Goal: Task Accomplishment & Management: Use online tool/utility

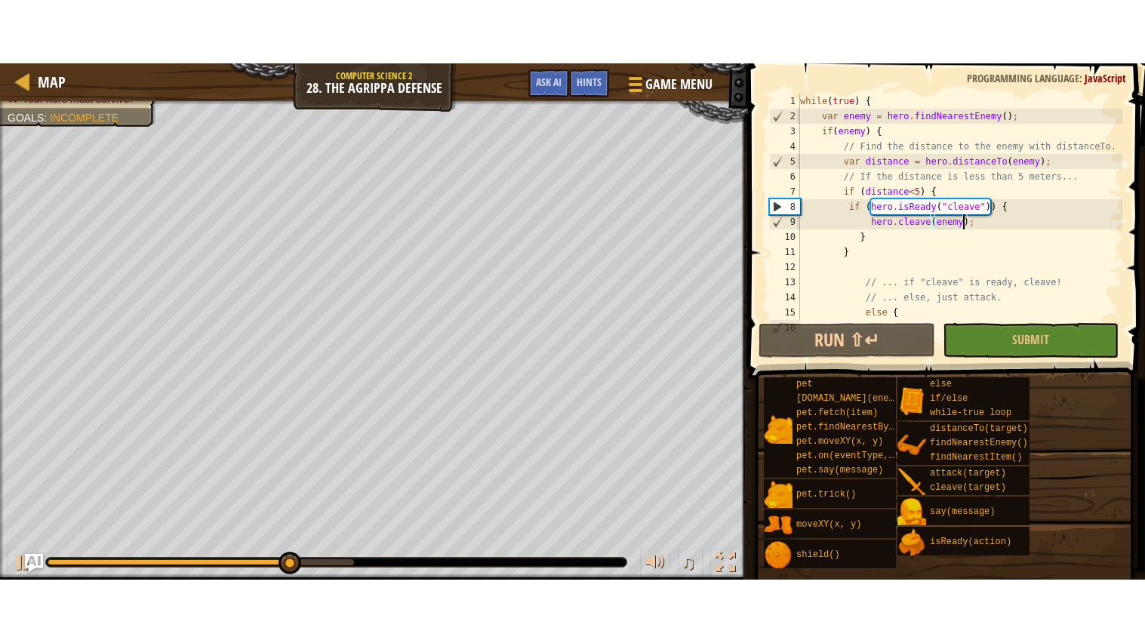
scroll to position [6, 5]
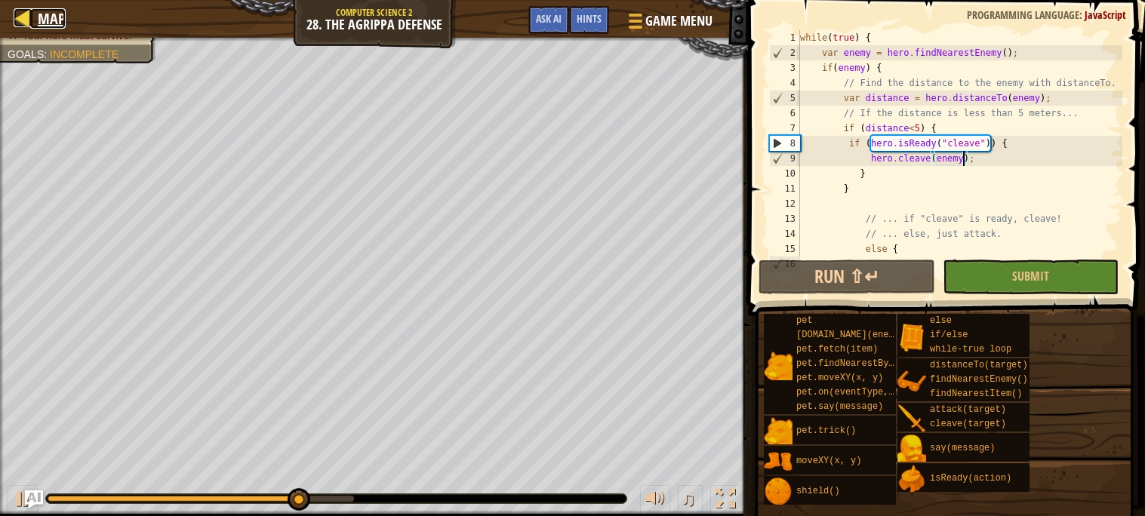
click at [54, 12] on span "Map" at bounding box center [52, 18] width 28 height 20
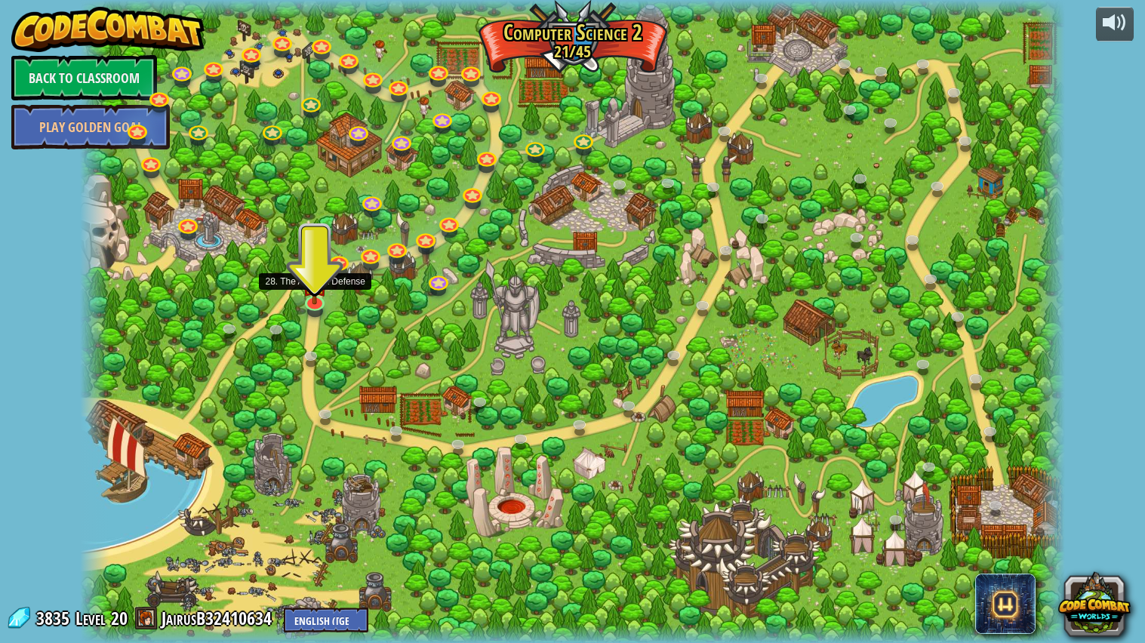
click at [335, 293] on div at bounding box center [572, 322] width 985 height 644
click at [312, 294] on img at bounding box center [315, 272] width 26 height 59
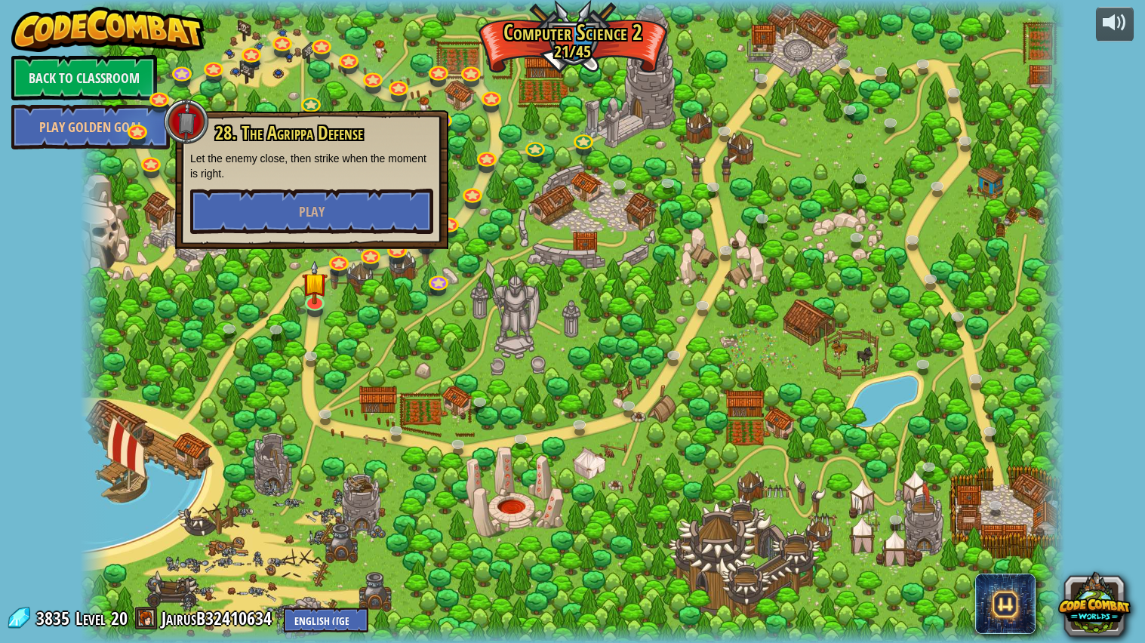
click at [337, 337] on div at bounding box center [572, 322] width 985 height 644
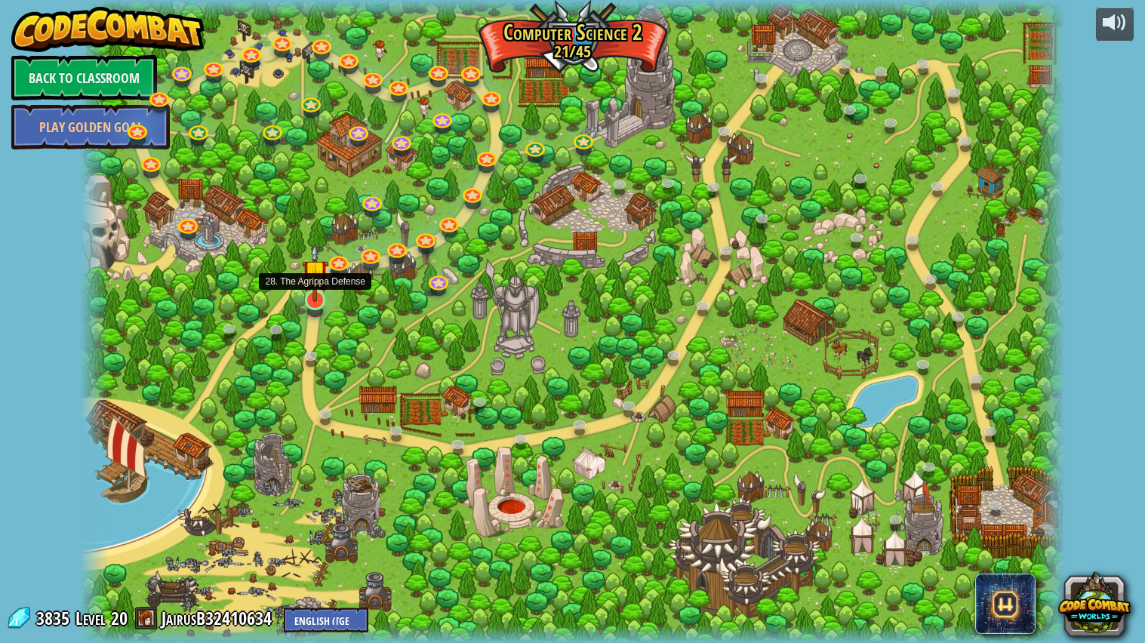
click at [315, 312] on div at bounding box center [315, 312] width 16 height 12
click at [314, 294] on img at bounding box center [315, 272] width 26 height 59
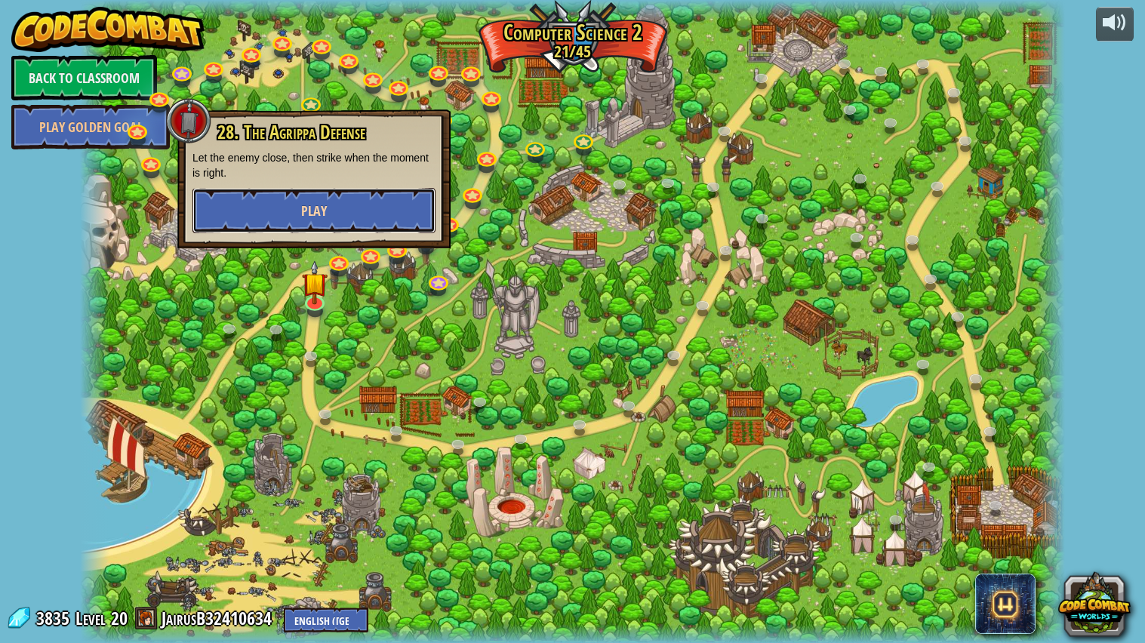
click at [314, 225] on button "Play" at bounding box center [314, 210] width 243 height 45
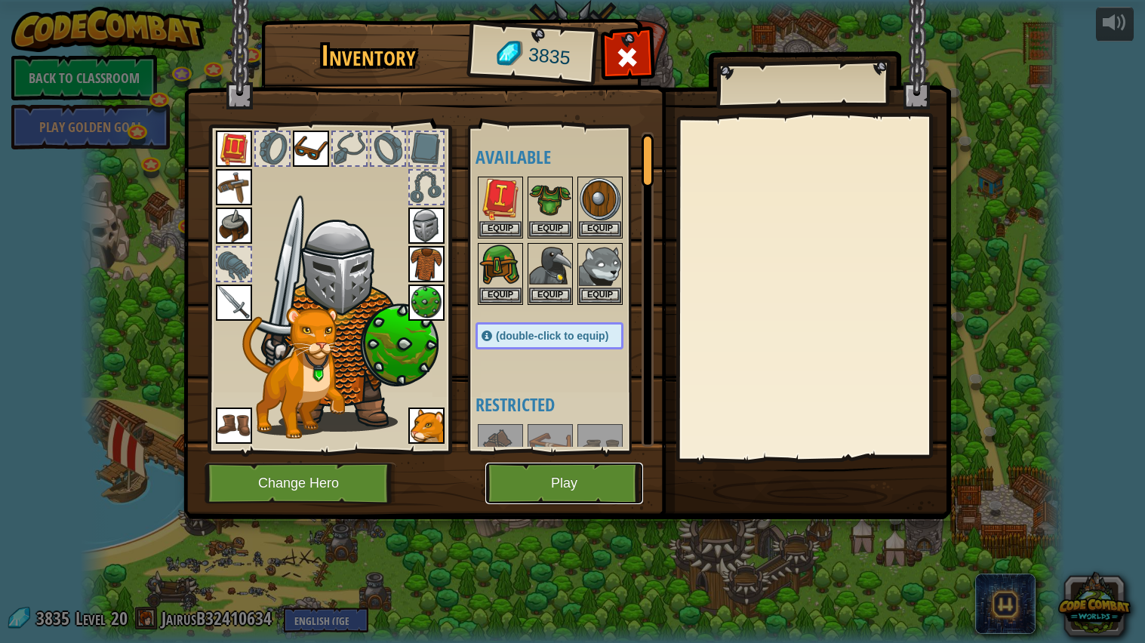
click at [550, 473] on button "Play" at bounding box center [564, 484] width 158 height 42
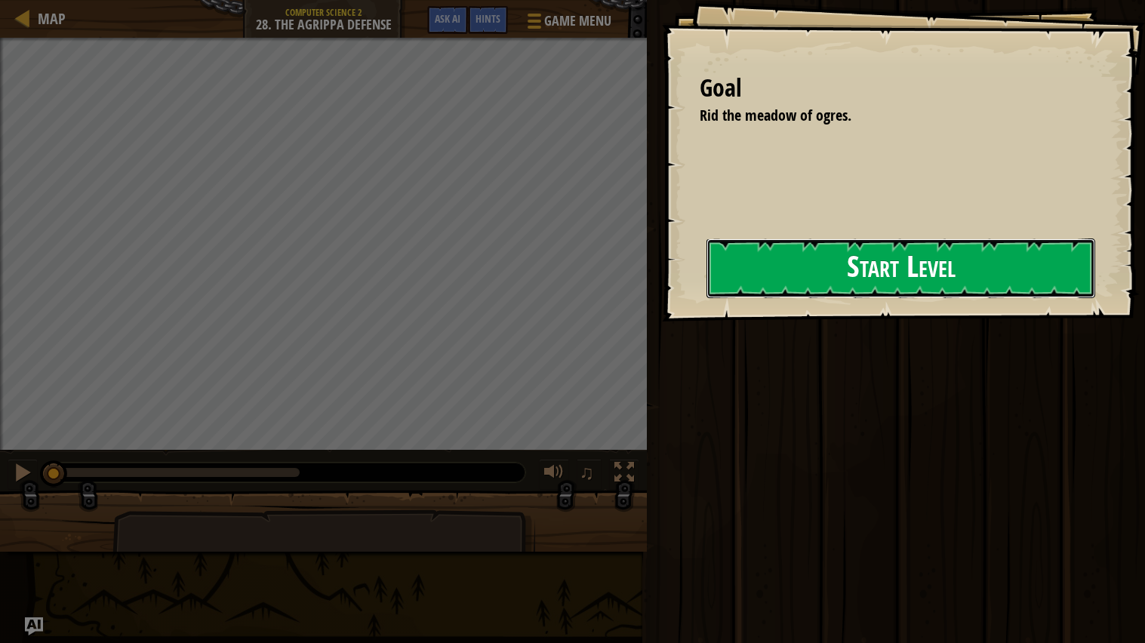
click at [775, 276] on button "Start Level" at bounding box center [901, 269] width 389 height 60
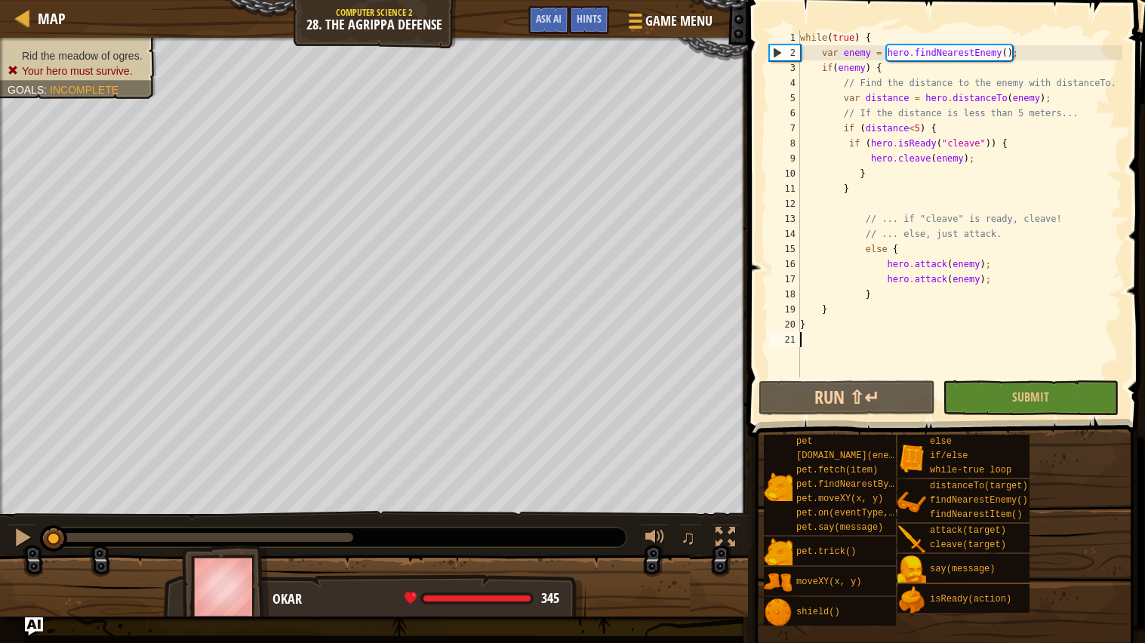
click at [831, 374] on div "while ( true ) { var enemy = hero . findNearestEnemy ( ) ; if ( enemy ) { // Fi…" at bounding box center [959, 219] width 325 height 378
click at [827, 390] on button "Run ⇧↵" at bounding box center [847, 398] width 176 height 35
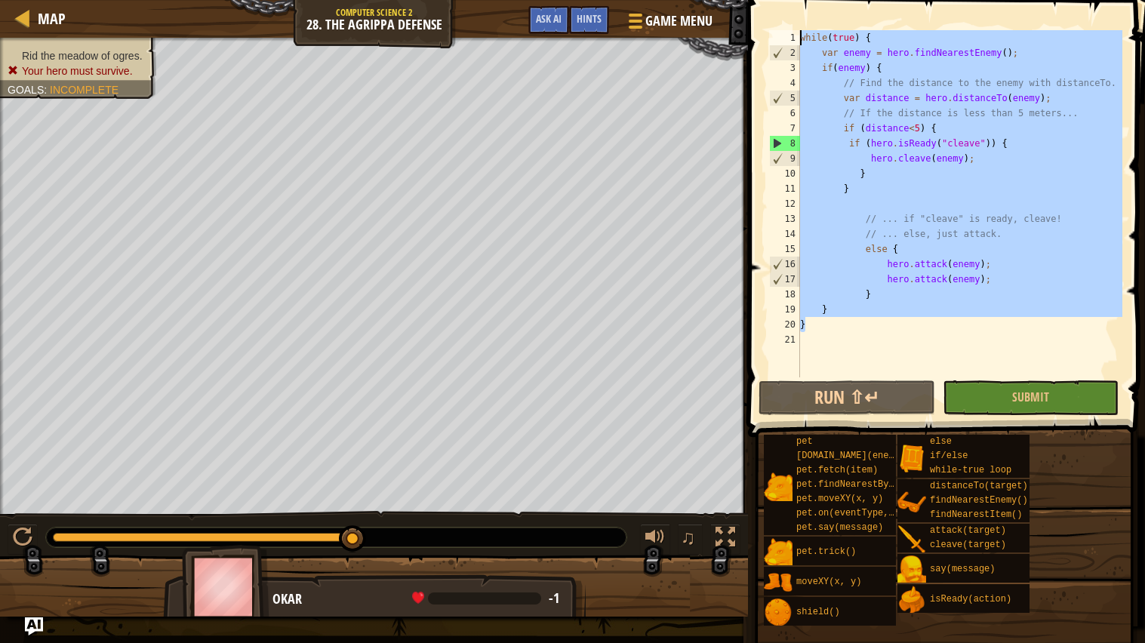
drag, startPoint x: 811, startPoint y: 324, endPoint x: 804, endPoint y: 4, distance: 320.2
click at [804, 8] on div "1 2 3 4 5 6 7 8 9 10 11 12 13 14 15 16 17 18 19 20 21 while ( true ) { var enem…" at bounding box center [945, 249] width 402 height 482
type textarea "while(true) { var enemy = hero.findNearestEnemy();"
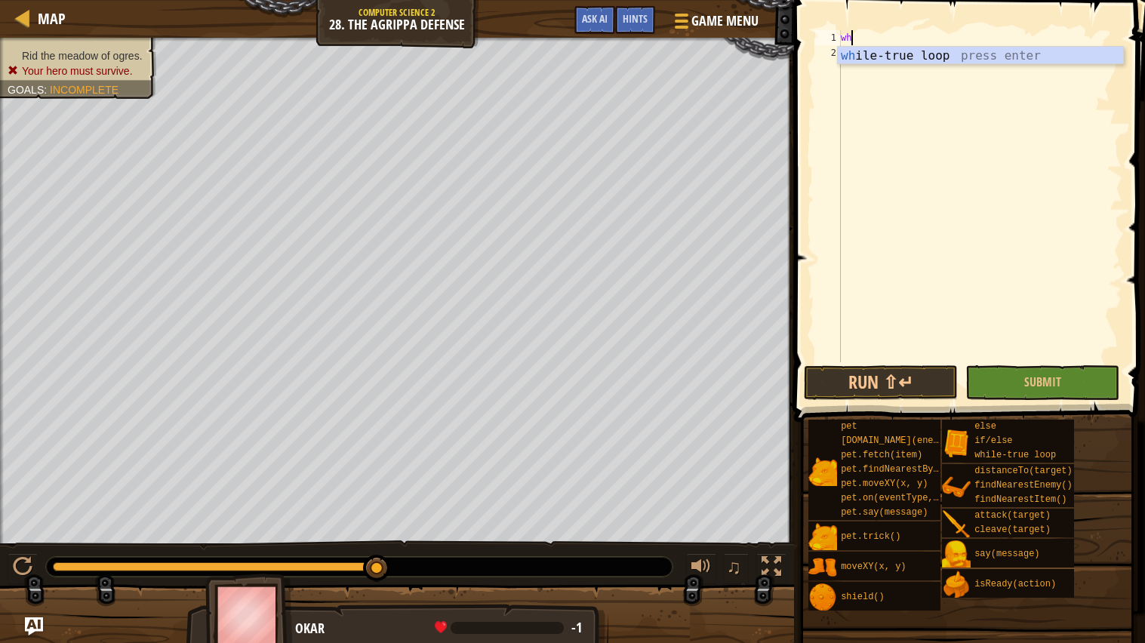
scroll to position [6, 0]
type textarea "while"
click at [938, 60] on div "while -true loop press enter" at bounding box center [980, 74] width 285 height 54
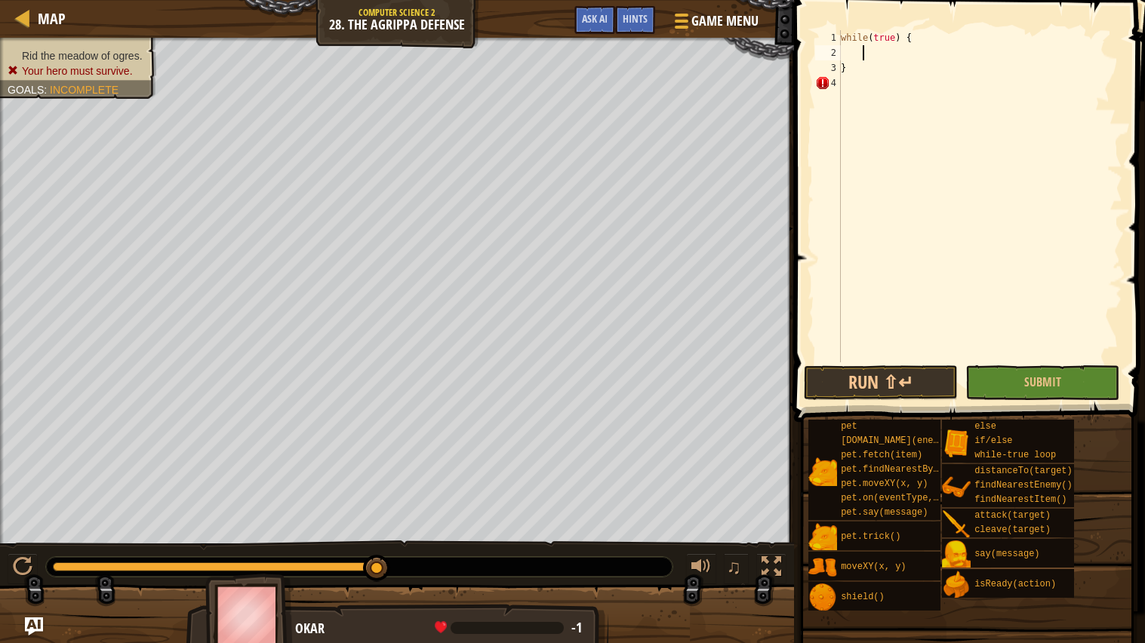
scroll to position [6, 1]
click at [864, 62] on div "while ( true ) { }" at bounding box center [983, 211] width 280 height 362
click at [859, 54] on div "while ( true ) { }" at bounding box center [983, 211] width 280 height 362
type textarea "var enemy=hero.findNearestEnemy();"
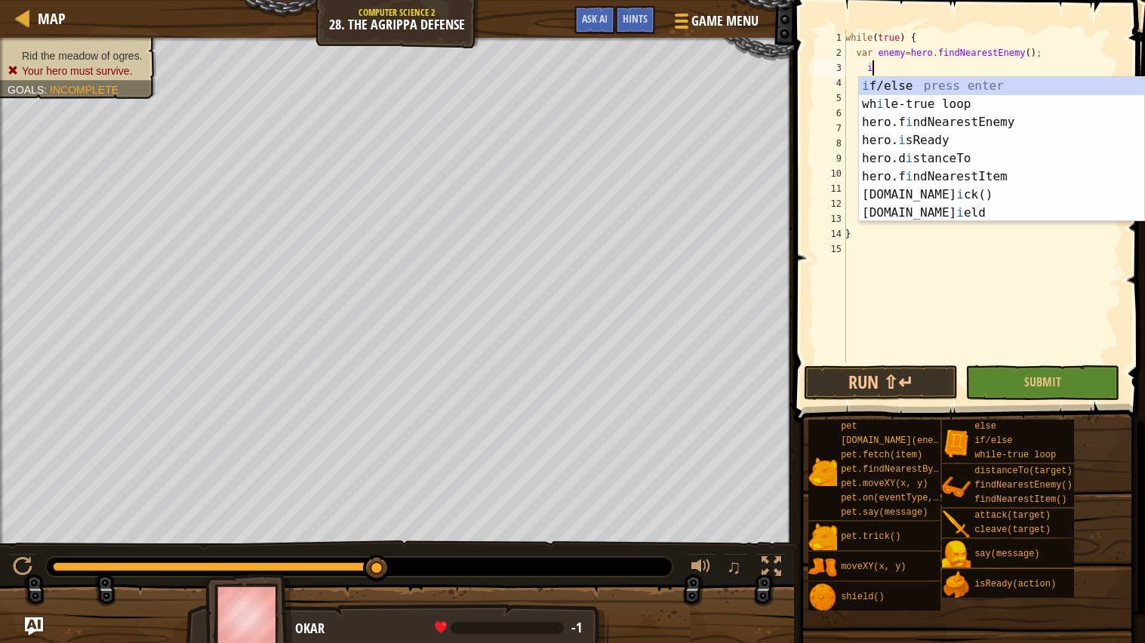
scroll to position [6, 2]
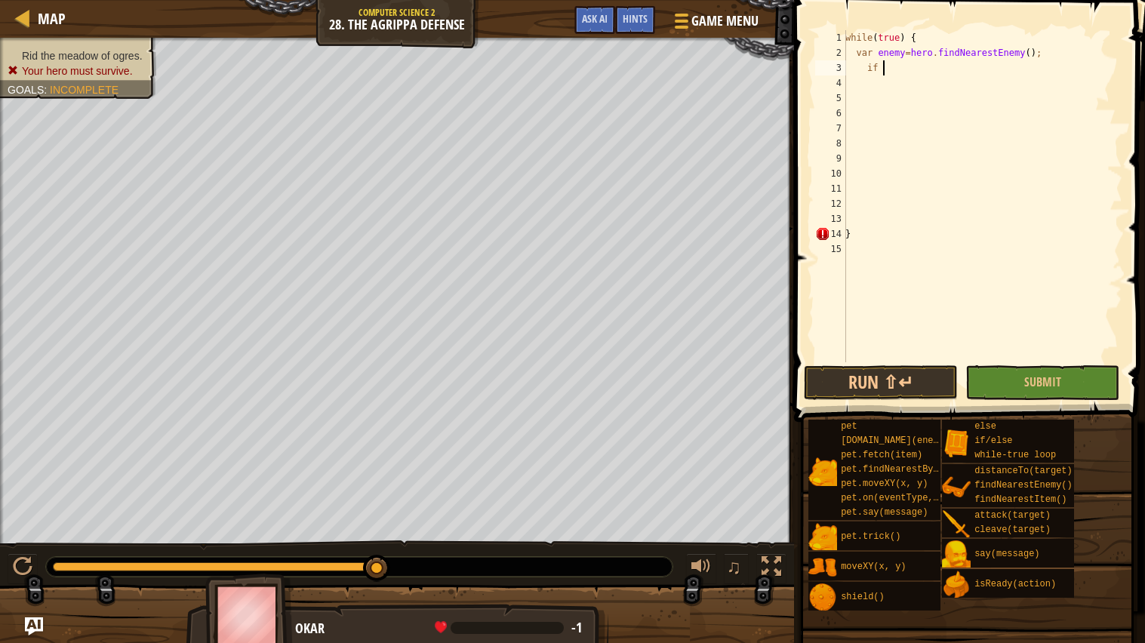
type textarea "i"
click at [920, 89] on div "if /else press enter" at bounding box center [1001, 104] width 285 height 54
type textarea "if (enemy) {"
click at [916, 88] on div "while ( true ) { var enemy = hero . findNearestEnemy ( ) ; if ( enemy ) { } }" at bounding box center [983, 211] width 280 height 362
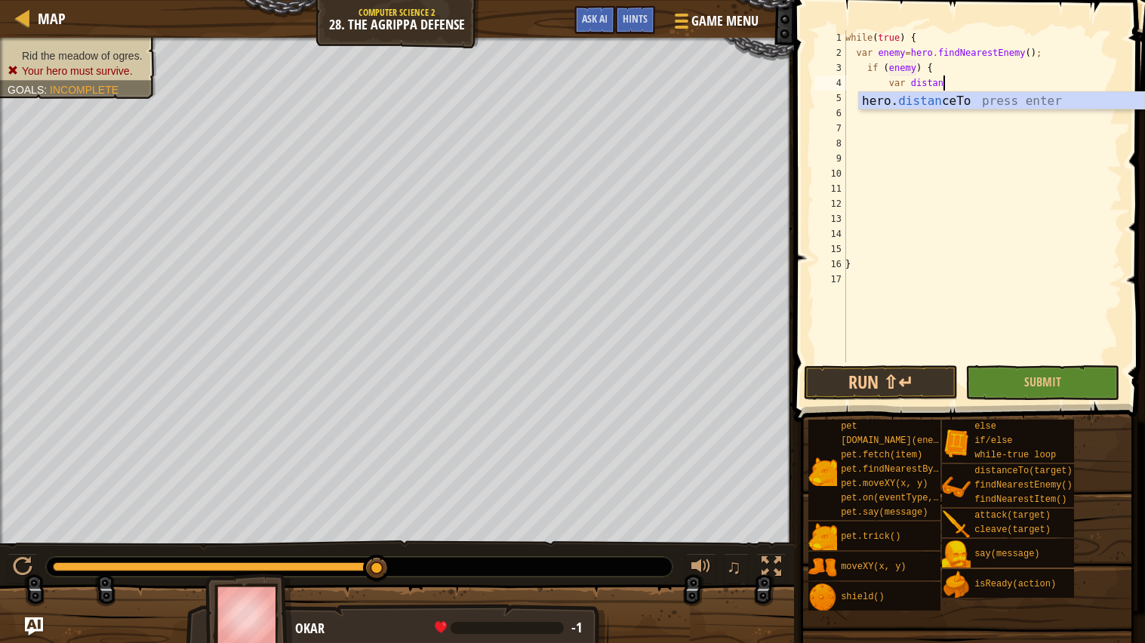
scroll to position [6, 7]
click at [1113, 103] on div "hero. distance To press enter" at bounding box center [1001, 119] width 285 height 54
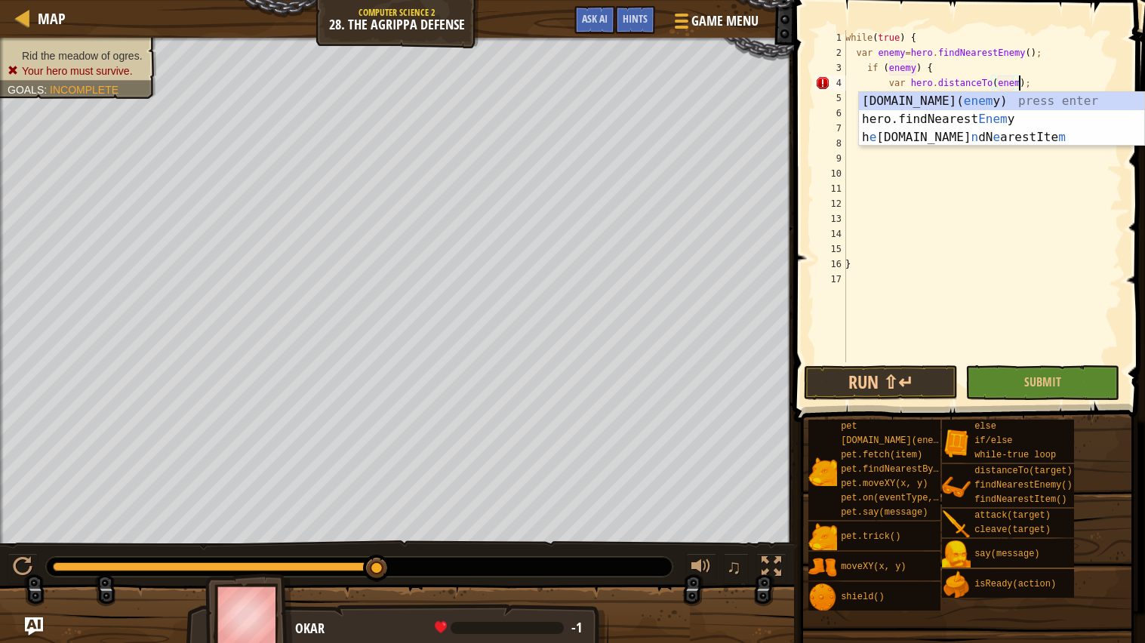
scroll to position [6, 14]
click at [908, 71] on div "while ( true ) { var enemy = hero . findNearestEnemy ( ) ; if ( enemy ) { var h…" at bounding box center [983, 211] width 280 height 362
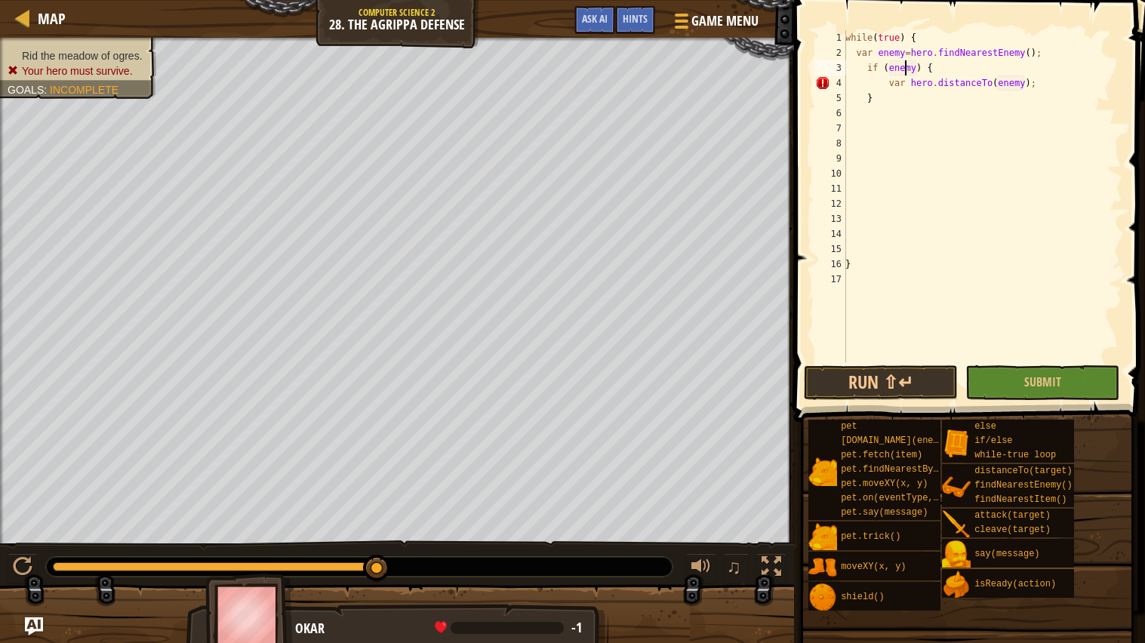
click at [1039, 86] on div "while ( true ) { var enemy = hero . findNearestEnemy ( ) ; if ( enemy ) { var h…" at bounding box center [983, 211] width 280 height 362
type textarea "var hero.distanceTo(enemy);"
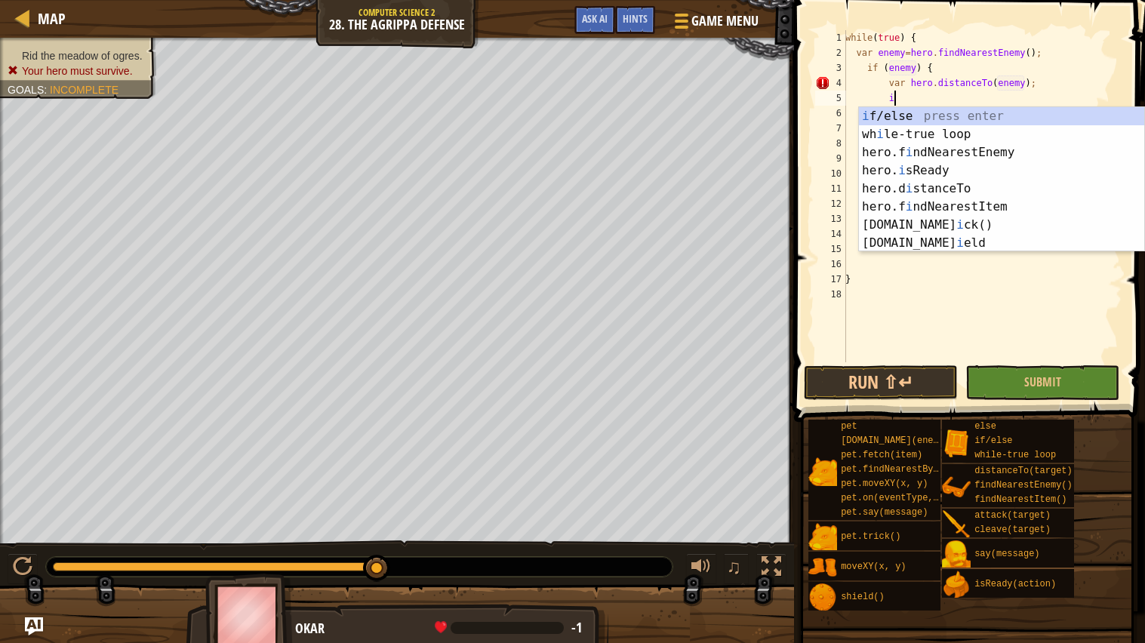
scroll to position [6, 3]
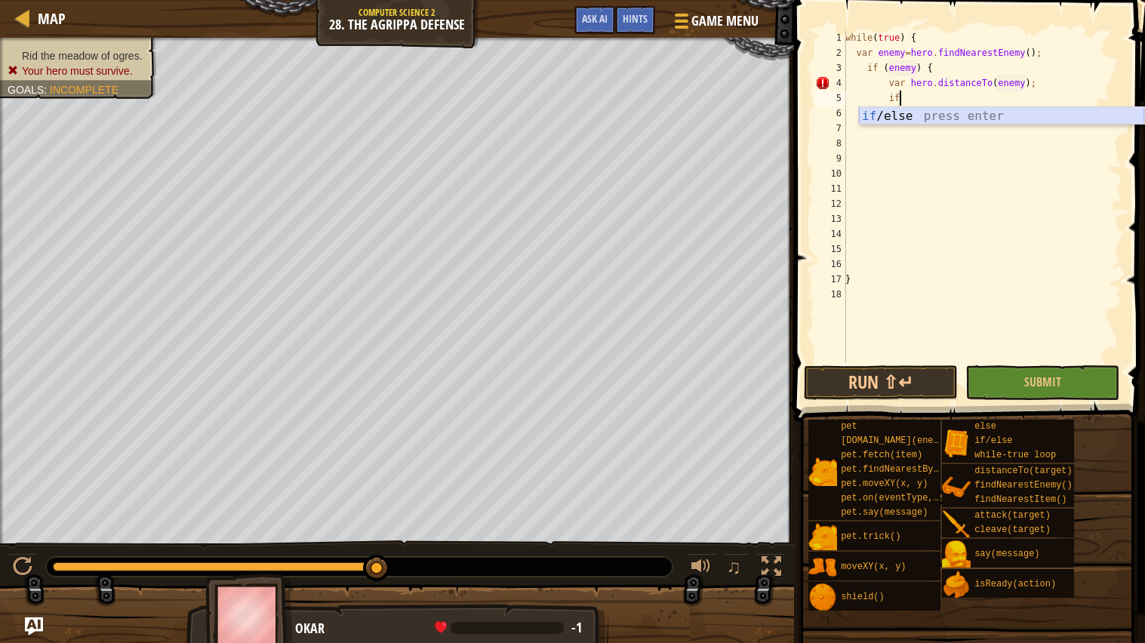
click at [932, 116] on div "if /else press enter" at bounding box center [1001, 134] width 285 height 54
click at [939, 126] on div "while ( true ) { var enemy = hero . findNearestEnemy ( ) ; if ( enemy ) { var h…" at bounding box center [983, 211] width 280 height 362
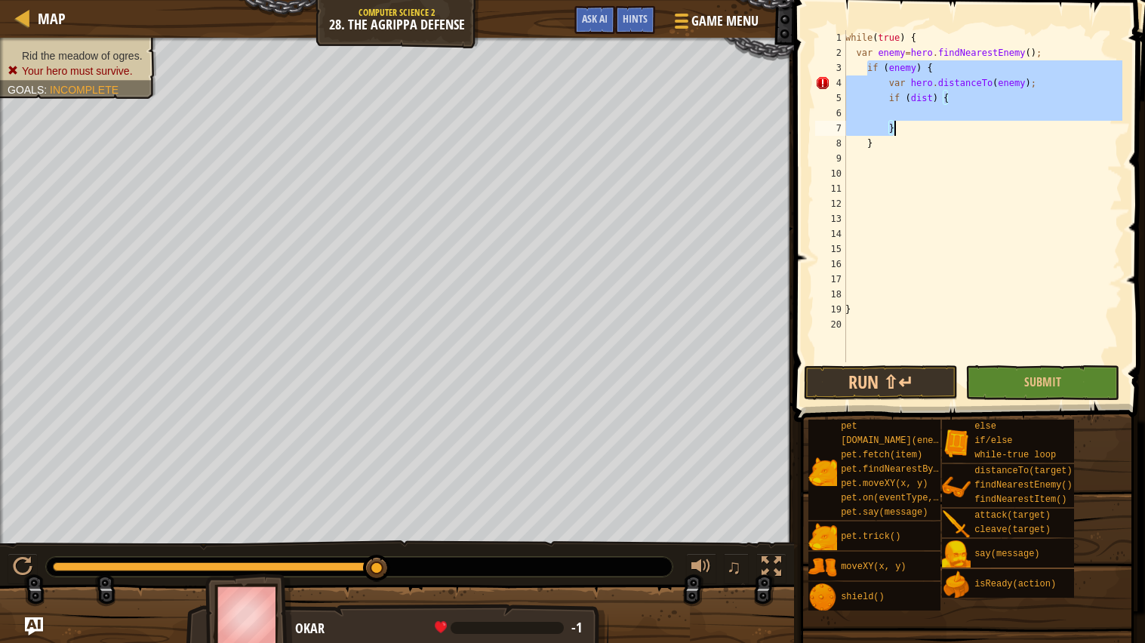
drag, startPoint x: 866, startPoint y: 63, endPoint x: 910, endPoint y: 127, distance: 77.1
click at [910, 127] on div "while ( true ) { var enemy = hero . findNearestEnemy ( ) ; if ( enemy ) { var h…" at bounding box center [983, 211] width 280 height 362
type textarea "}"
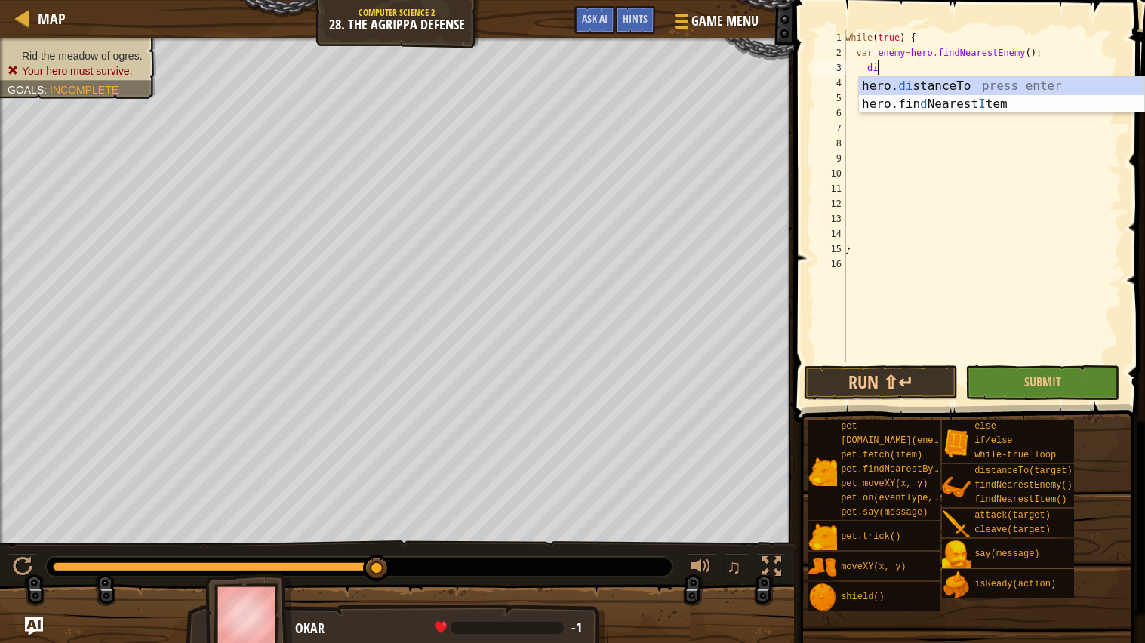
scroll to position [6, 2]
type textarea "d"
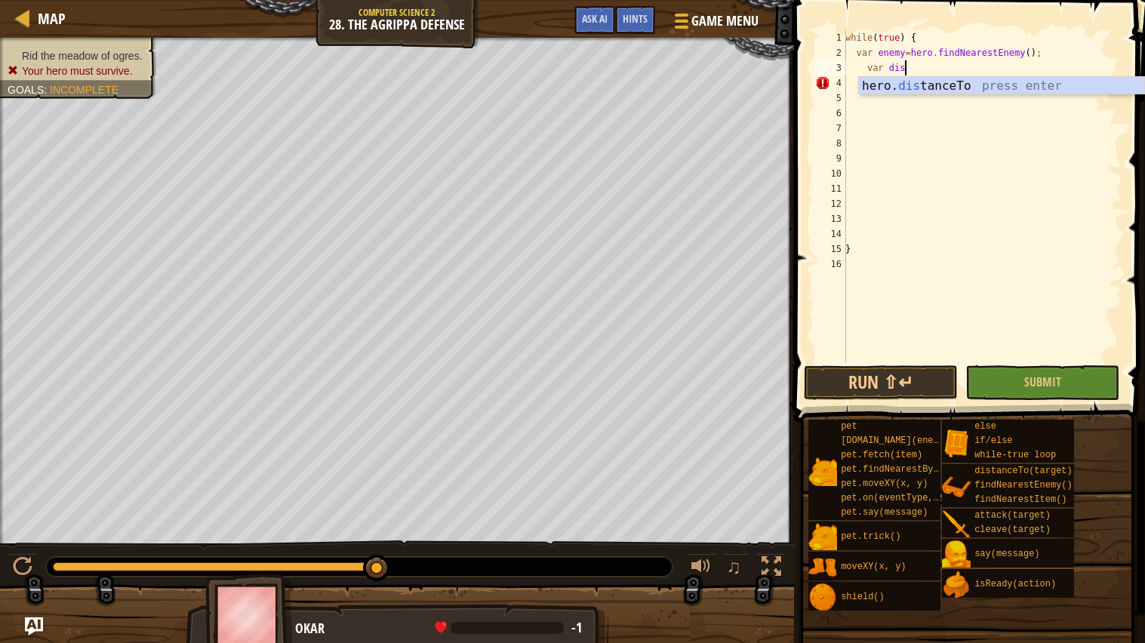
scroll to position [6, 4]
click at [945, 82] on div "hero. dis tanceTo press enter" at bounding box center [1001, 104] width 285 height 54
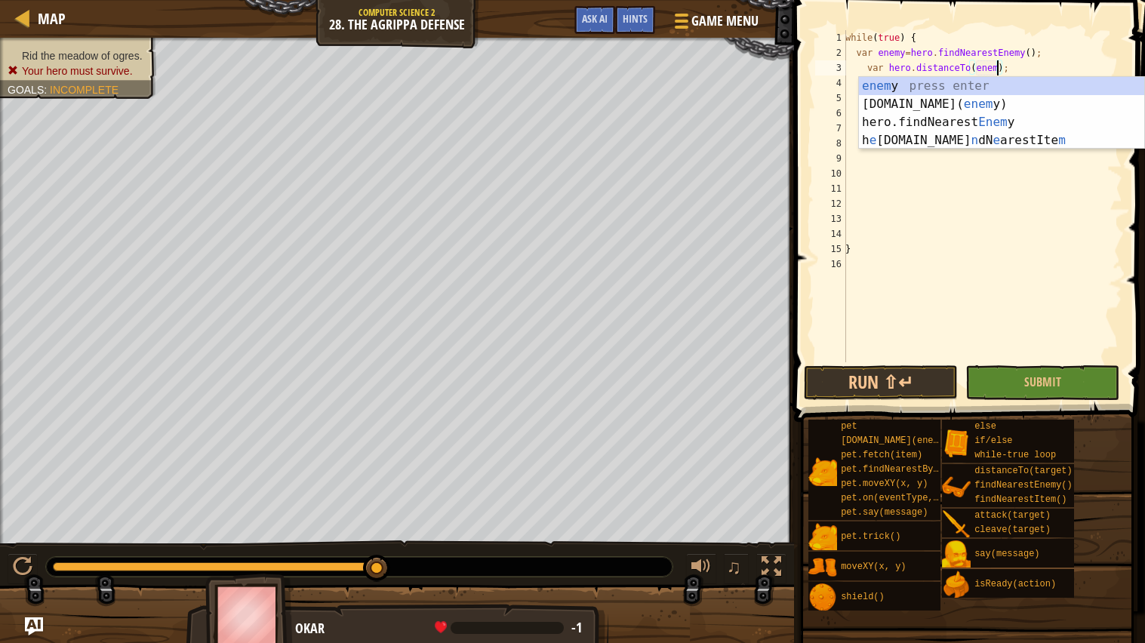
type textarea "var hero.distanceTo(enemy);"
click at [1034, 67] on div "while ( true ) { var enemy = hero . findNearestEnemy ( ) ; var hero . distanceT…" at bounding box center [983, 211] width 280 height 362
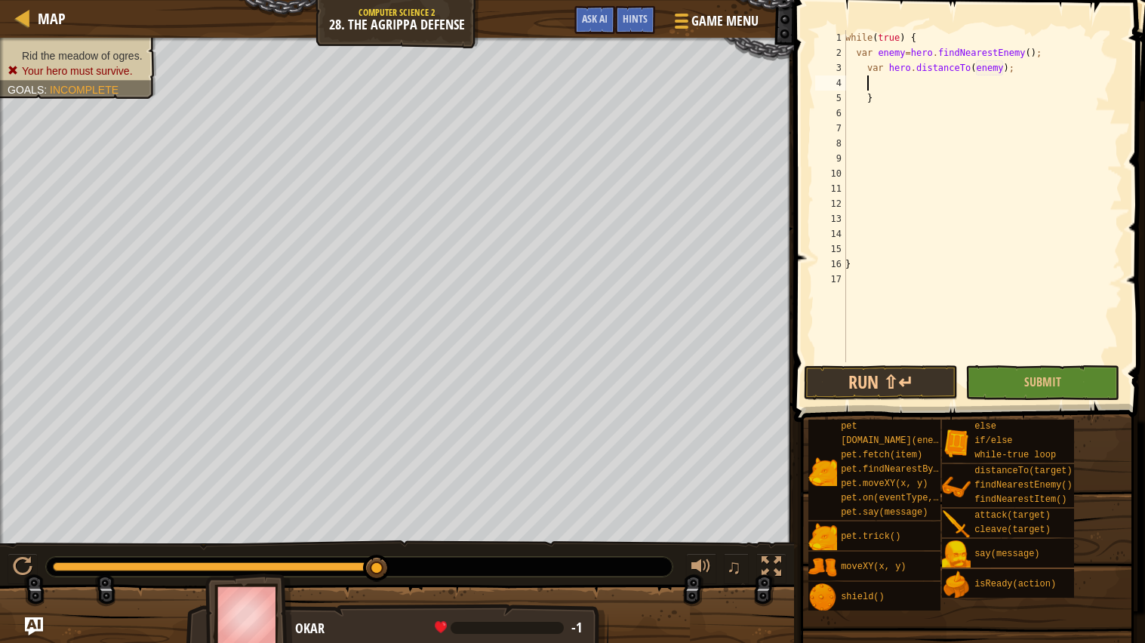
scroll to position [6, 1]
click at [922, 108] on div "while ( true ) { var enemy = hero . findNearestEnemy ( ) ; var hero . distanceT…" at bounding box center [983, 211] width 280 height 362
click at [723, 11] on span "Game Menu" at bounding box center [725, 21] width 70 height 20
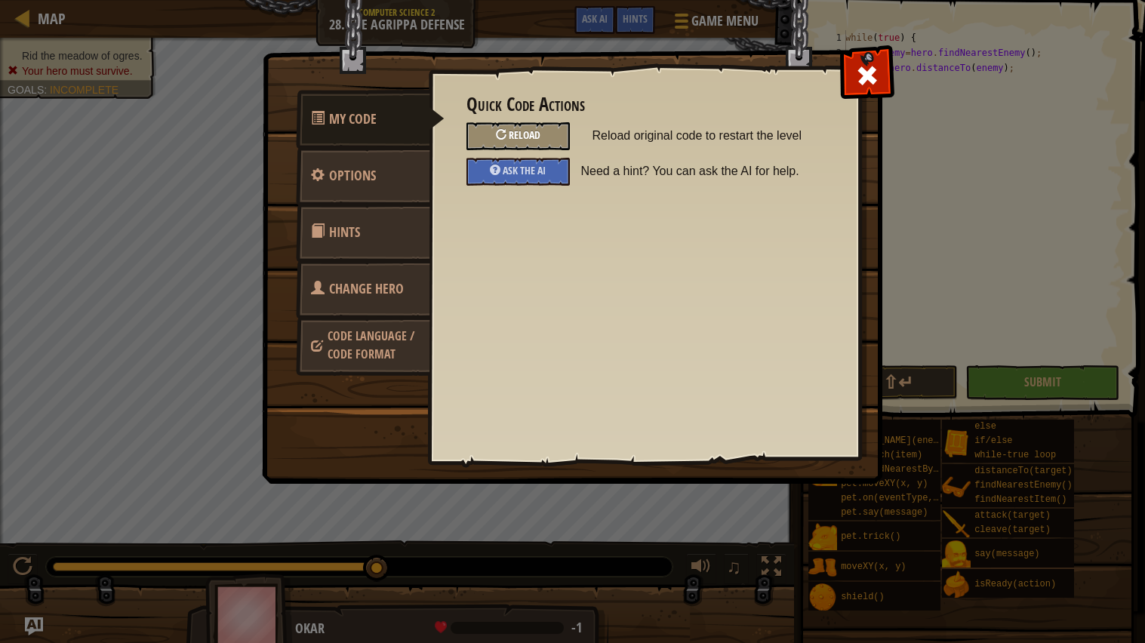
click at [526, 139] on span "Reload" at bounding box center [525, 135] width 32 height 14
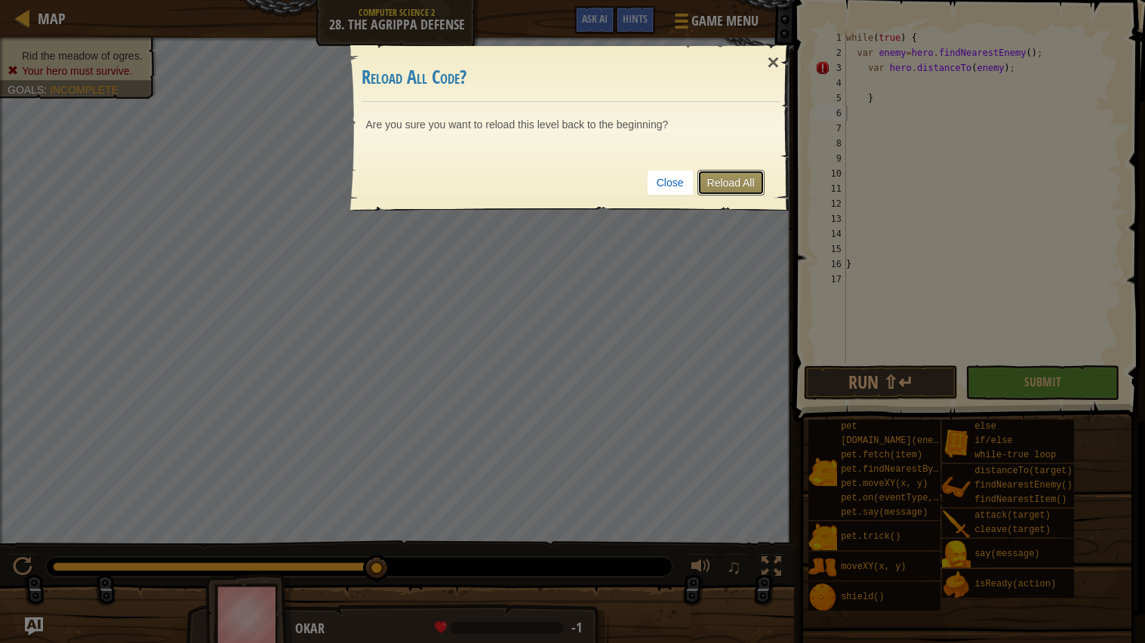
click at [729, 188] on link "Reload All" at bounding box center [731, 183] width 67 height 26
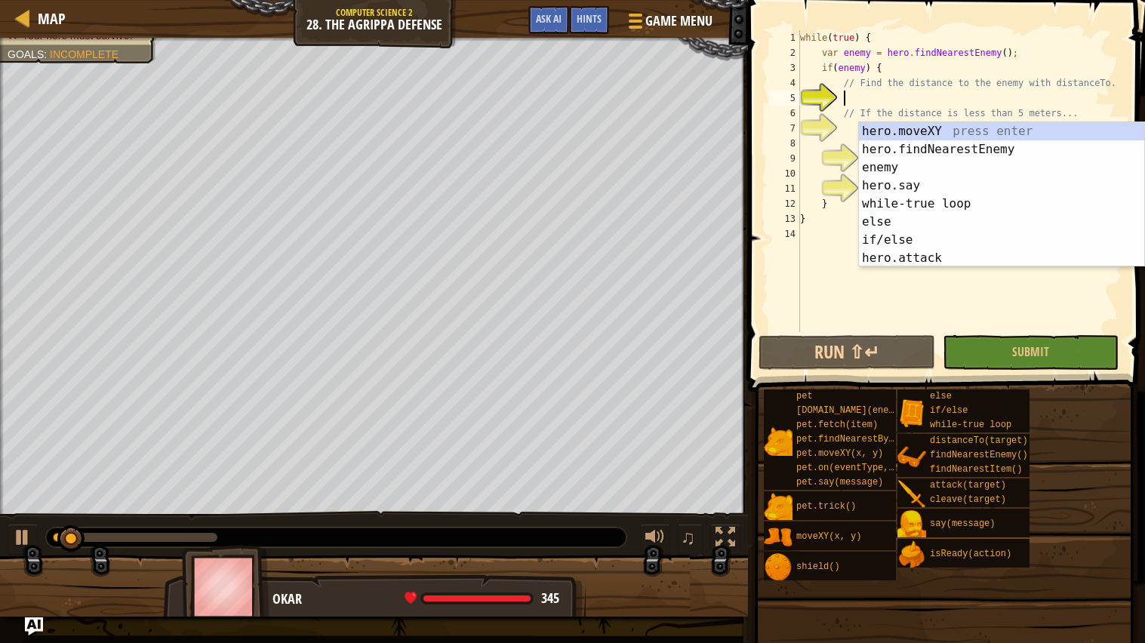
click at [979, 88] on div "while ( true ) { var enemy = hero . findNearestEnemy ( ) ; if ( enemy ) { // Fi…" at bounding box center [959, 196] width 325 height 332
type textarea "// Find the distance to the enemy with distanceTo."
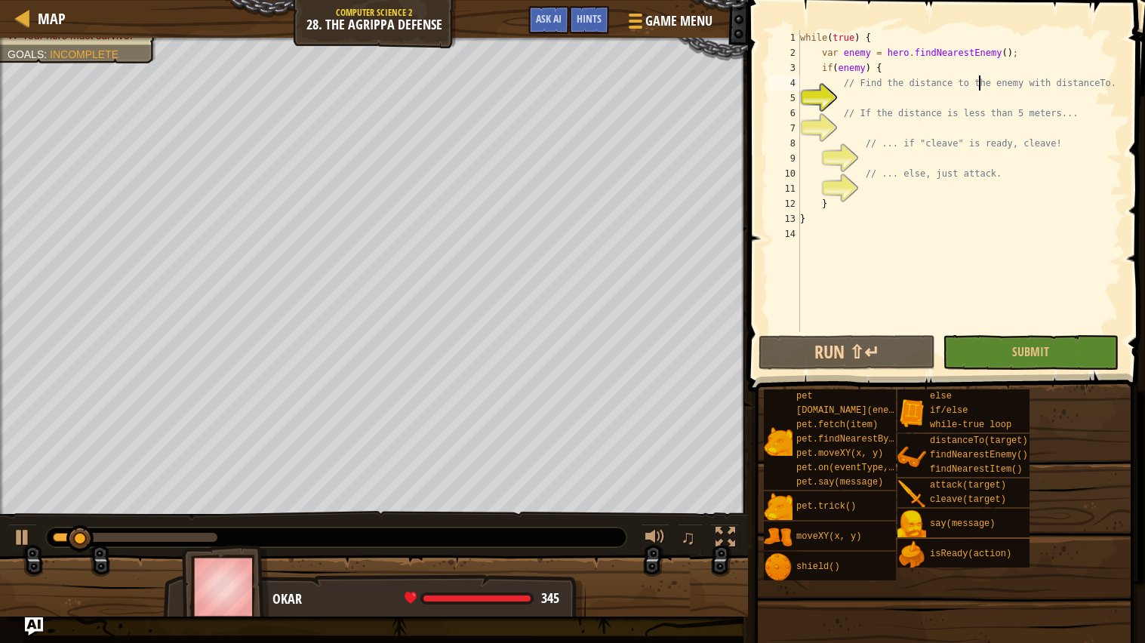
click at [967, 101] on div "while ( true ) { var enemy = hero . findNearestEnemy ( ) ; if ( enemy ) { // Fi…" at bounding box center [959, 196] width 325 height 332
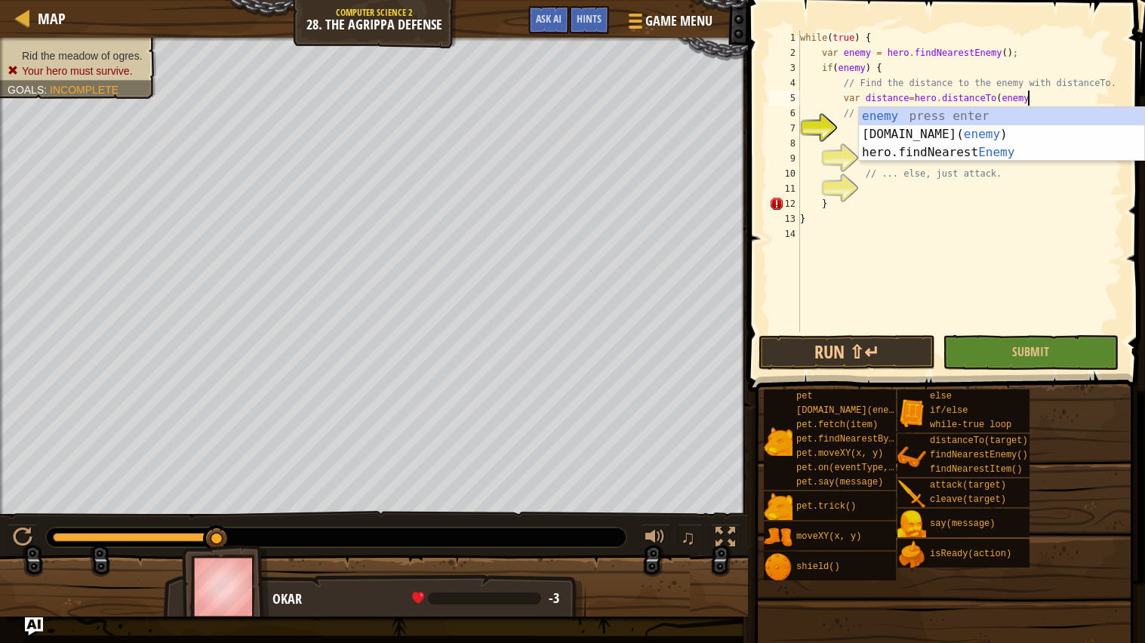
scroll to position [6, 18]
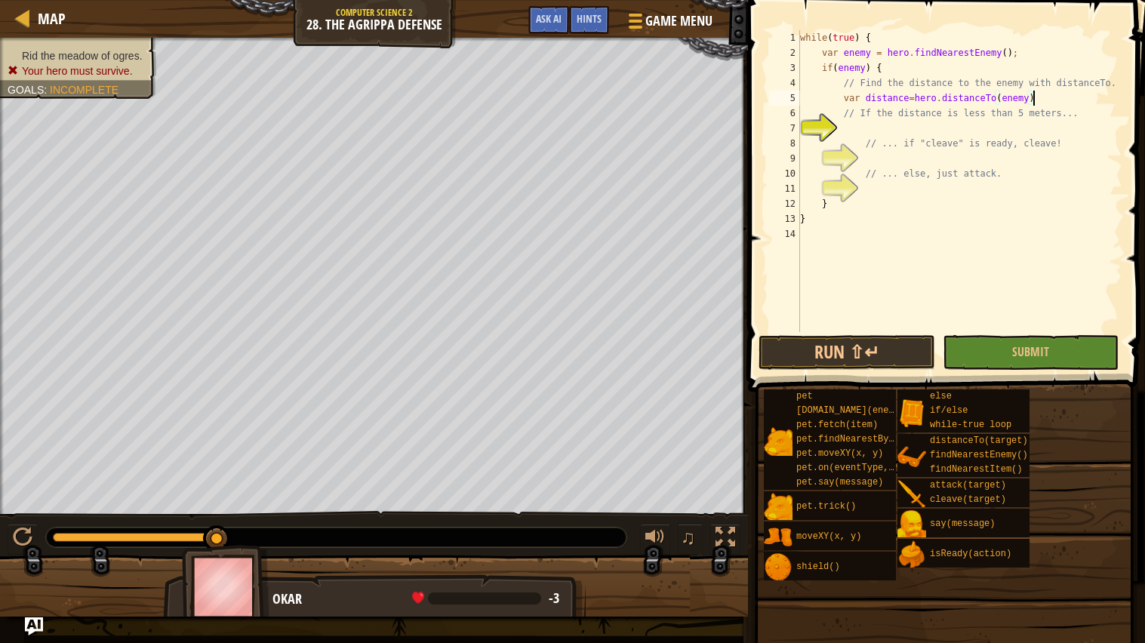
type textarea "var distance=hero.distanceTo(enemy):"
click at [883, 131] on div "while ( true ) { var enemy = hero . findNearestEnemy ( ) ; if ( enemy ) { // Fi…" at bounding box center [959, 196] width 325 height 332
drag, startPoint x: 1047, startPoint y: 98, endPoint x: 846, endPoint y: 95, distance: 200.9
click at [846, 95] on div "while ( true ) { var enemy = hero . findNearestEnemy ( ) ; if ( enemy ) { // Fi…" at bounding box center [959, 196] width 325 height 332
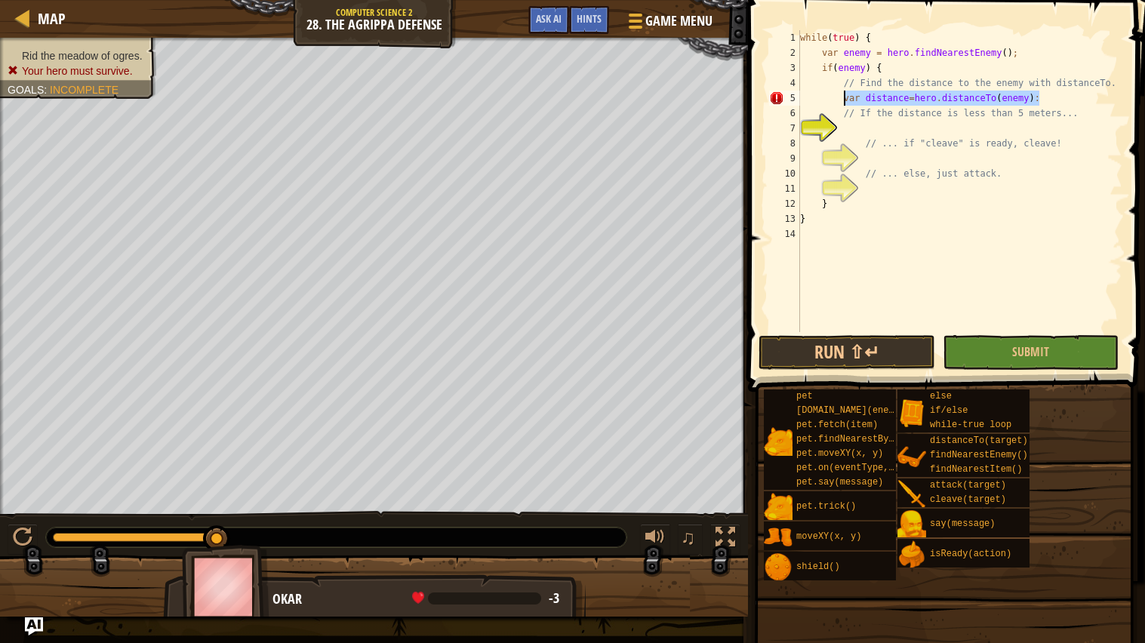
type textarea "var distance=hero.distanceTo(enemy):"
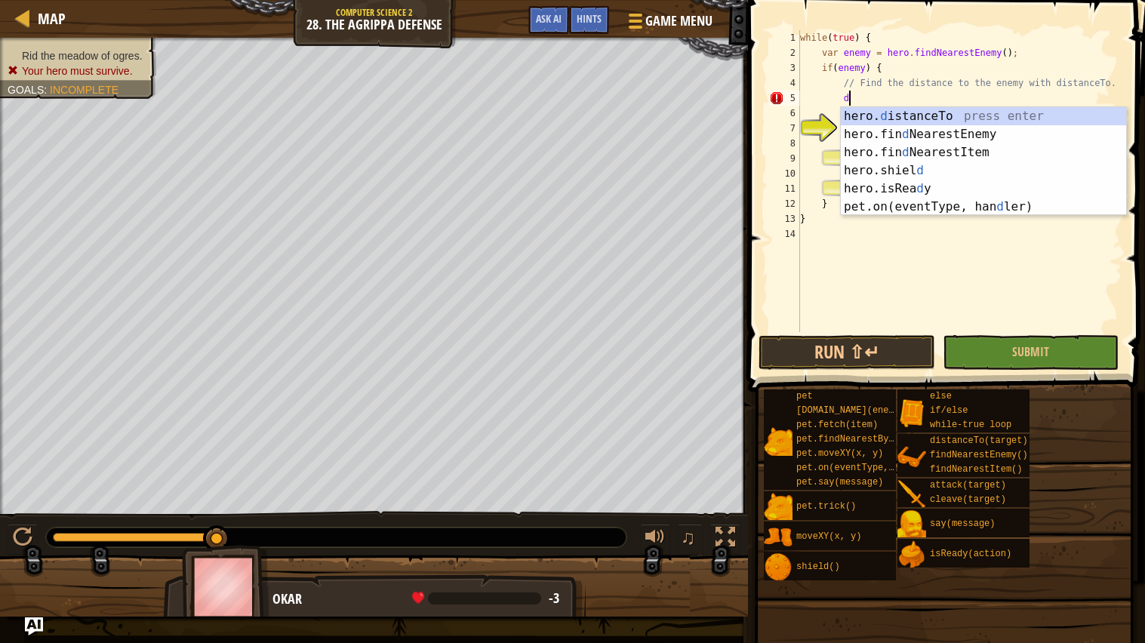
scroll to position [6, 3]
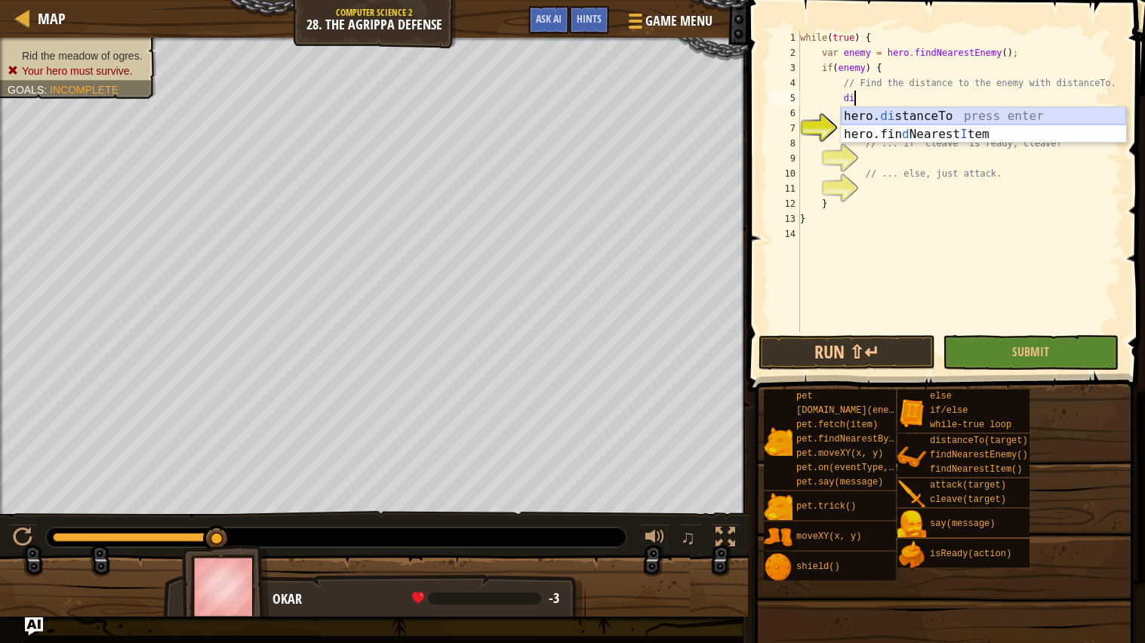
click at [920, 107] on div "hero. di stanceTo press enter hero.fin d Nearest I tem press enter" at bounding box center [983, 143] width 285 height 72
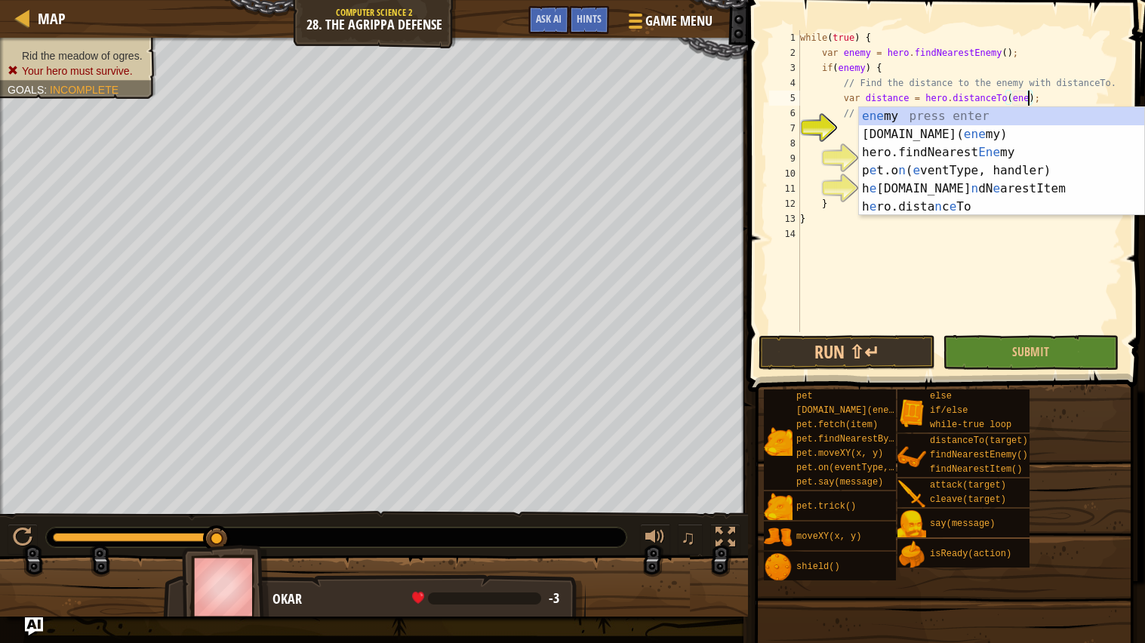
scroll to position [6, 19]
type textarea "var distance = hero.distanceTo(enemy);"
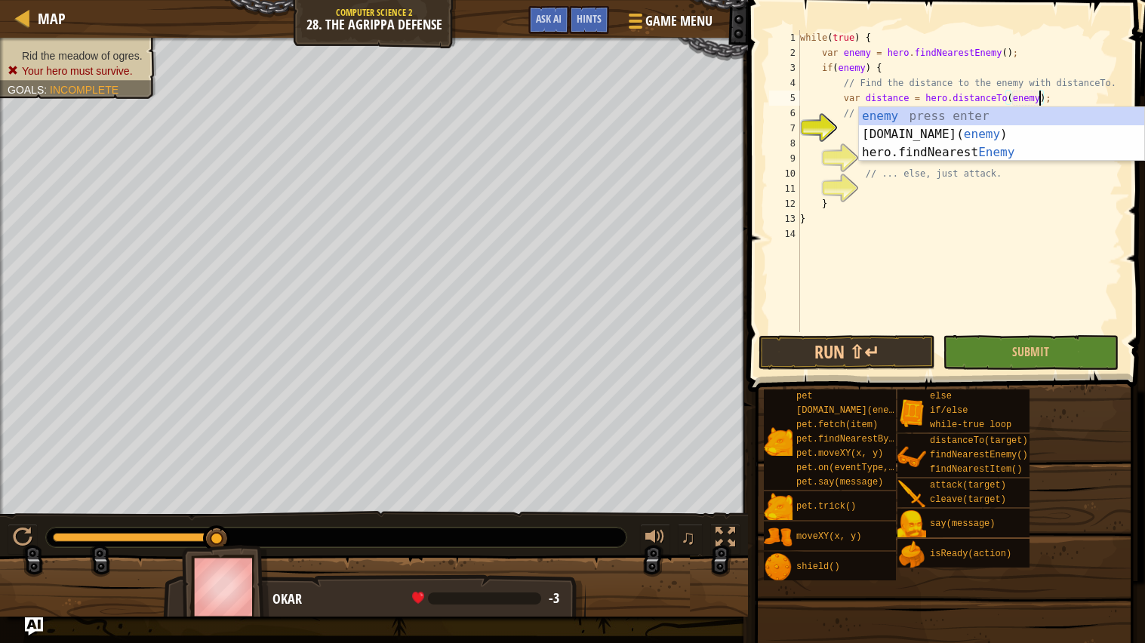
click at [874, 94] on div "while ( true ) { var enemy = hero . findNearestEnemy ( ) ; if ( enemy ) { // Fi…" at bounding box center [959, 196] width 325 height 332
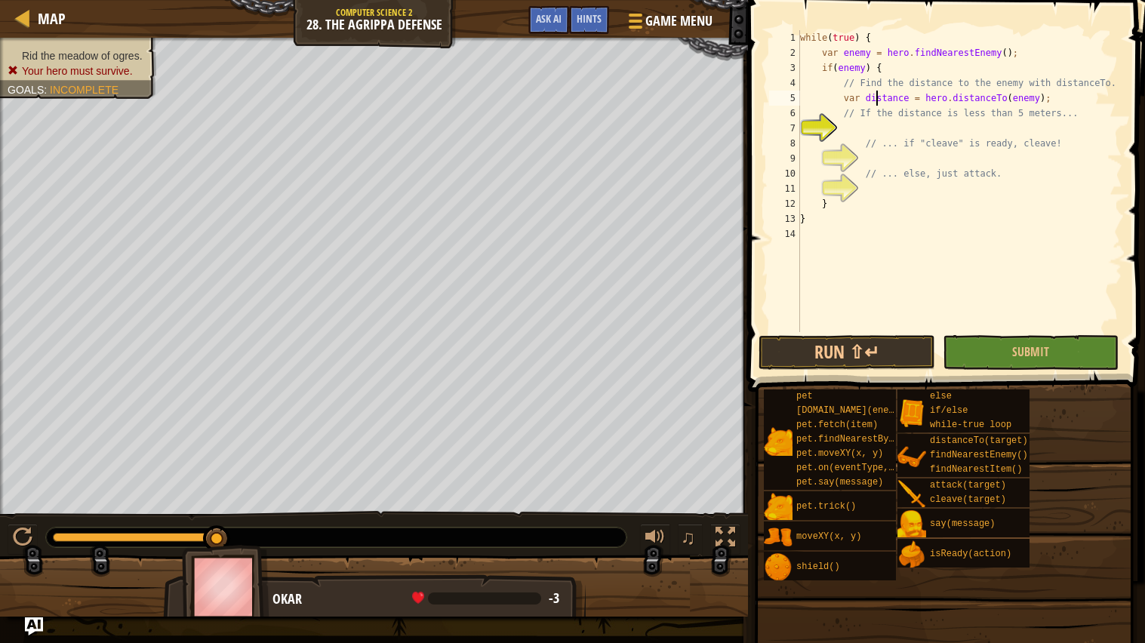
click at [867, 134] on div "while ( true ) { var enemy = hero . findNearestEnemy ( ) ; if ( enemy ) { // Fi…" at bounding box center [959, 196] width 325 height 332
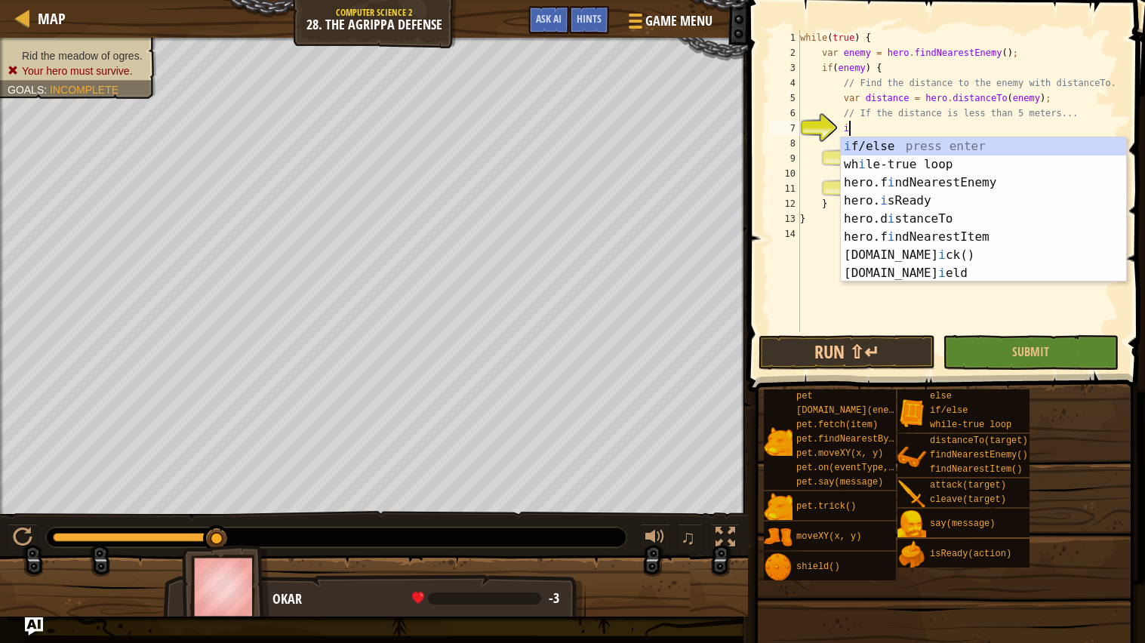
scroll to position [6, 3]
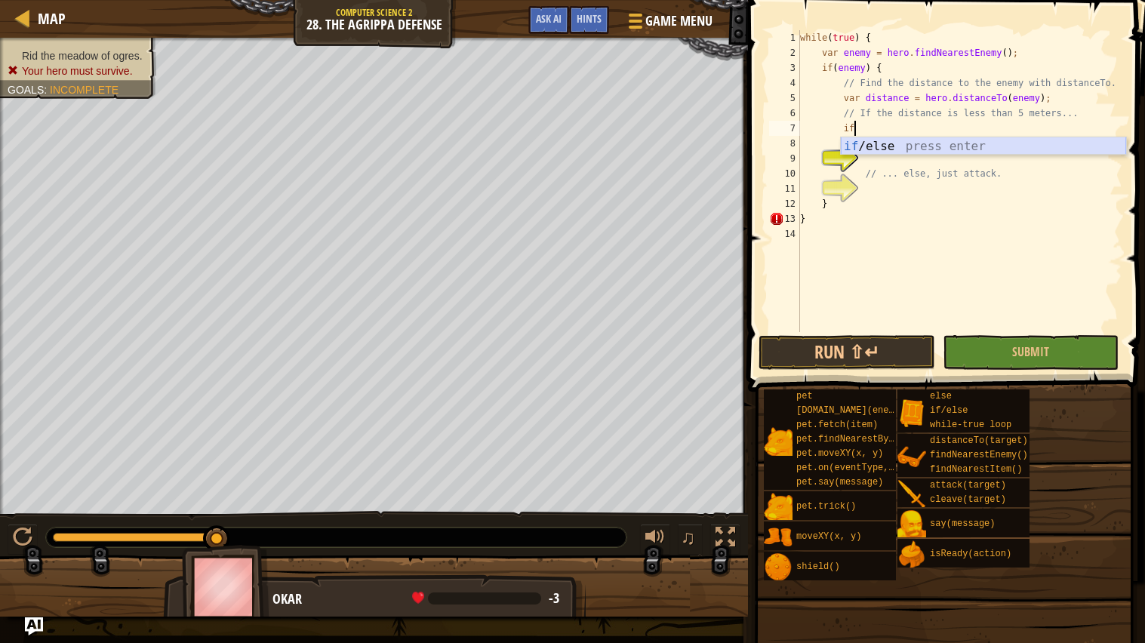
click at [871, 143] on div "if /else press enter" at bounding box center [983, 164] width 285 height 54
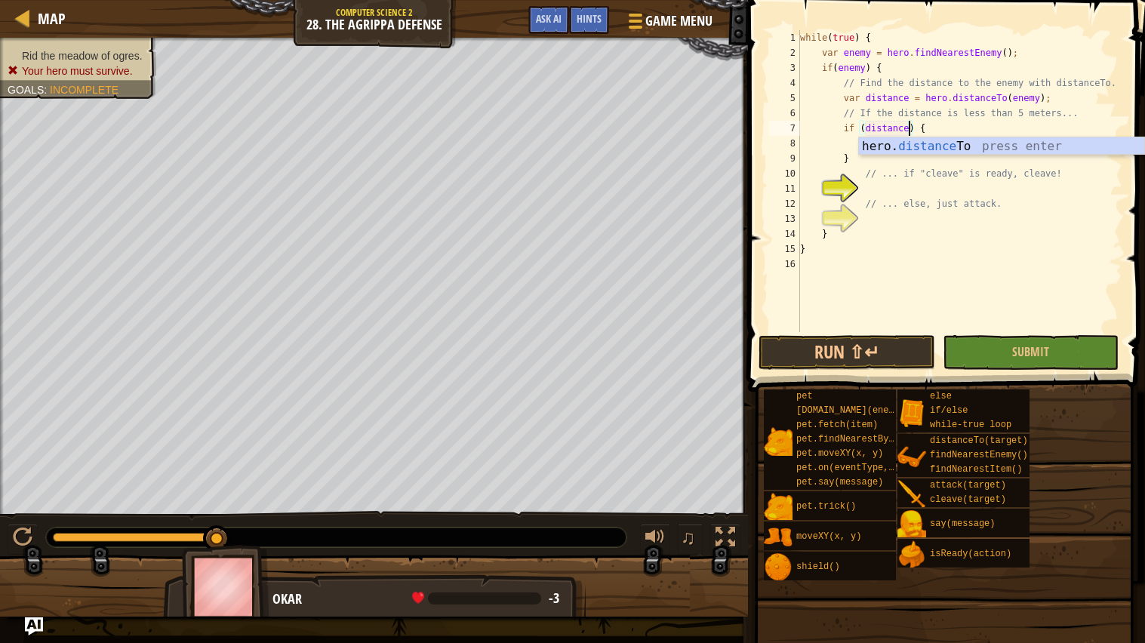
scroll to position [6, 10]
type textarea "if (distance<5) {"
click at [846, 141] on div "while ( true ) { var enemy = hero . findNearestEnemy ( ) ; if ( enemy ) { // Fi…" at bounding box center [959, 196] width 325 height 332
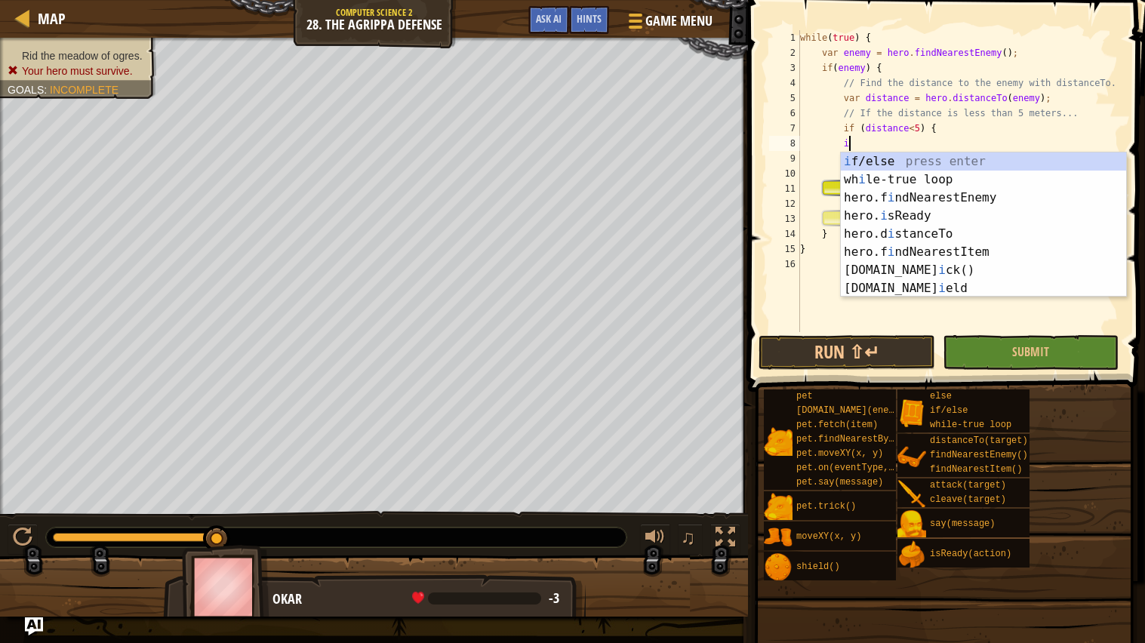
scroll to position [6, 5]
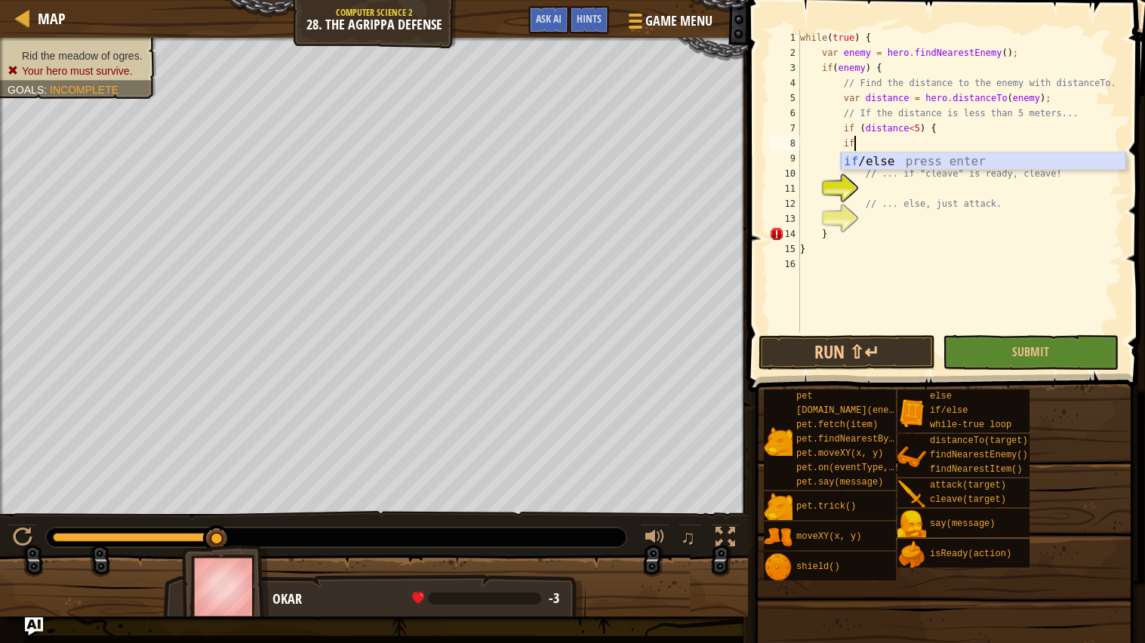
click at [872, 159] on div "if /else press enter" at bounding box center [983, 180] width 285 height 54
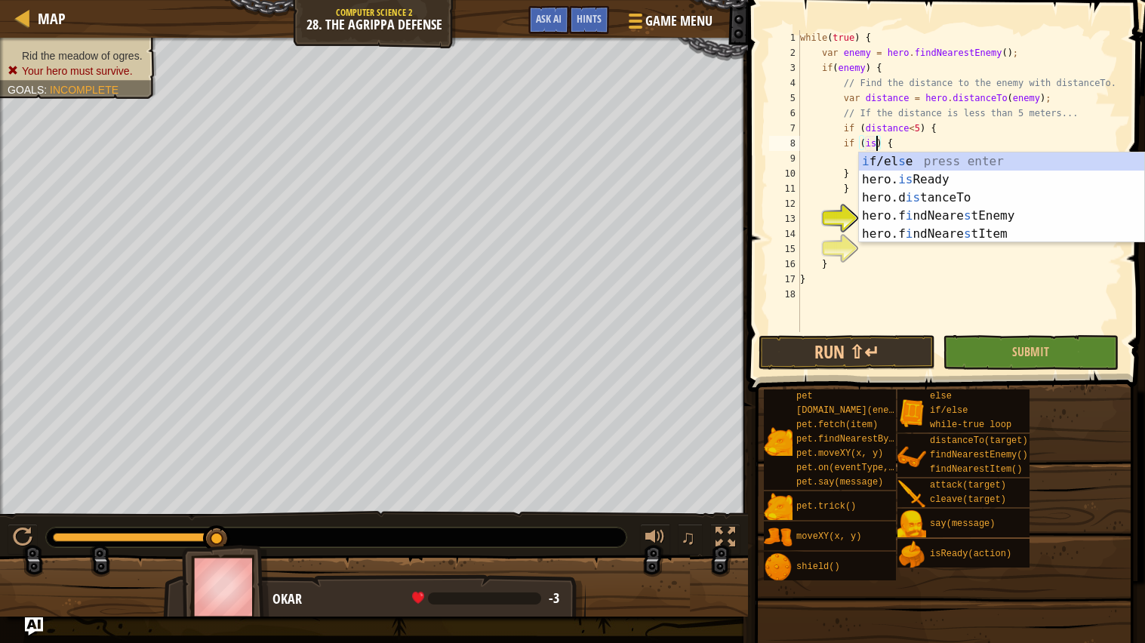
scroll to position [6, 6]
click at [900, 174] on div "i f/el s e press enter hero. is Ready press enter hero.d is tanceTo press enter…" at bounding box center [1001, 216] width 285 height 127
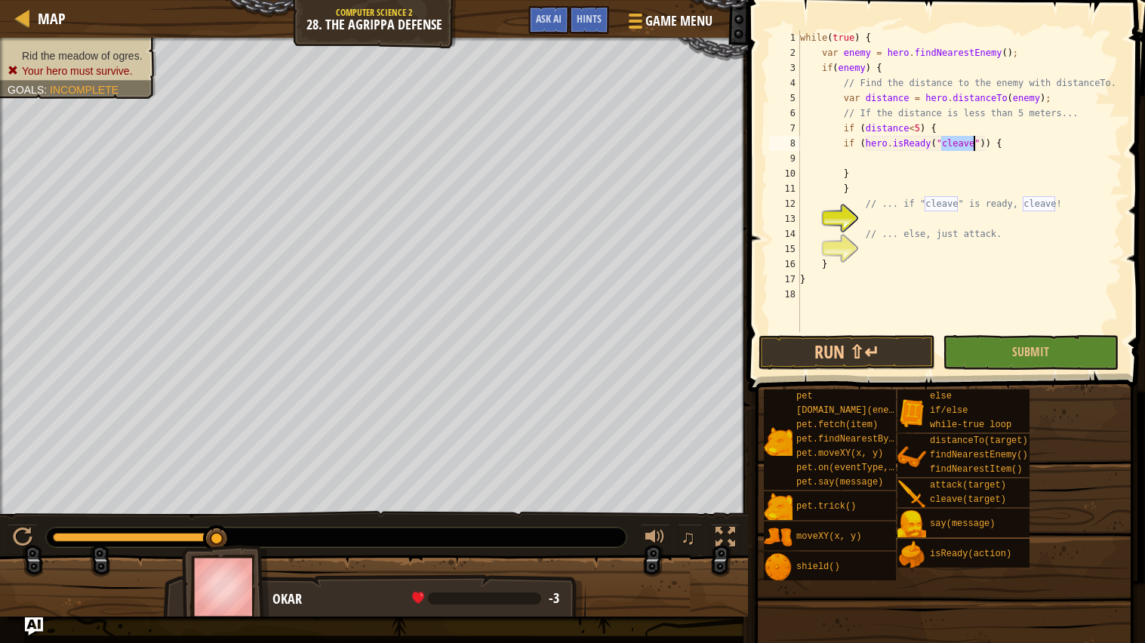
click at [903, 168] on div "while ( true ) { var enemy = hero . findNearestEnemy ( ) ; if ( enemy ) { // Fi…" at bounding box center [959, 196] width 325 height 332
type textarea "}"
click at [898, 163] on div "while ( true ) { var enemy = hero . findNearestEnemy ( ) ; if ( enemy ) { // Fi…" at bounding box center [959, 196] width 325 height 332
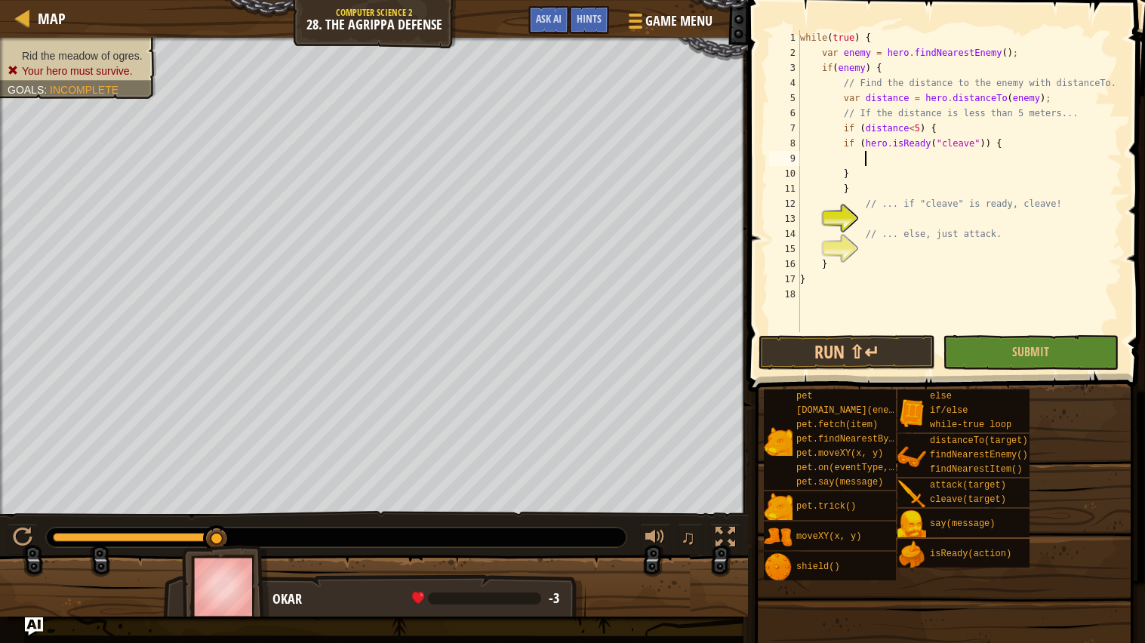
click at [894, 217] on div "while ( true ) { var enemy = hero . findNearestEnemy ( ) ; if ( enemy ) { // Fi…" at bounding box center [959, 196] width 325 height 332
type textarea "c"
click at [897, 158] on div "while ( true ) { var enemy = hero . findNearestEnemy ( ) ; if ( enemy ) { // Fi…" at bounding box center [959, 196] width 325 height 332
click at [899, 177] on div "hero. cl eave press enter" at bounding box center [1001, 195] width 285 height 54
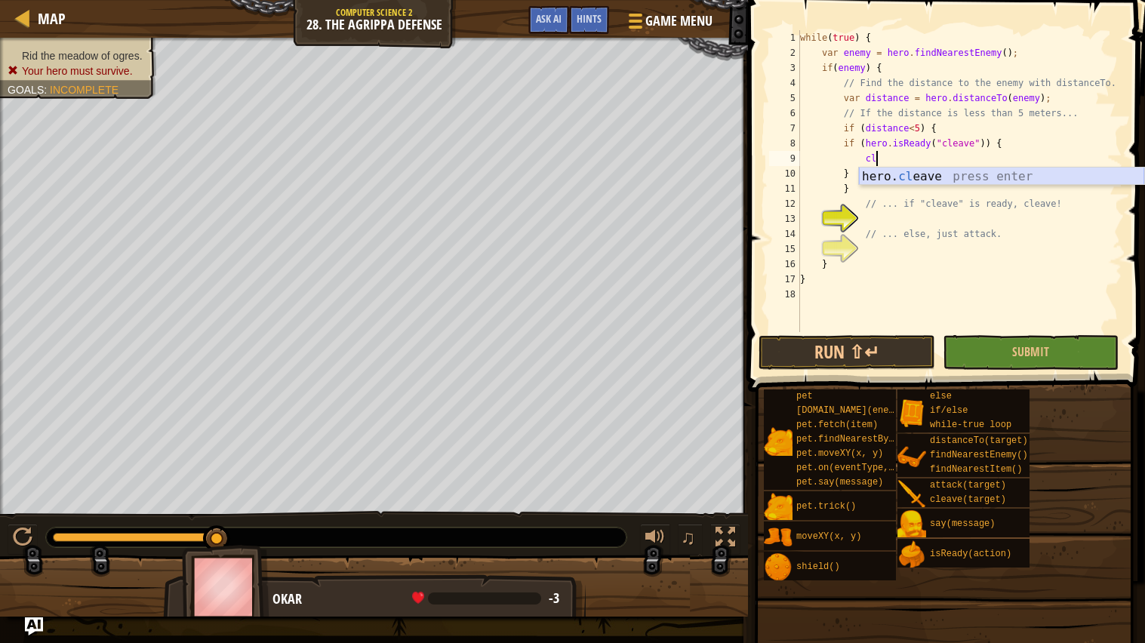
type textarea "hero.cleave(enemy);"
click at [890, 250] on div "while ( true ) { var enemy = hero . findNearestEnemy ( ) ; if ( enemy ) { // Fi…" at bounding box center [959, 196] width 325 height 332
type textarea "el"
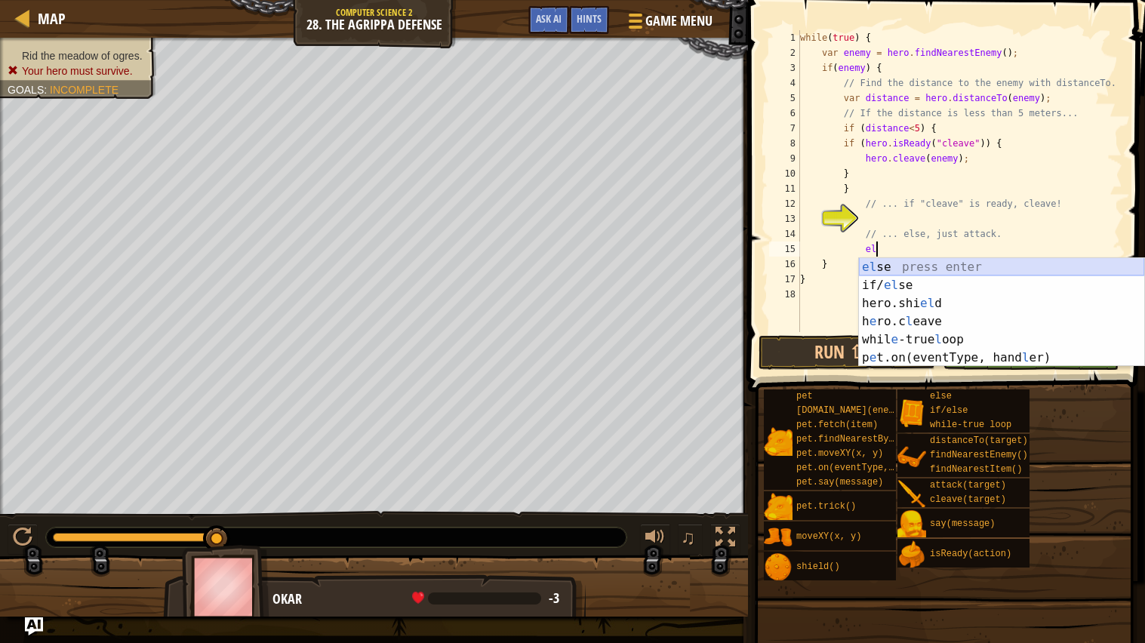
click at [926, 264] on div "el se press enter if/ el se press enter hero.shi el d press enter h e ro.c l ea…" at bounding box center [1001, 330] width 285 height 145
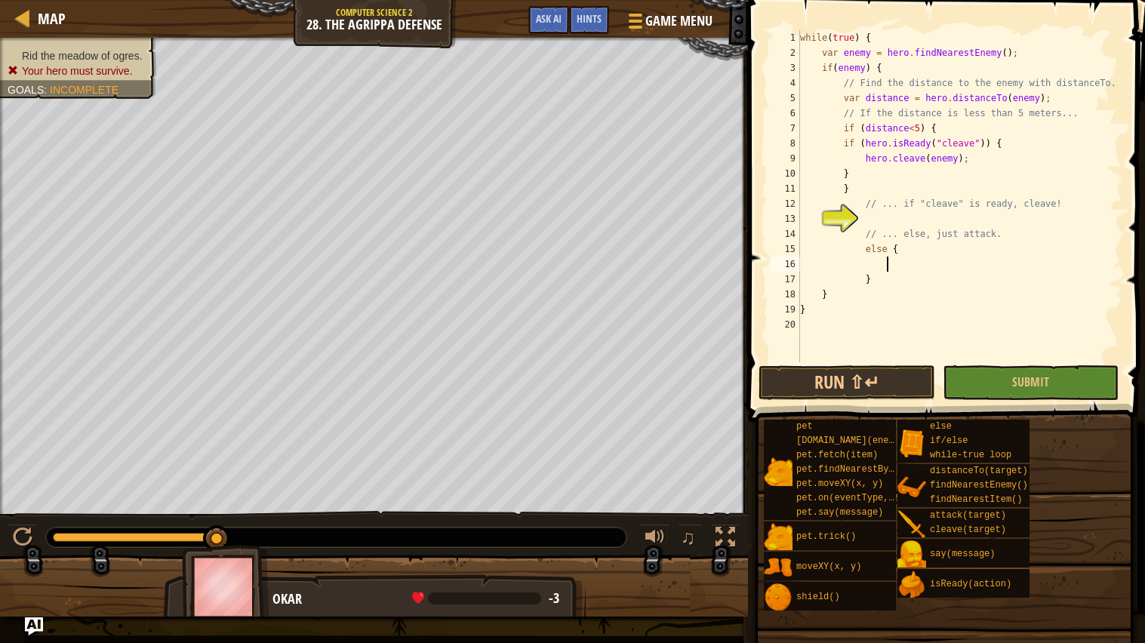
type textarea "e"
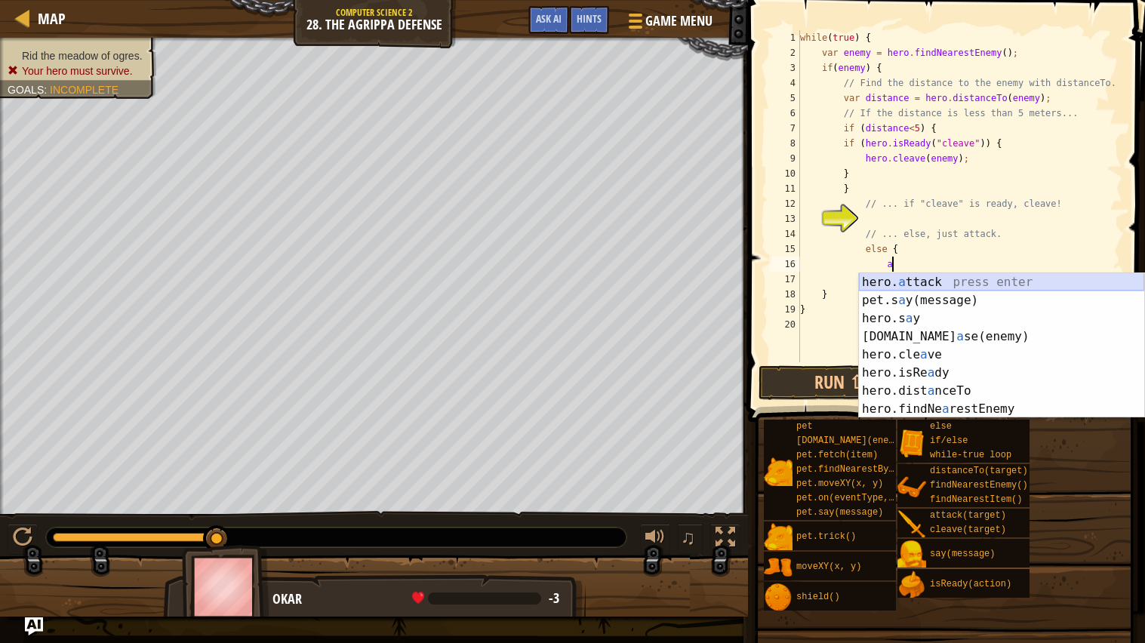
click at [930, 285] on div "hero. a ttack press enter pet.s a y(message) press enter hero.s a y press enter…" at bounding box center [1001, 363] width 285 height 181
type textarea "hero.attack(enemy);"
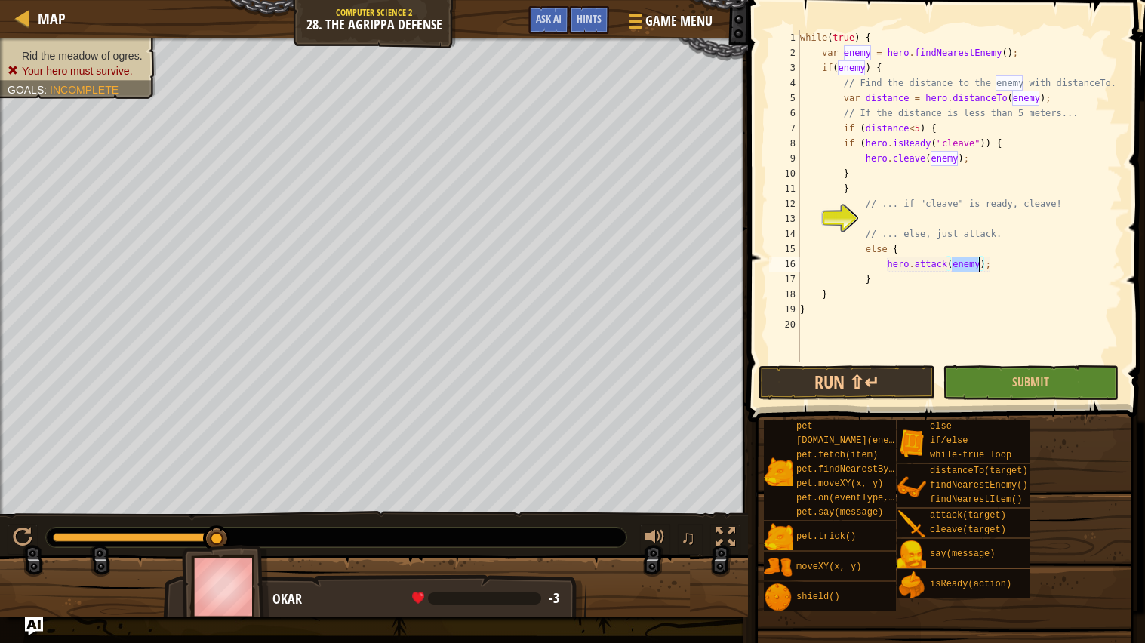
click at [997, 268] on div "while ( true ) { var enemy = hero . findNearestEnemy ( ) ; if ( enemy ) { // Fi…" at bounding box center [959, 211] width 325 height 362
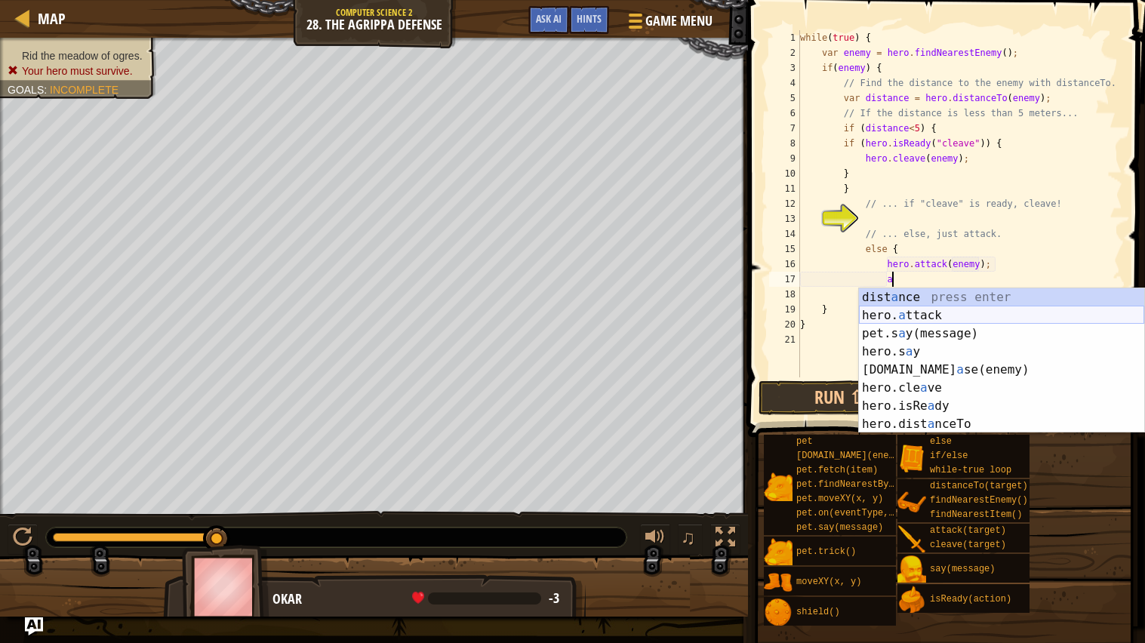
click at [957, 319] on div "dist a nce press enter hero. a ttack press enter pet.s a y(message) press enter…" at bounding box center [1001, 378] width 285 height 181
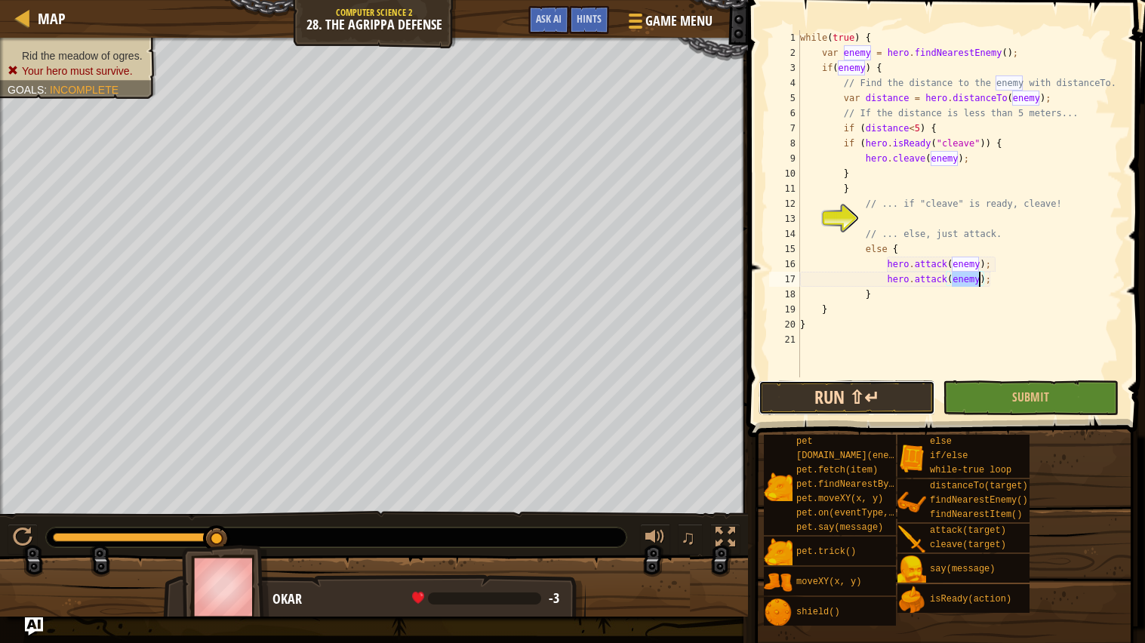
click at [883, 406] on button "Run ⇧↵" at bounding box center [847, 398] width 176 height 35
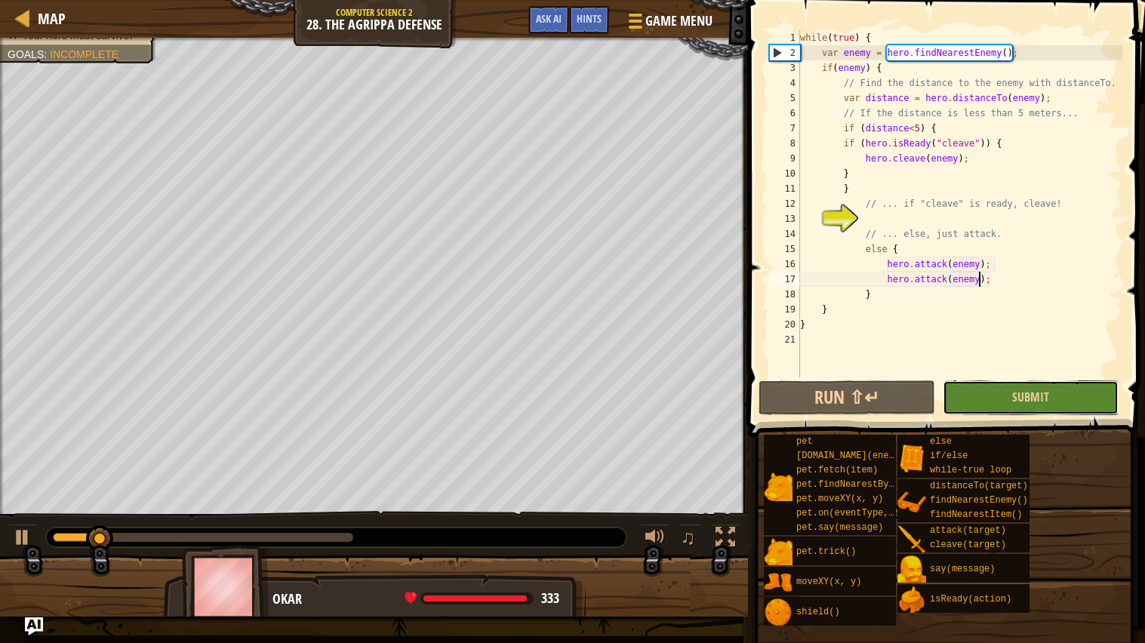
click at [996, 399] on button "Submit" at bounding box center [1031, 398] width 176 height 35
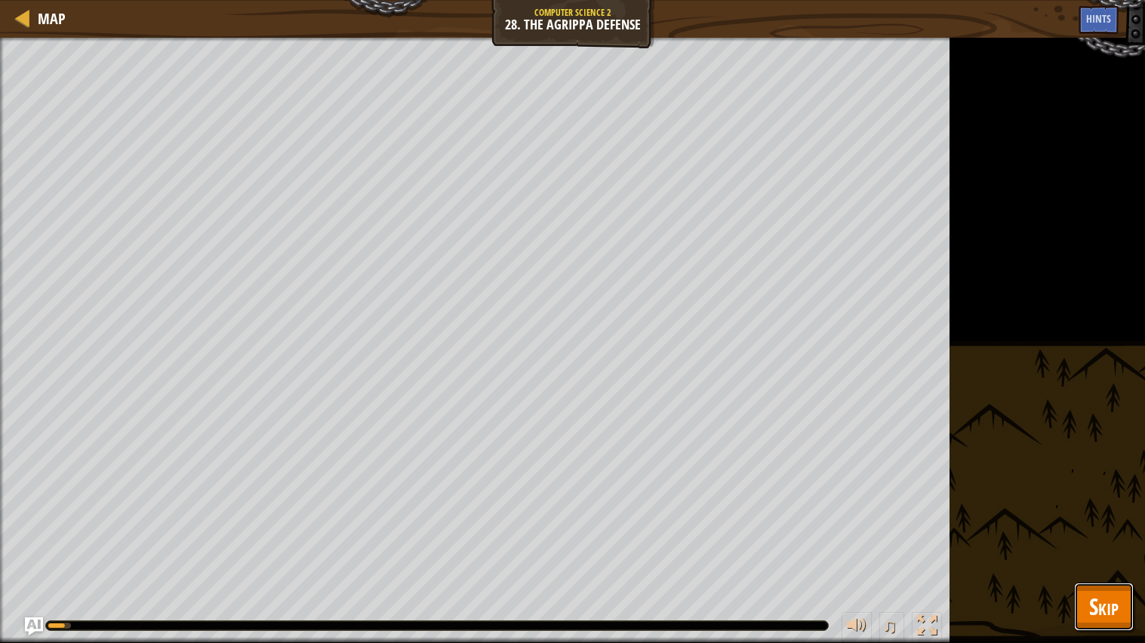
click at [1081, 516] on button "Skip" at bounding box center [1104, 607] width 60 height 48
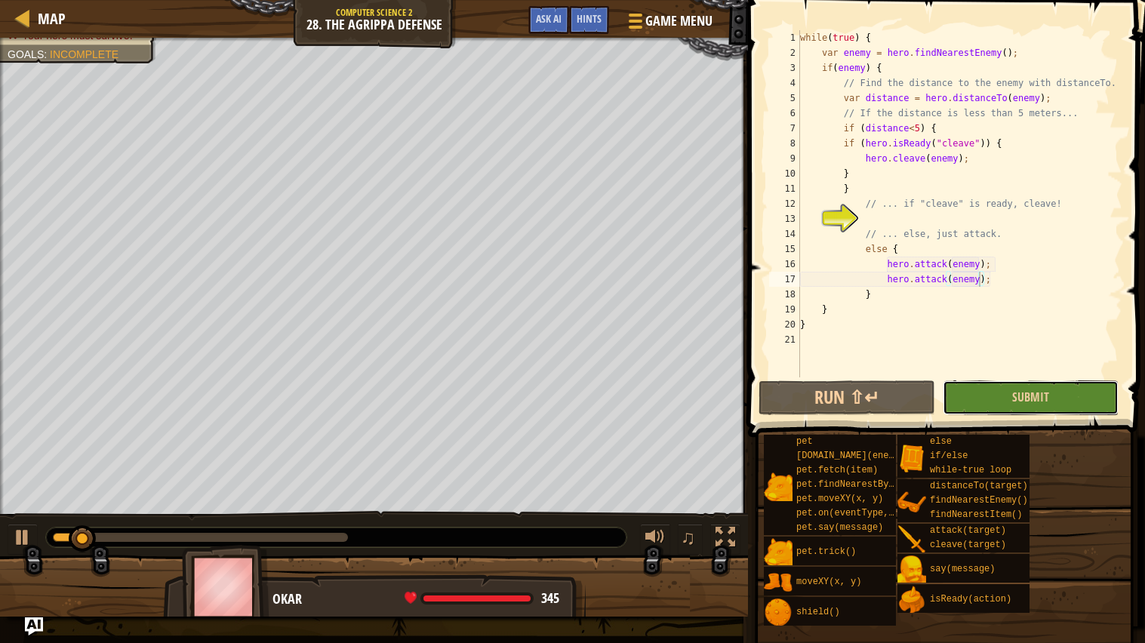
click at [1020, 408] on button "Submit" at bounding box center [1031, 398] width 176 height 35
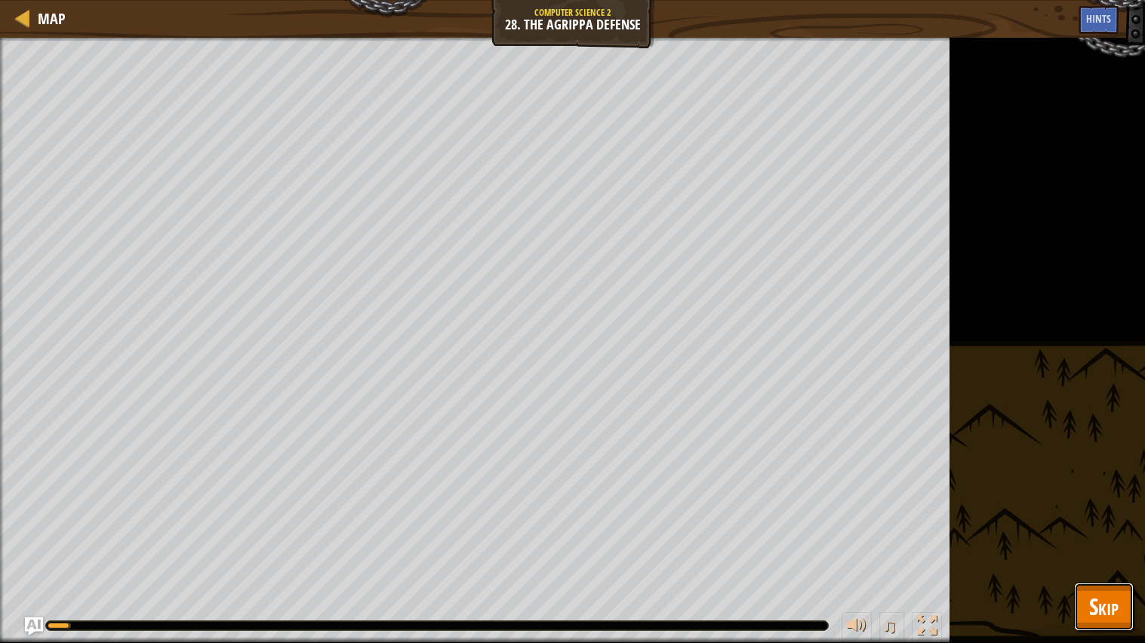
click at [1107, 516] on span "Skip" at bounding box center [1103, 606] width 29 height 31
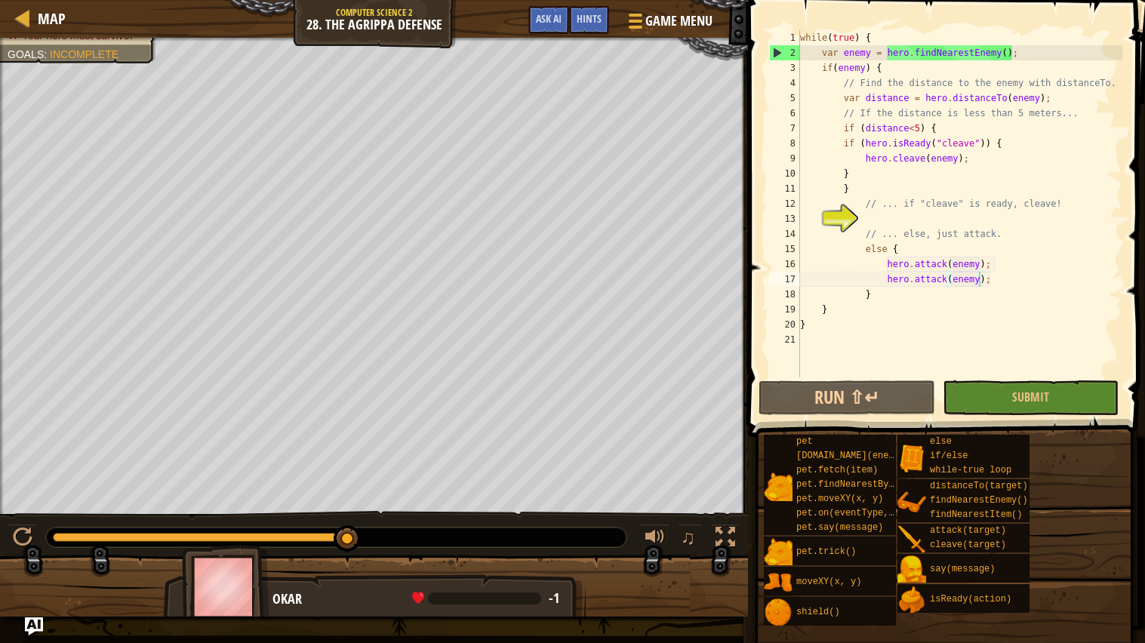
type textarea "hero.cleave(enemy);"
drag, startPoint x: 973, startPoint y: 158, endPoint x: 866, endPoint y: 160, distance: 107.2
click at [866, 160] on div "while ( true ) { var enemy = hero . findNearestEnemy ( ) ; if ( enemy ) { // Fi…" at bounding box center [959, 219] width 325 height 378
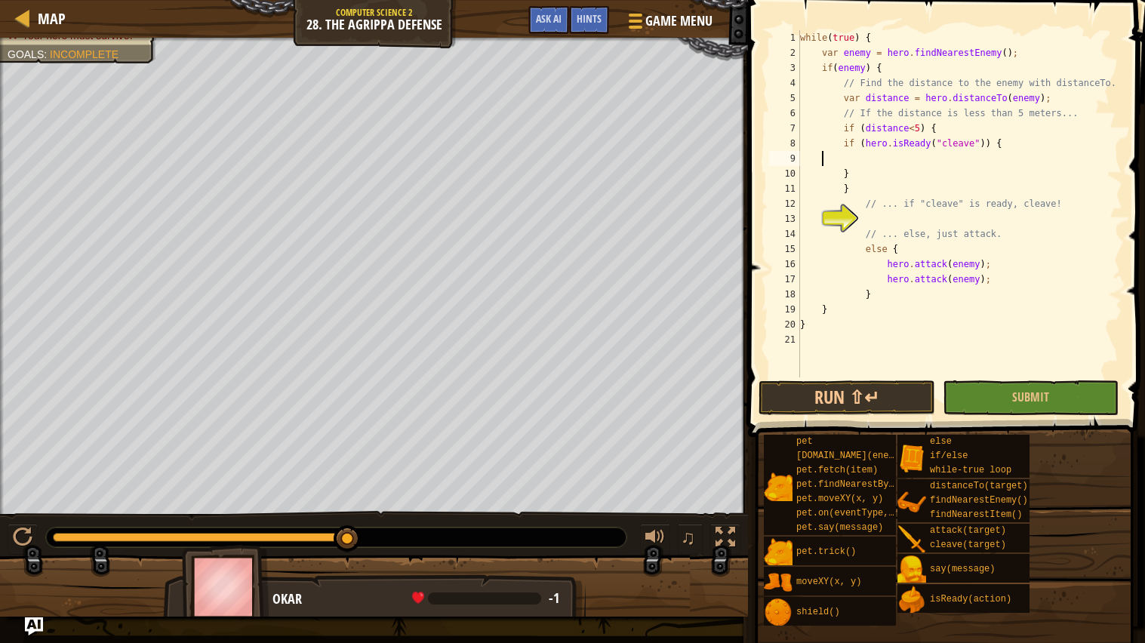
scroll to position [6, 0]
type textarea "if (hero.isReady("cleave")) {"
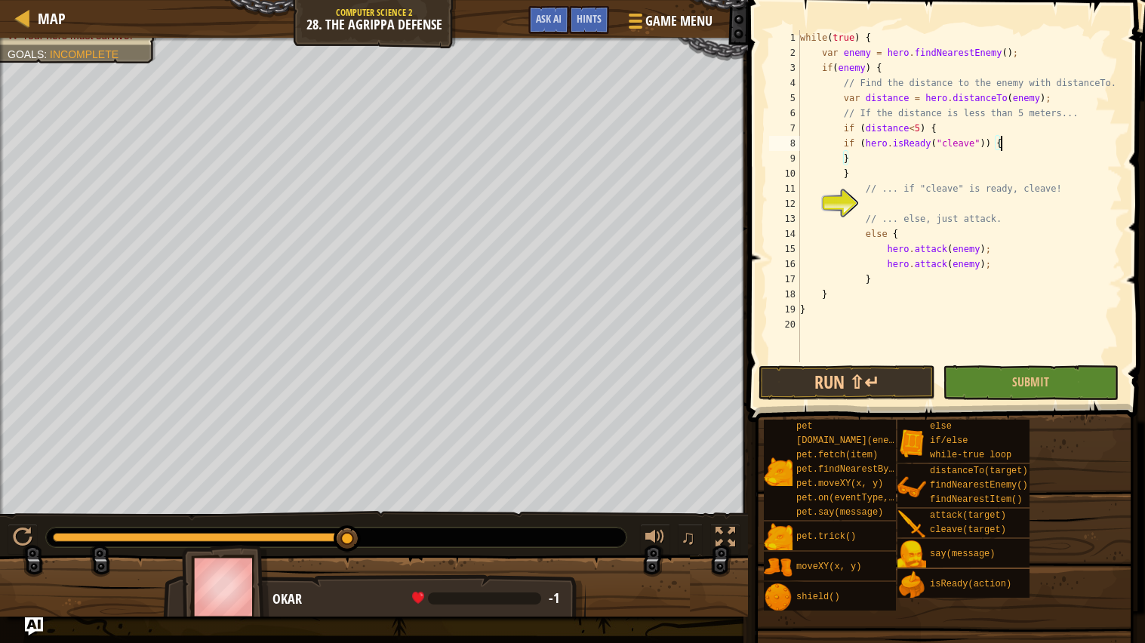
click at [911, 205] on div "while ( true ) { var enemy = hero . findNearestEnemy ( ) ; if ( enemy ) { // Fi…" at bounding box center [959, 211] width 325 height 362
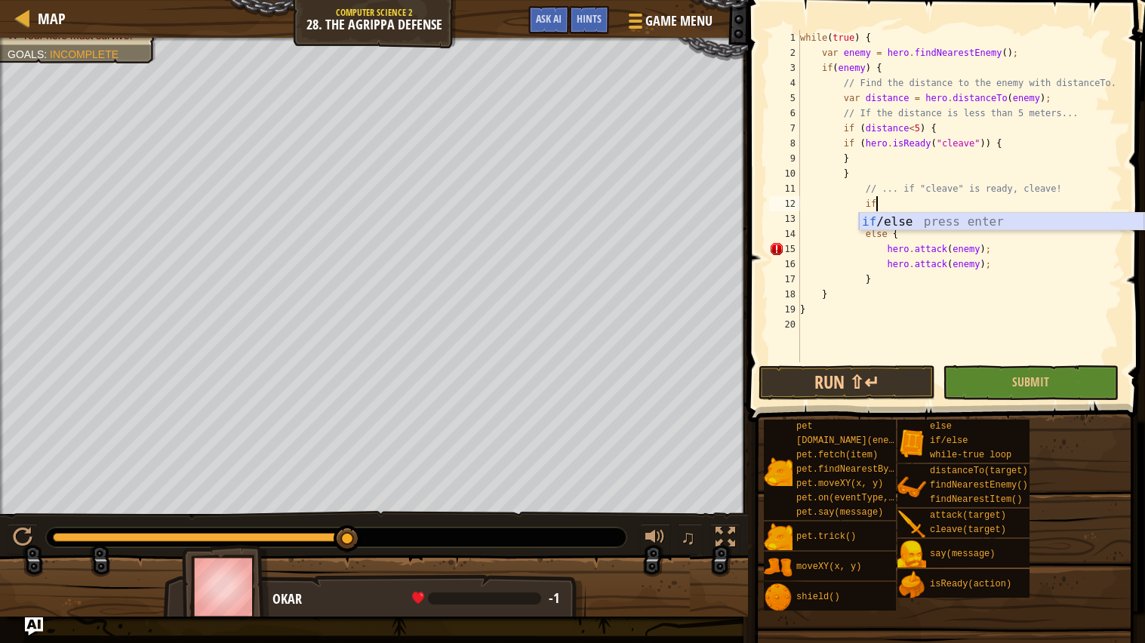
click at [912, 220] on div "if /else press enter" at bounding box center [1001, 240] width 285 height 54
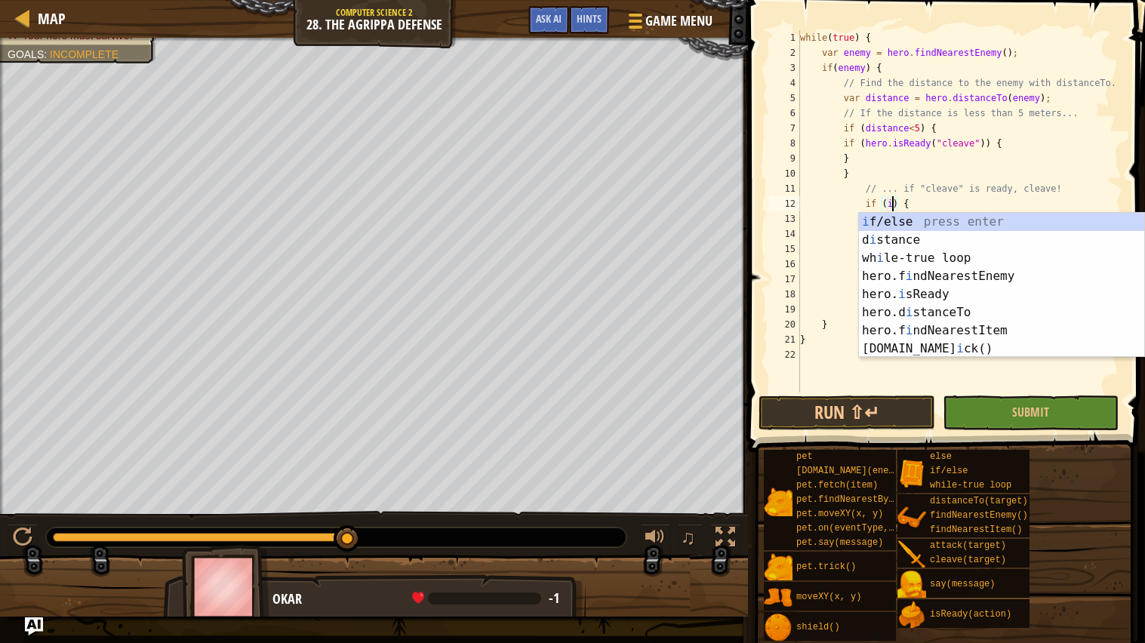
scroll to position [6, 7]
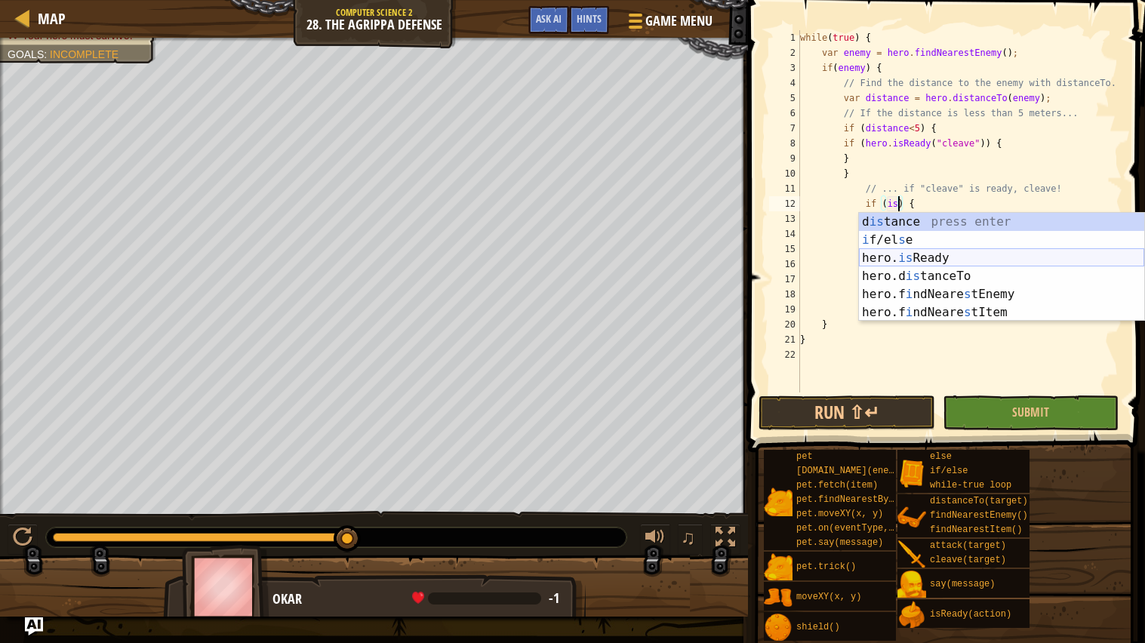
click at [926, 252] on div "d is tance press enter i f/el s e press enter hero. is Ready press enter hero.d…" at bounding box center [1001, 285] width 285 height 145
type textarea "if (hero.isReady("cleave")) {"
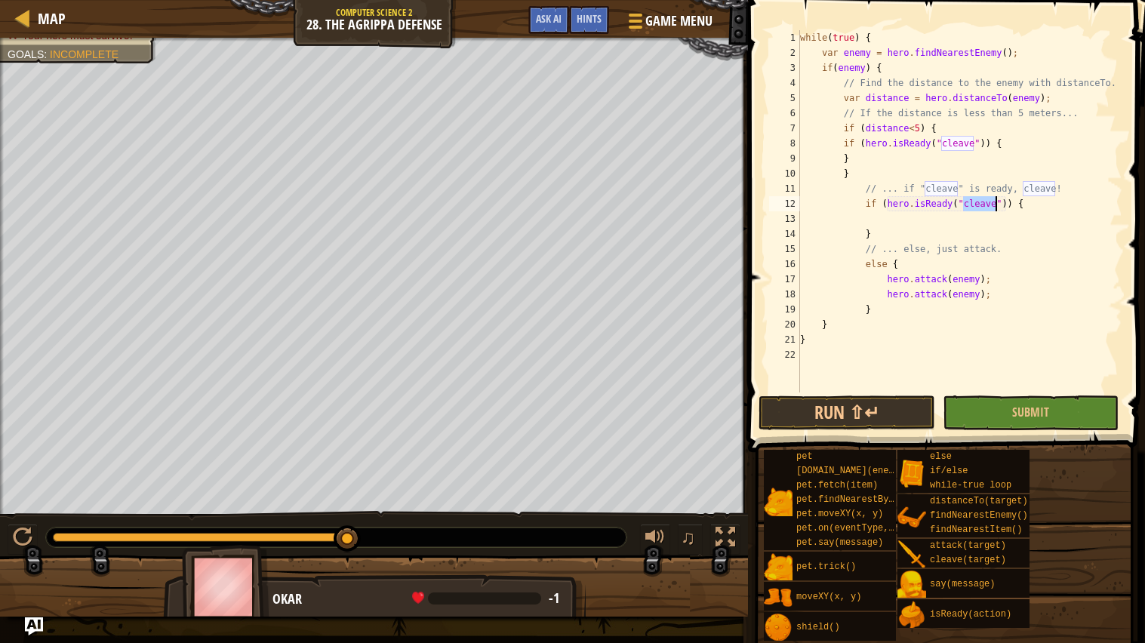
click at [912, 213] on div "while ( true ) { var enemy = hero . findNearestEnemy ( ) ; if ( enemy ) { // Fi…" at bounding box center [959, 226] width 325 height 393
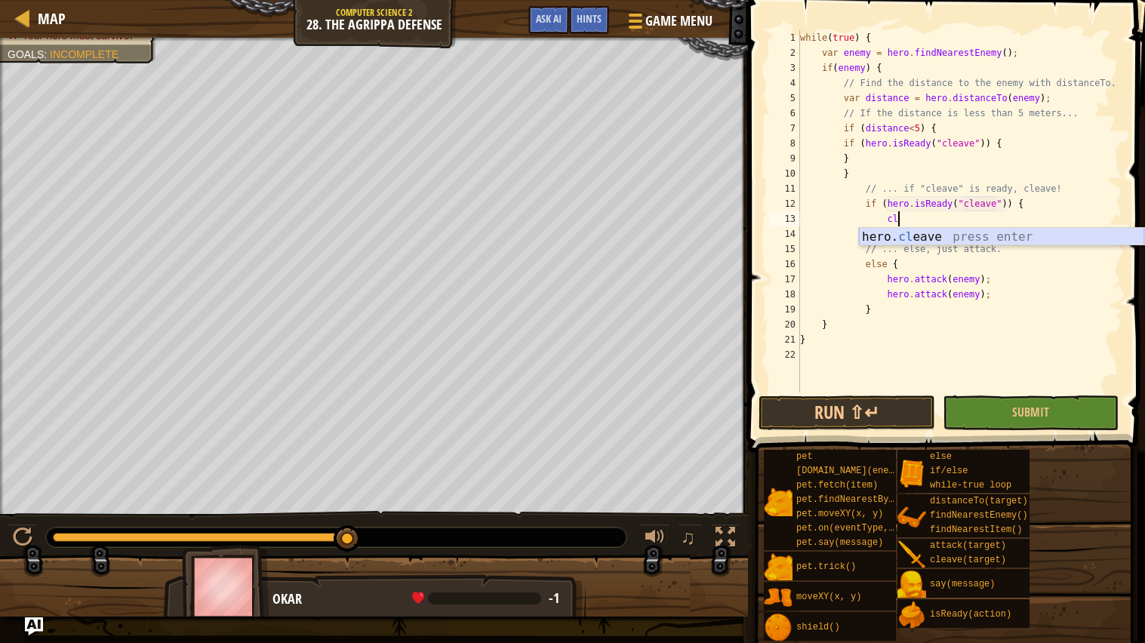
click at [934, 237] on div "hero. cl eave press enter" at bounding box center [1001, 255] width 285 height 54
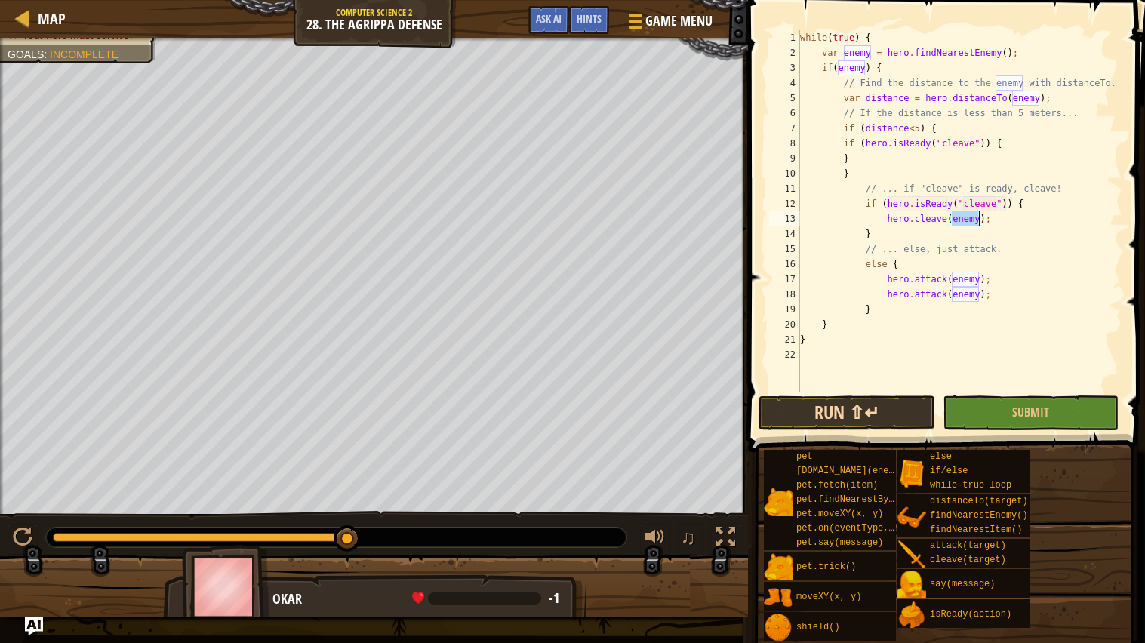
type textarea "hero.cleave(enemy);"
click at [883, 414] on button "Run ⇧↵" at bounding box center [847, 413] width 176 height 35
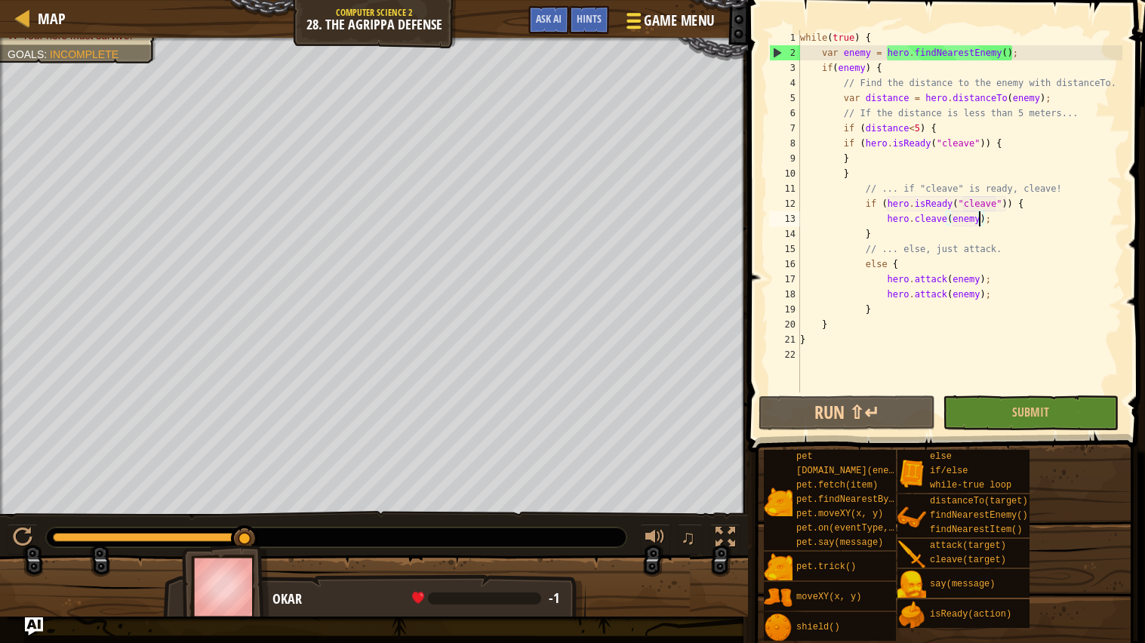
click at [641, 29] on div at bounding box center [634, 21] width 20 height 22
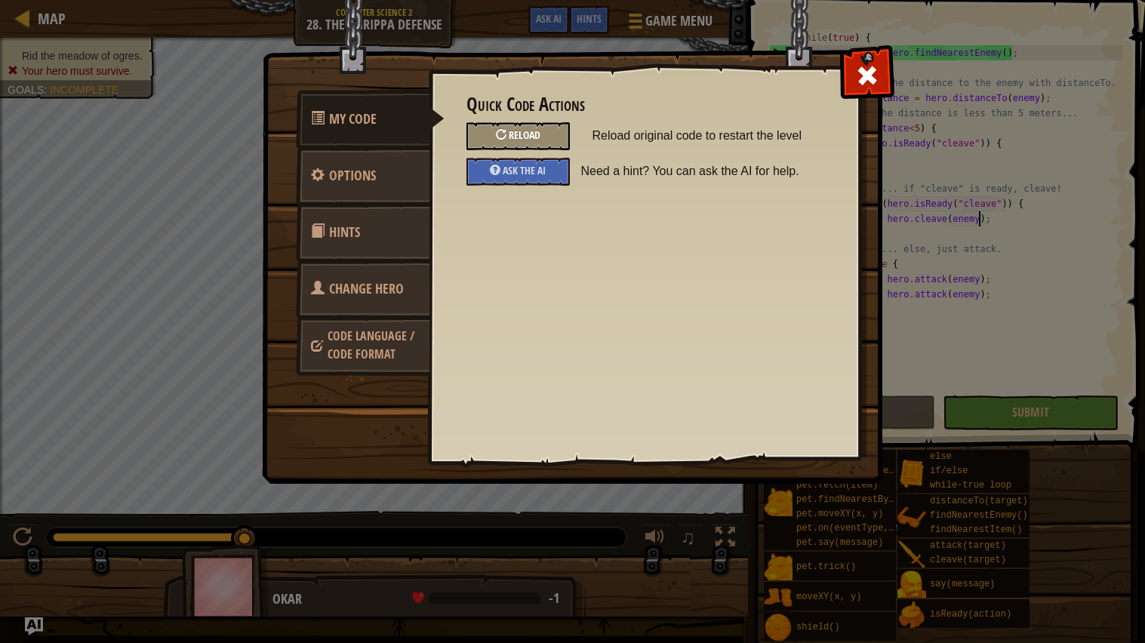
click at [556, 127] on div "Reload" at bounding box center [518, 136] width 103 height 28
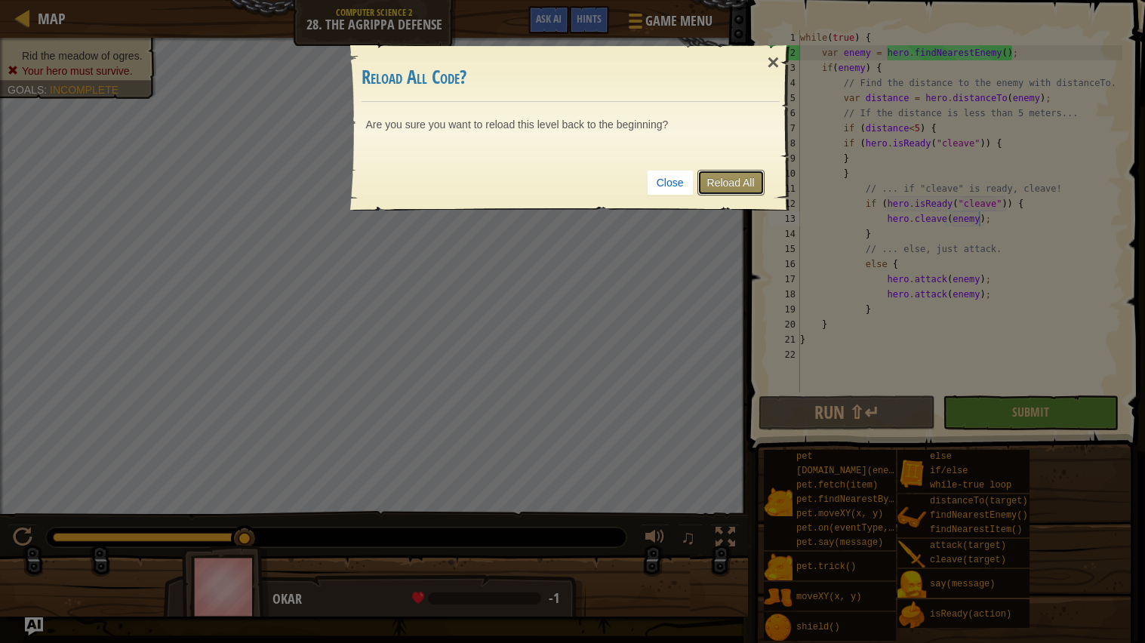
click at [727, 174] on link "Reload All" at bounding box center [731, 183] width 67 height 26
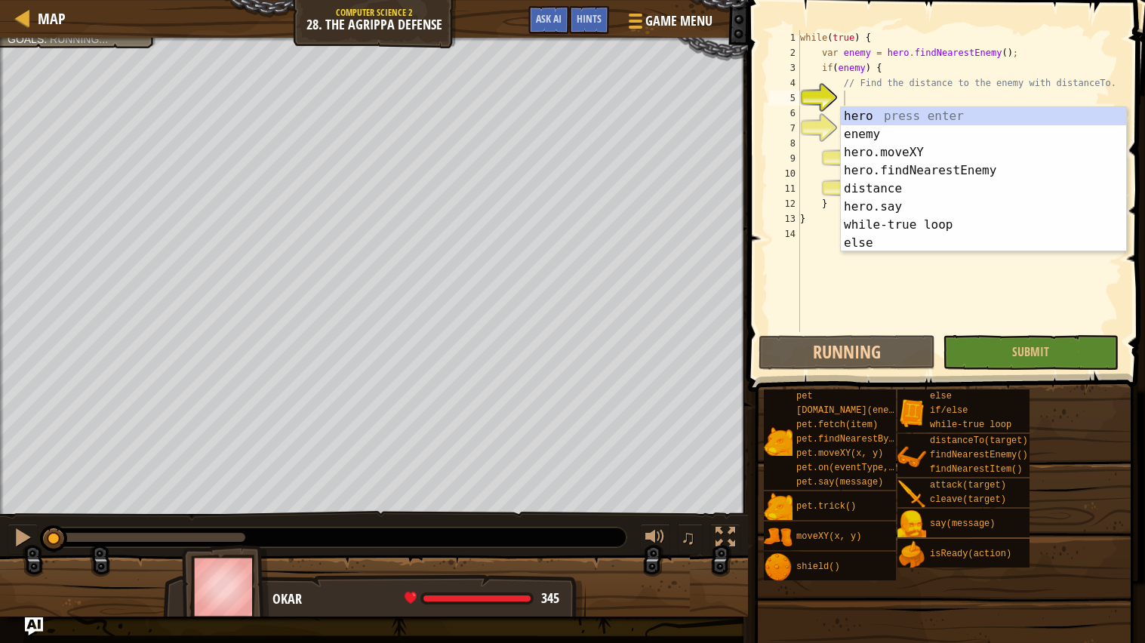
scroll to position [6, 2]
click at [60, 8] on span "Map" at bounding box center [52, 18] width 28 height 20
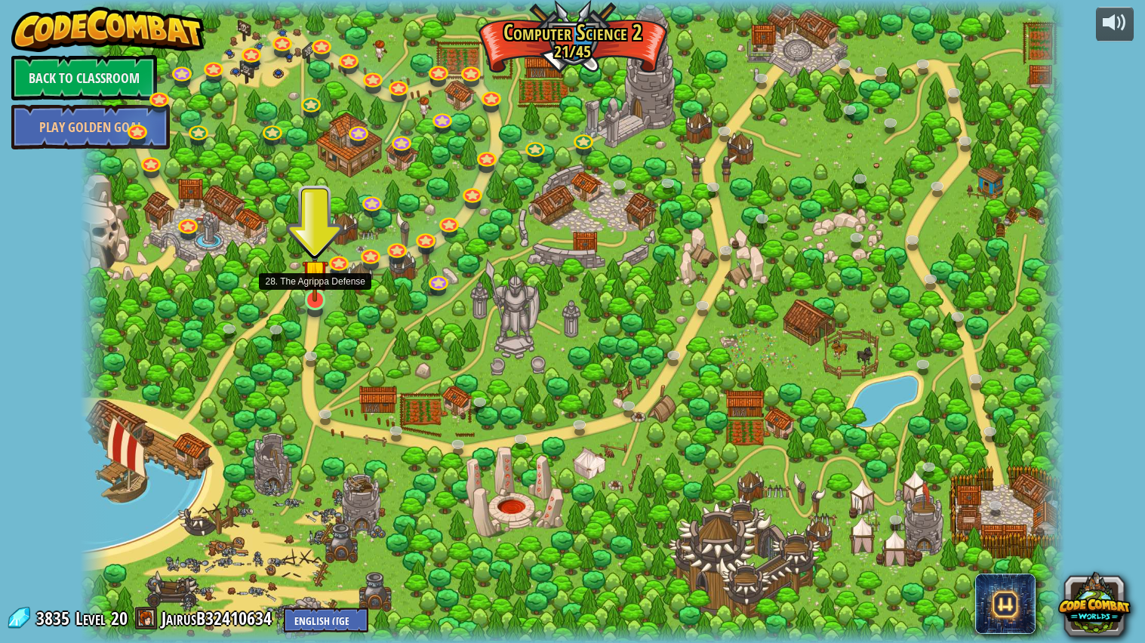
click at [304, 300] on img at bounding box center [315, 272] width 26 height 59
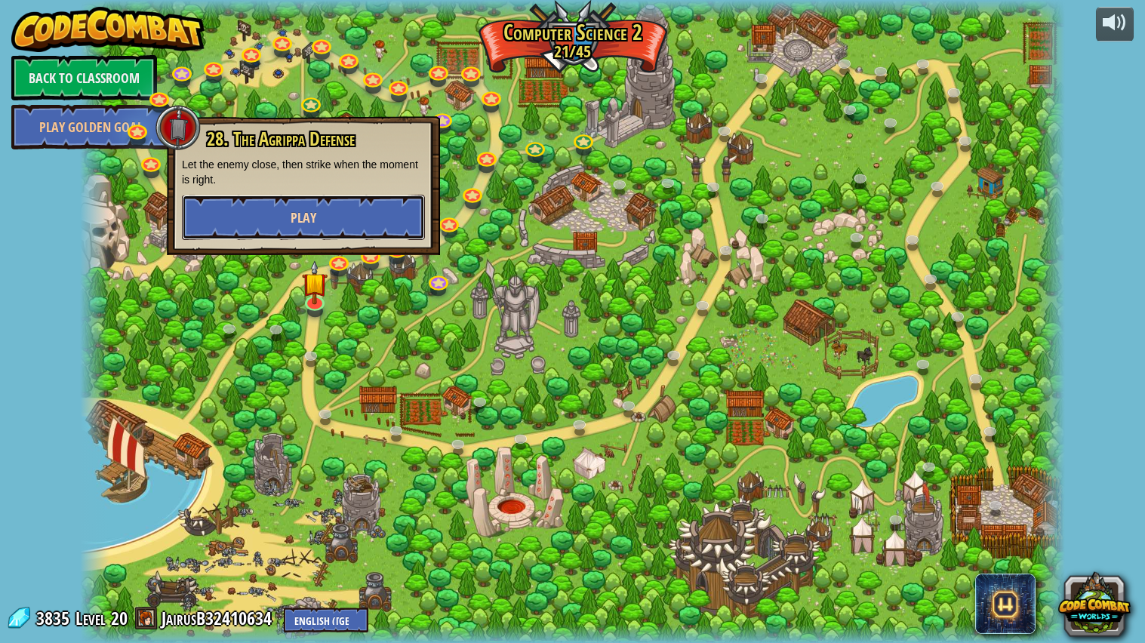
click at [246, 214] on button "Play" at bounding box center [303, 217] width 243 height 45
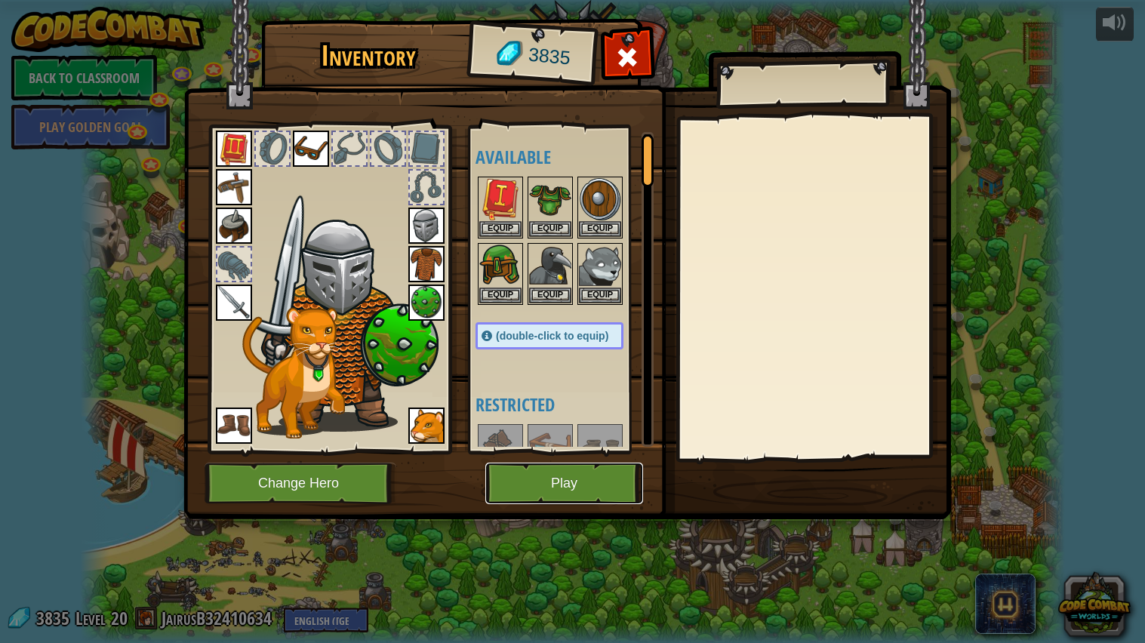
click at [531, 471] on button "Play" at bounding box center [564, 484] width 158 height 42
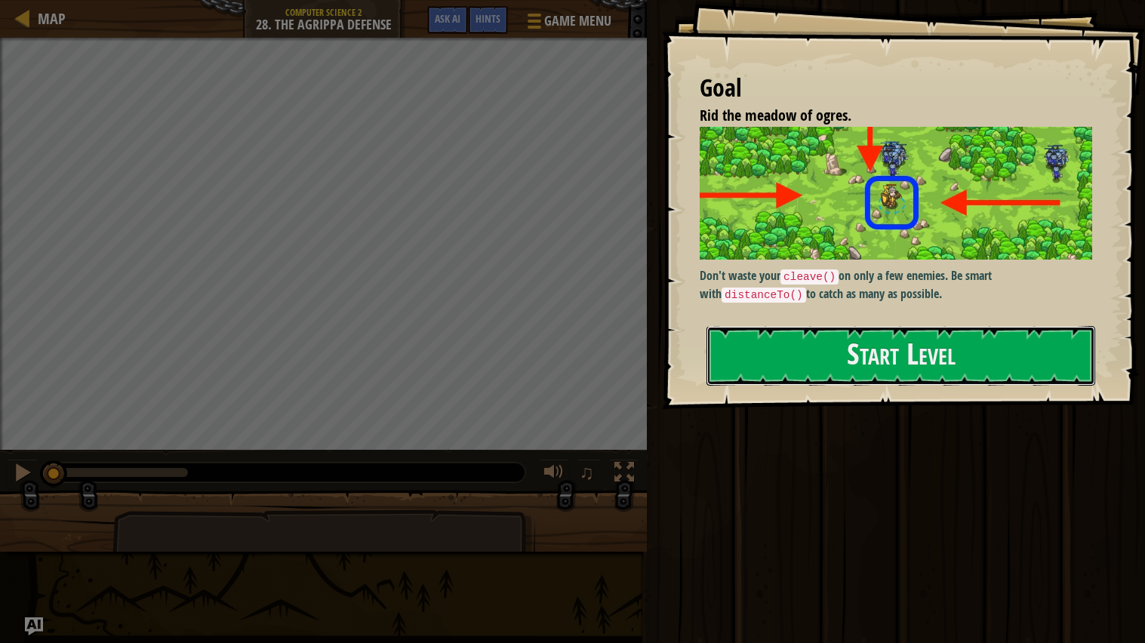
click at [772, 326] on button "Start Level" at bounding box center [901, 356] width 389 height 60
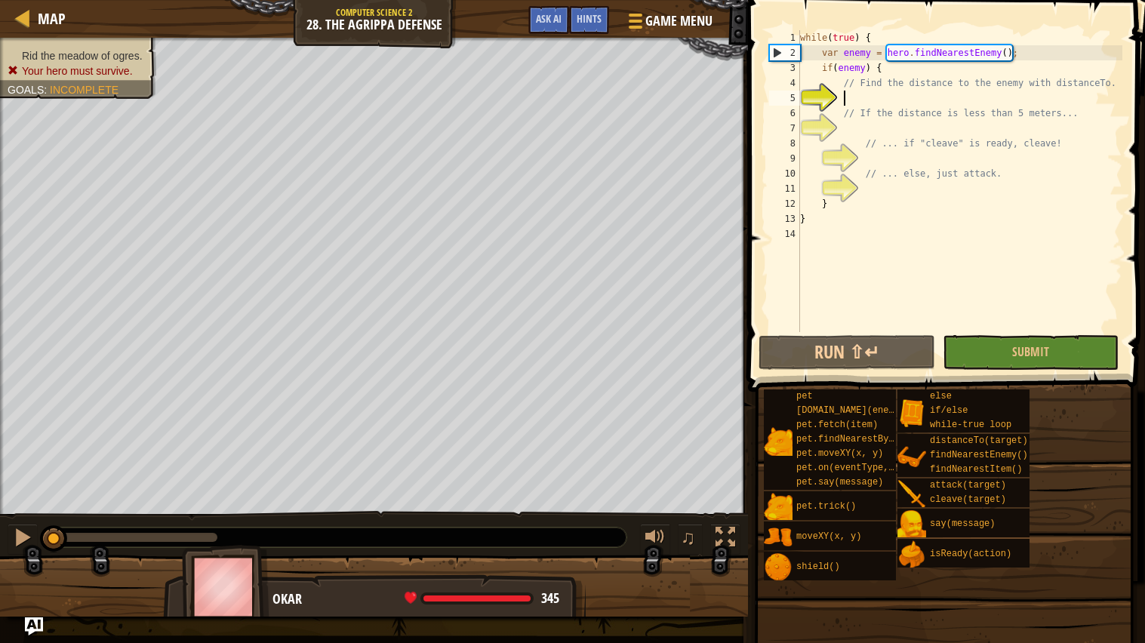
scroll to position [6, 3]
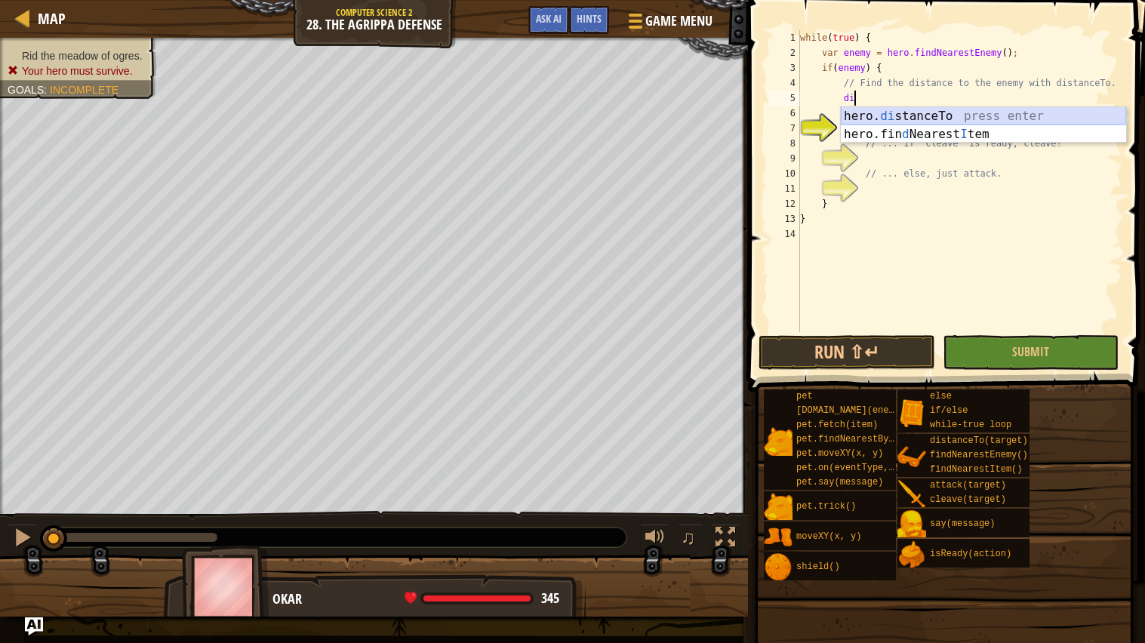
click at [926, 116] on div "hero. di stanceTo press enter hero.fin d Nearest I tem press enter" at bounding box center [983, 143] width 285 height 72
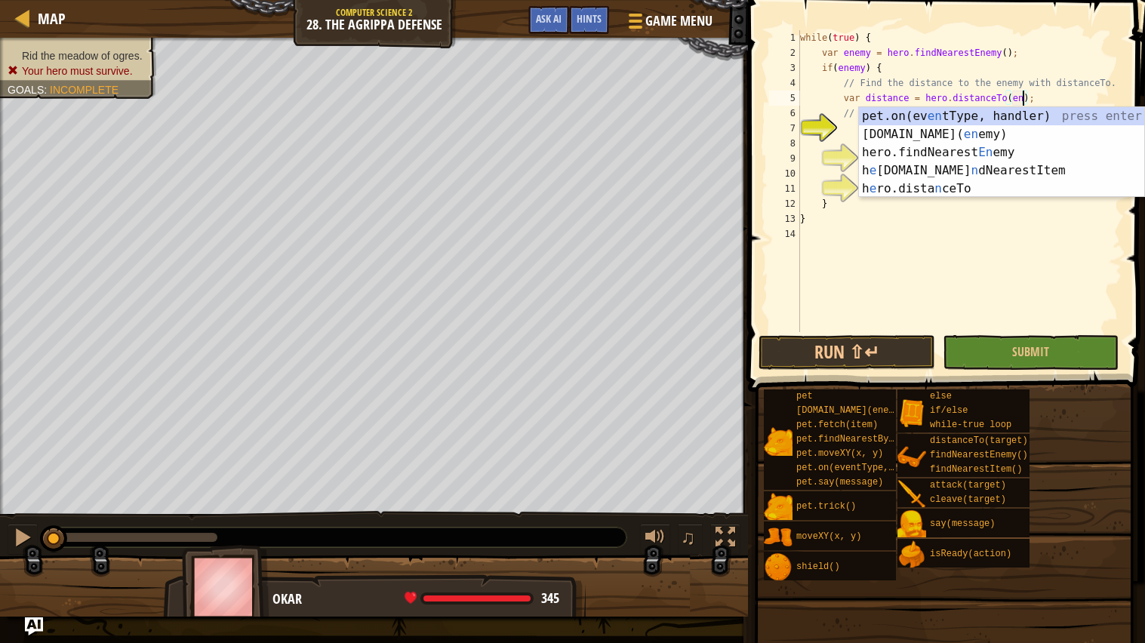
scroll to position [6, 19]
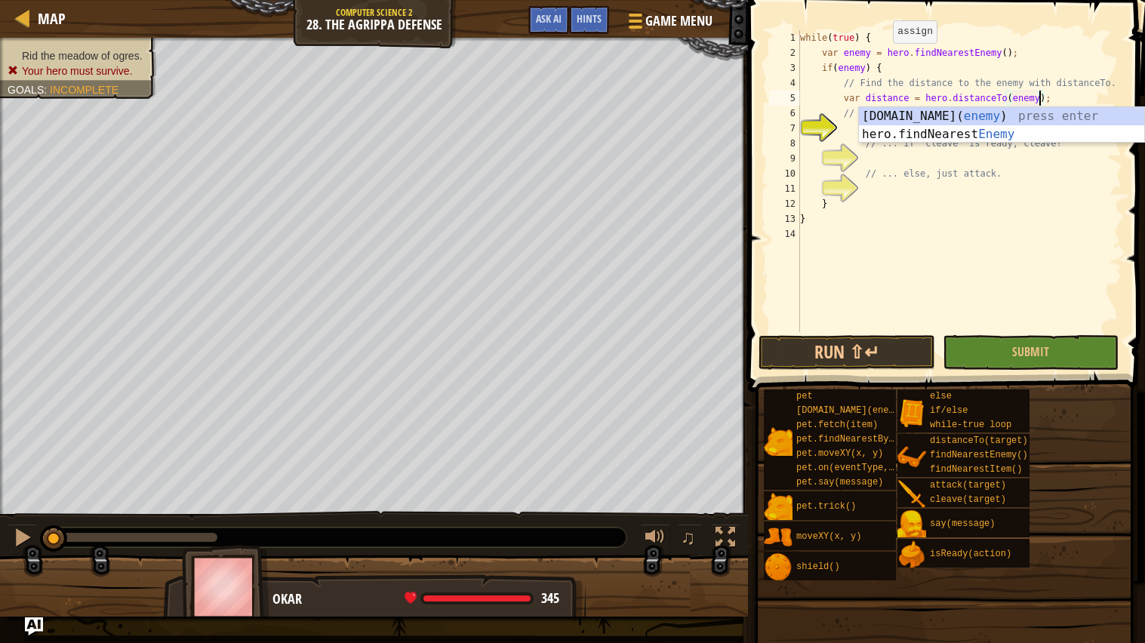
click at [886, 57] on div "while ( true ) { var enemy = hero . findNearestEnemy ( ) ; if ( enemy ) { // Fi…" at bounding box center [959, 196] width 325 height 332
type textarea "var enemy = hero.findNearestEnemy();"
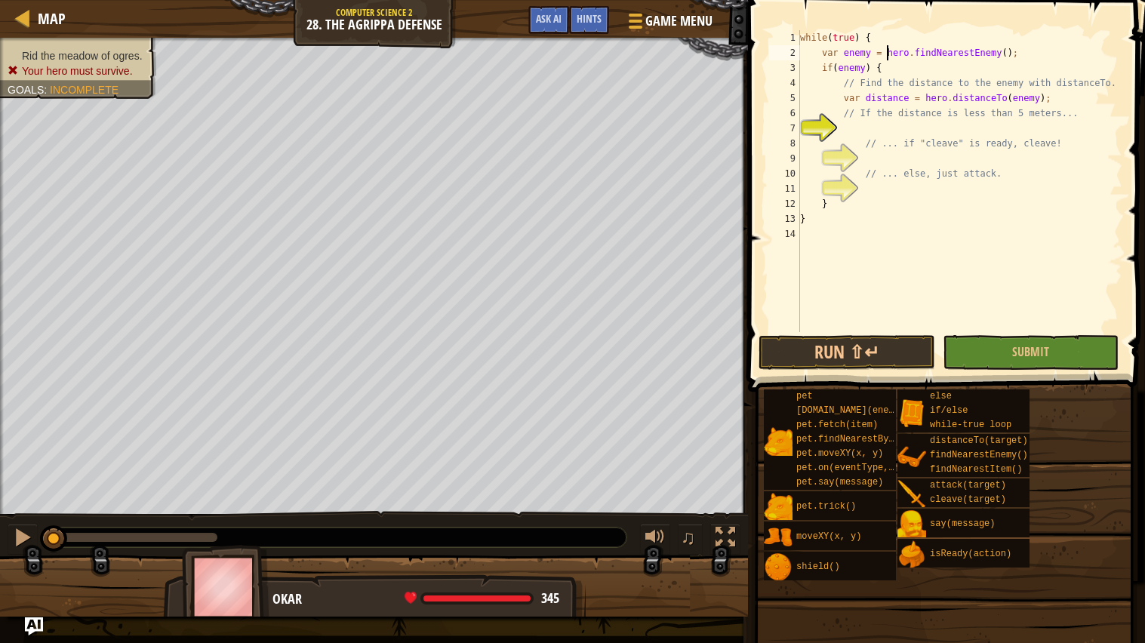
click at [883, 127] on div "while ( true ) { var enemy = hero . findNearestEnemy ( ) ; if ( enemy ) { // Fi…" at bounding box center [959, 196] width 325 height 332
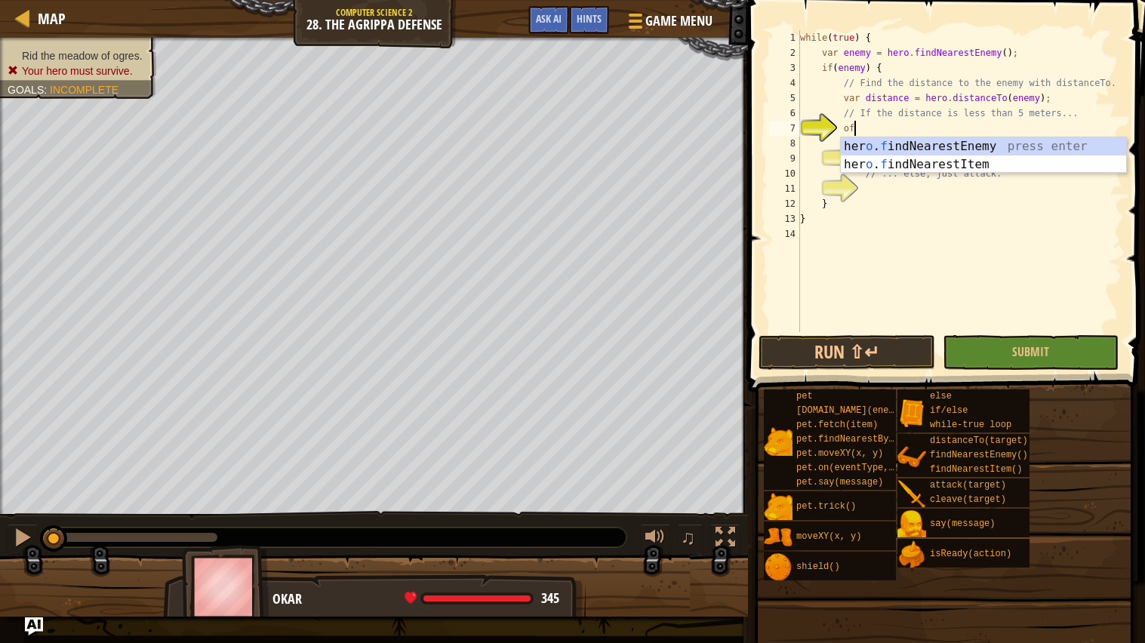
type textarea "o"
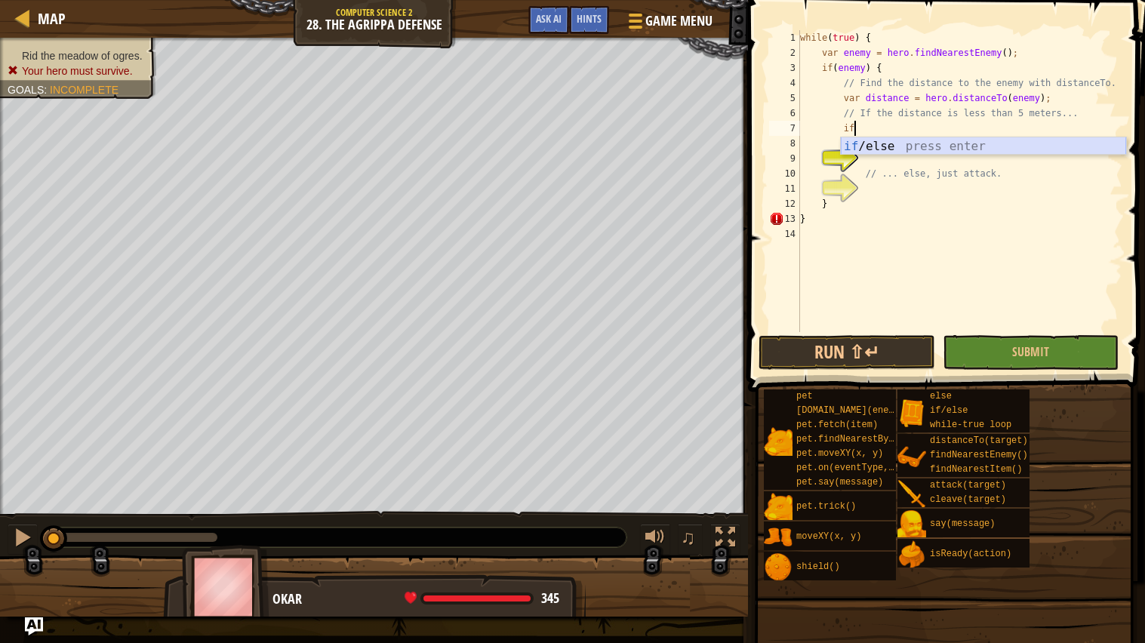
click at [890, 149] on div "if /else press enter" at bounding box center [983, 164] width 285 height 54
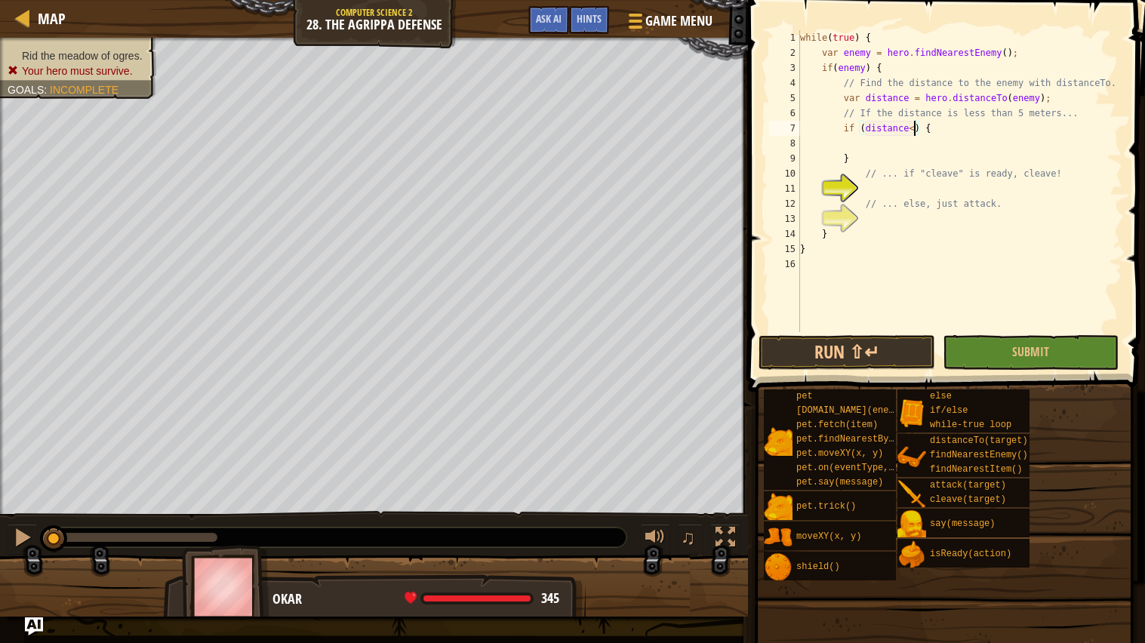
scroll to position [6, 9]
type textarea "if (distance <5) {"
click at [911, 141] on div "while ( true ) { var enemy = hero . findNearestEnemy ( ) ; if ( enemy ) { // Fi…" at bounding box center [959, 196] width 325 height 332
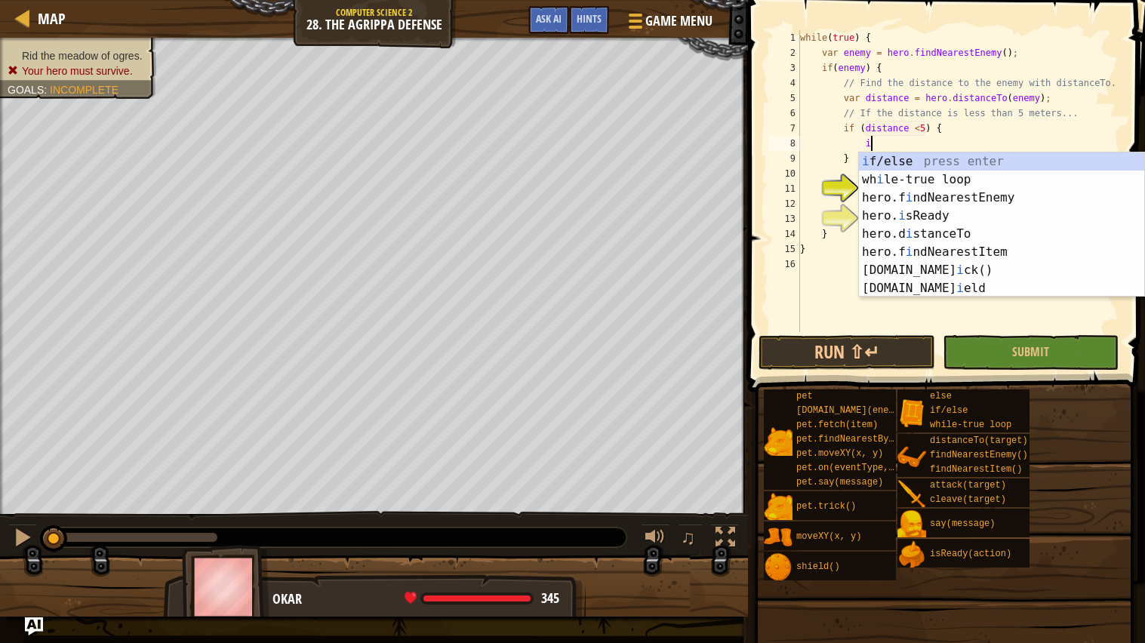
scroll to position [6, 5]
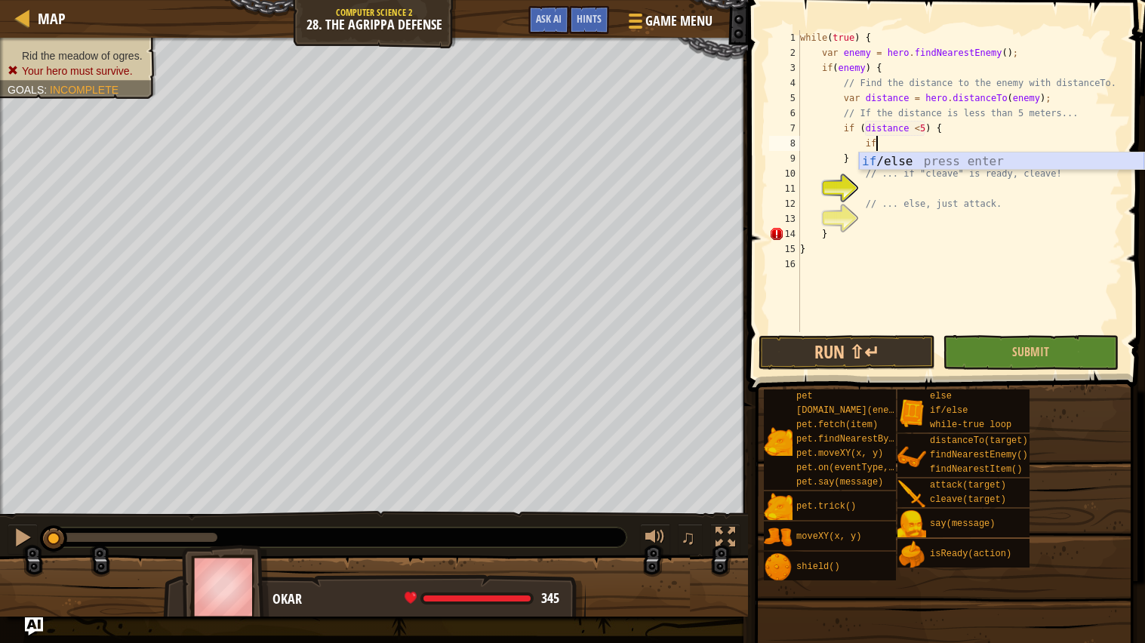
click at [917, 159] on div "if /else press enter" at bounding box center [1001, 180] width 285 height 54
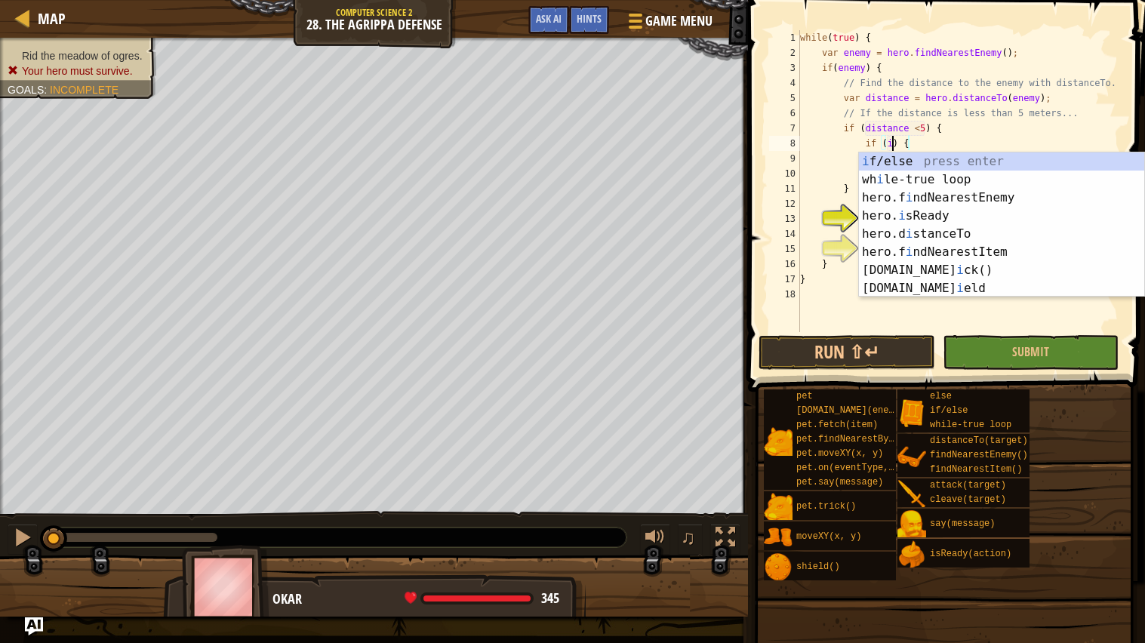
scroll to position [6, 7]
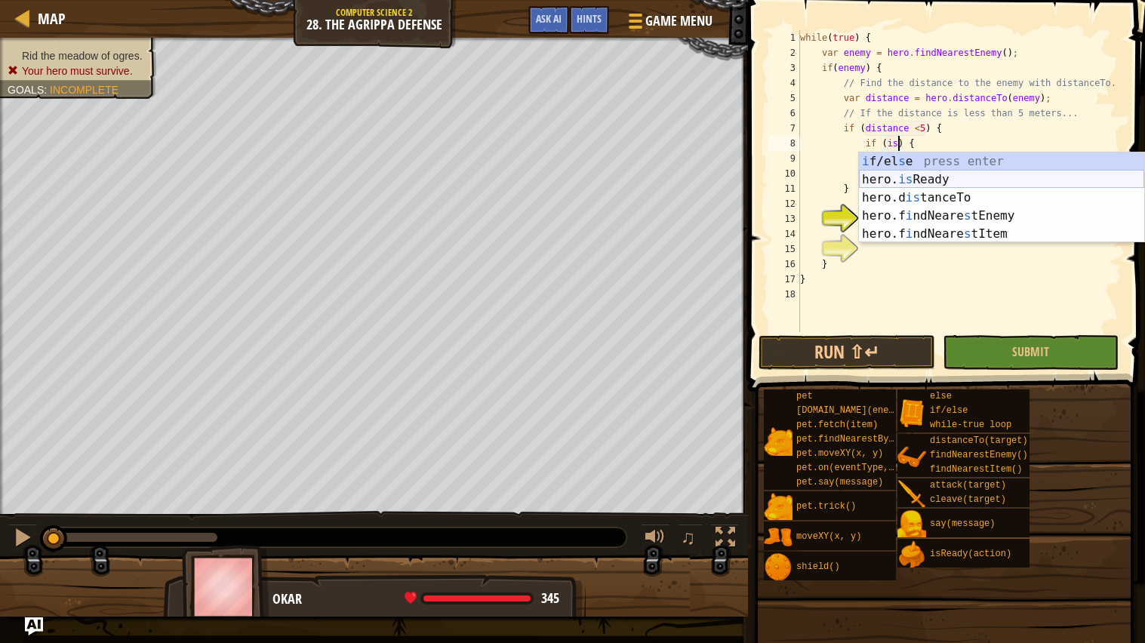
click at [910, 180] on div "i f/el s e press enter hero. is Ready press enter hero.d is tanceTo press enter…" at bounding box center [1001, 216] width 285 height 127
type textarea "if (hero.isReady("cleave")) {"
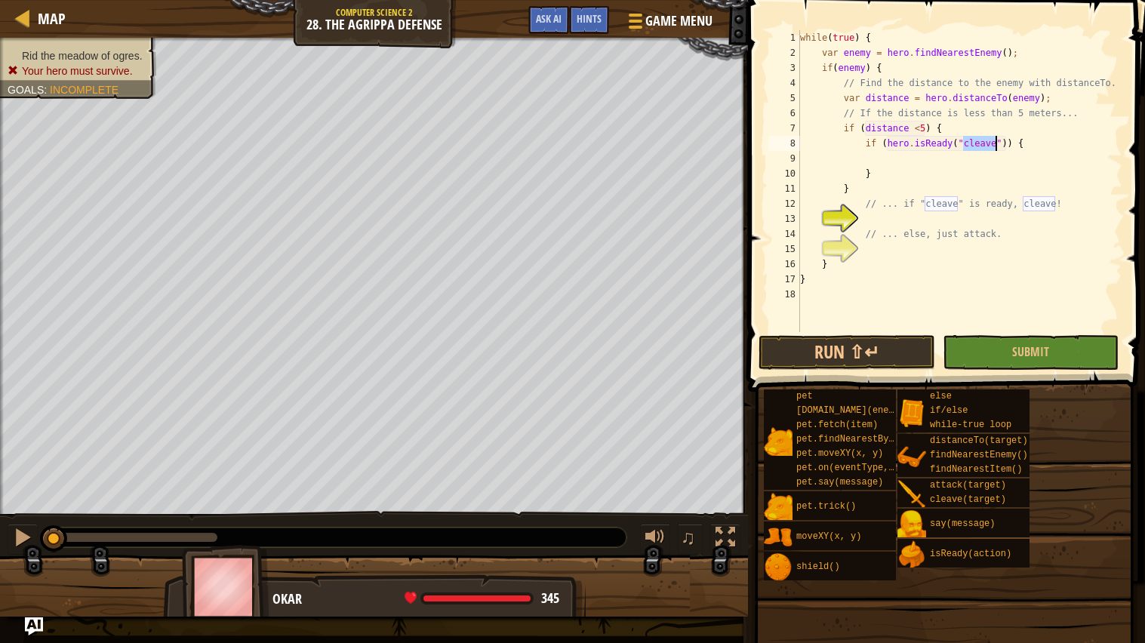
click at [901, 162] on div "while ( true ) { var enemy = hero . findNearestEnemy ( ) ; if ( enemy ) { // Fi…" at bounding box center [959, 196] width 325 height 332
click at [912, 214] on div "while ( true ) { var enemy = hero . findNearestEnemy ( ) ; if ( enemy ) { // Fi…" at bounding box center [959, 196] width 325 height 332
click at [911, 244] on div "while ( true ) { var enemy = hero . findNearestEnemy ( ) ; if ( enemy ) { // Fi…" at bounding box center [959, 196] width 325 height 332
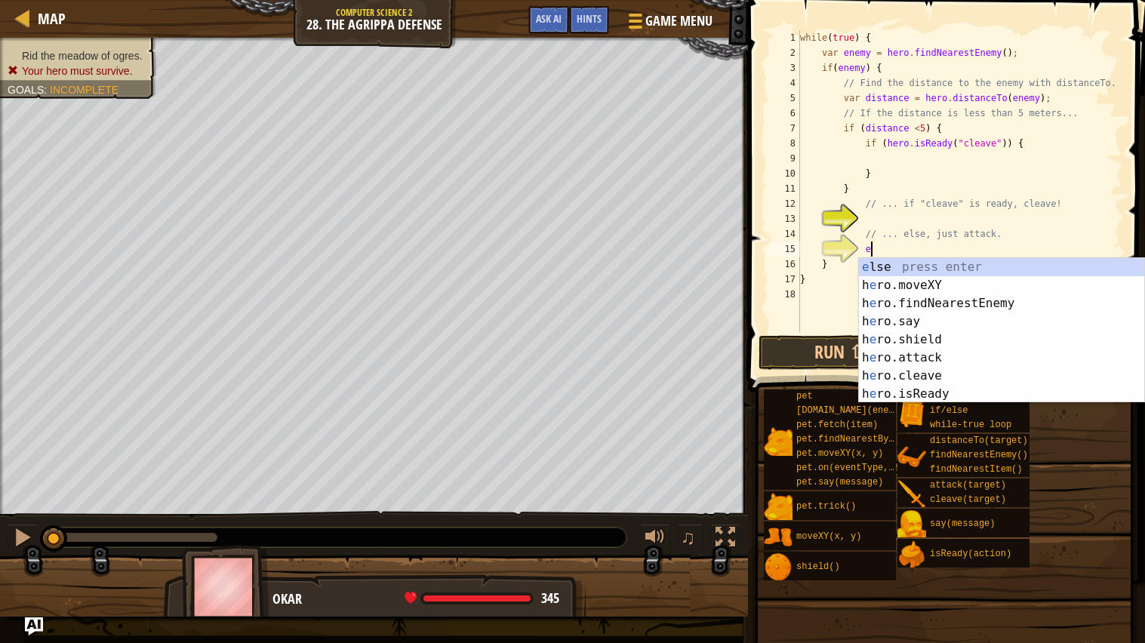
scroll to position [6, 5]
type textarea "el"
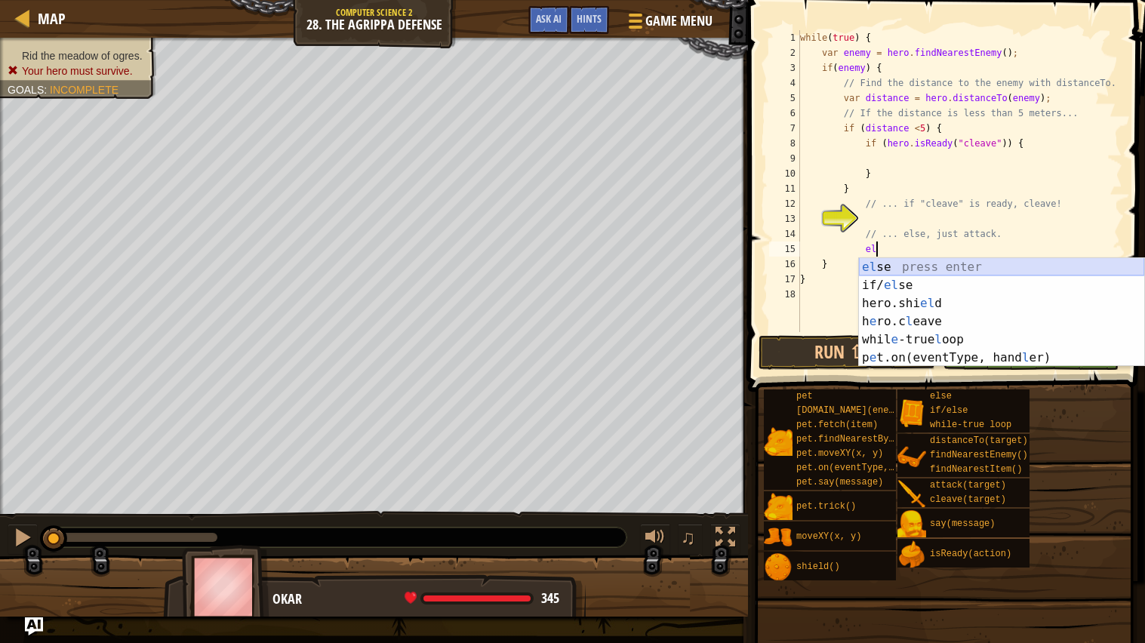
click at [899, 265] on div "el se press enter if/ el se press enter hero.shi el d press enter h e ro.c l ea…" at bounding box center [1001, 330] width 285 height 145
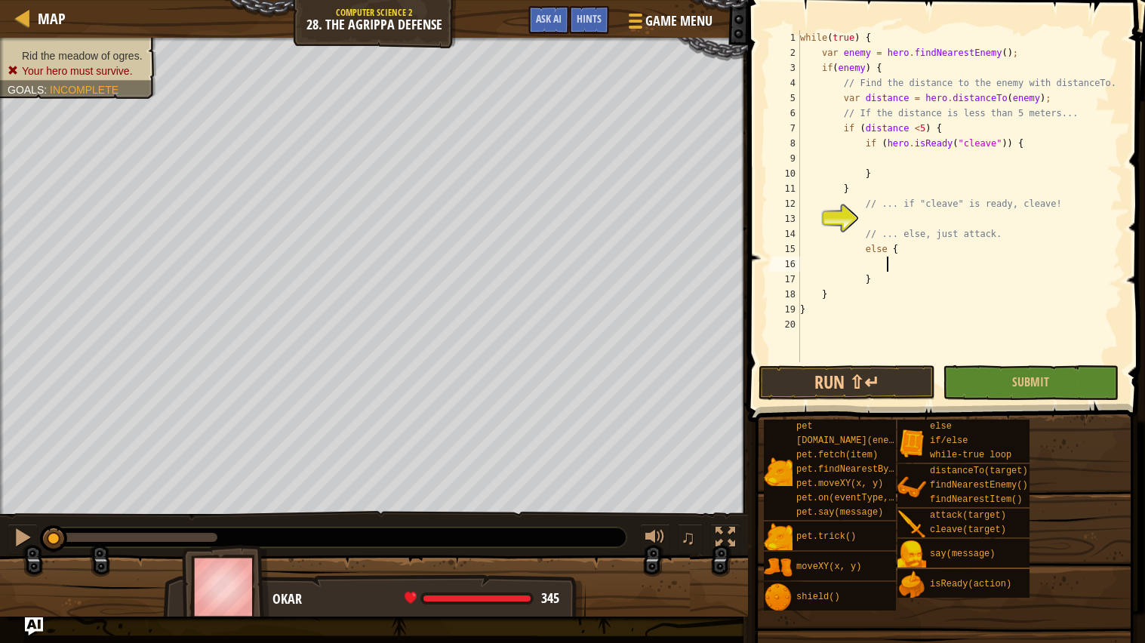
scroll to position [6, 6]
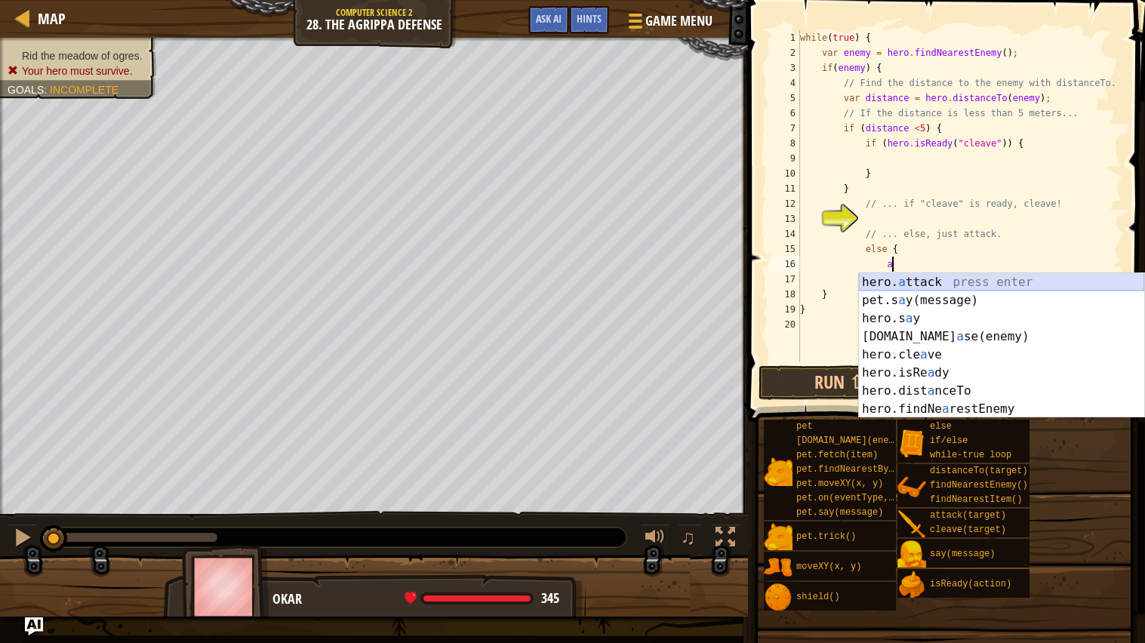
click at [905, 279] on div "hero. a ttack press enter pet.s a y(message) press enter hero.s a y press enter…" at bounding box center [1001, 363] width 285 height 181
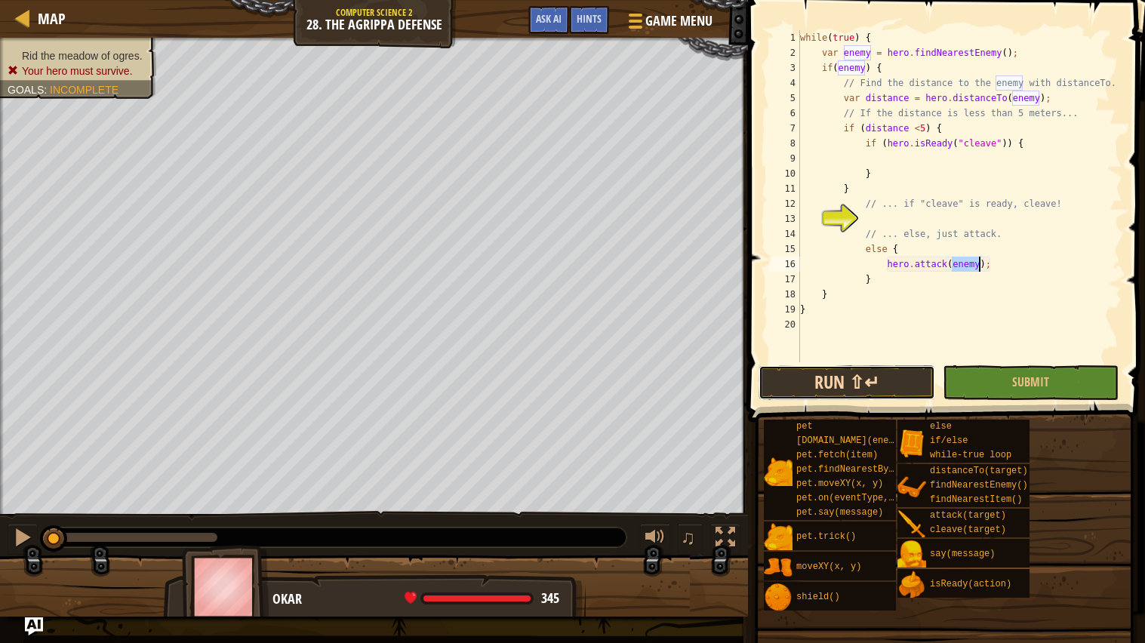
click at [913, 381] on button "Run ⇧↵" at bounding box center [847, 382] width 176 height 35
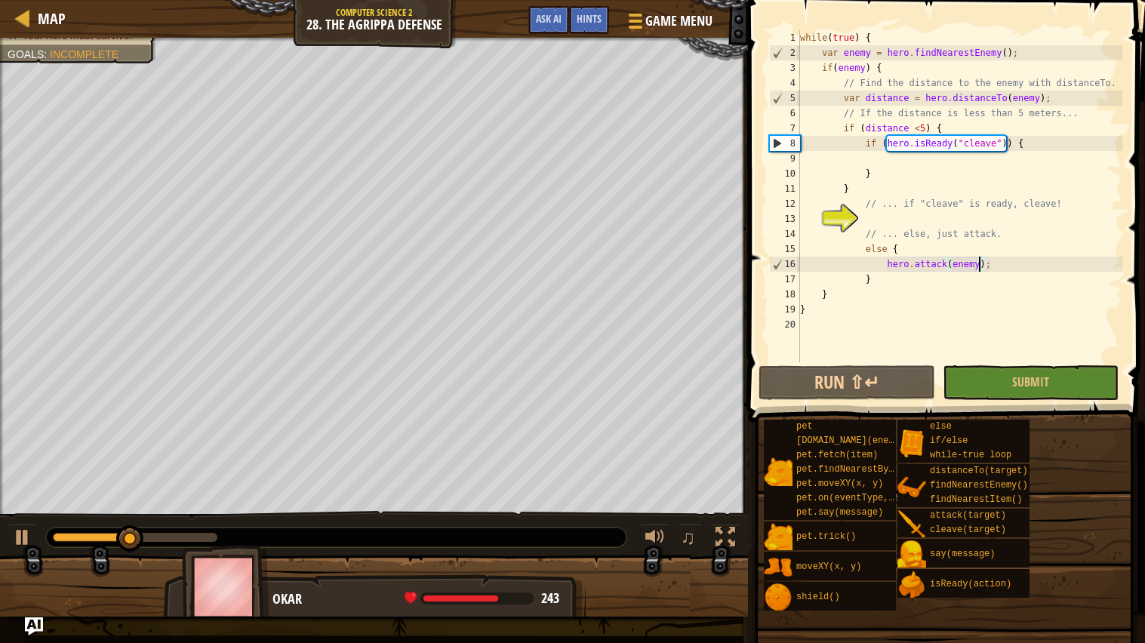
click at [897, 167] on div "while ( true ) { var enemy = hero . findNearestEnemy ( ) ; if ( enemy ) { // Fi…" at bounding box center [959, 211] width 325 height 362
type textarea "}"
click at [895, 157] on div "while ( true ) { var enemy = hero . findNearestEnemy ( ) ; if ( enemy ) { // Fi…" at bounding box center [959, 211] width 325 height 362
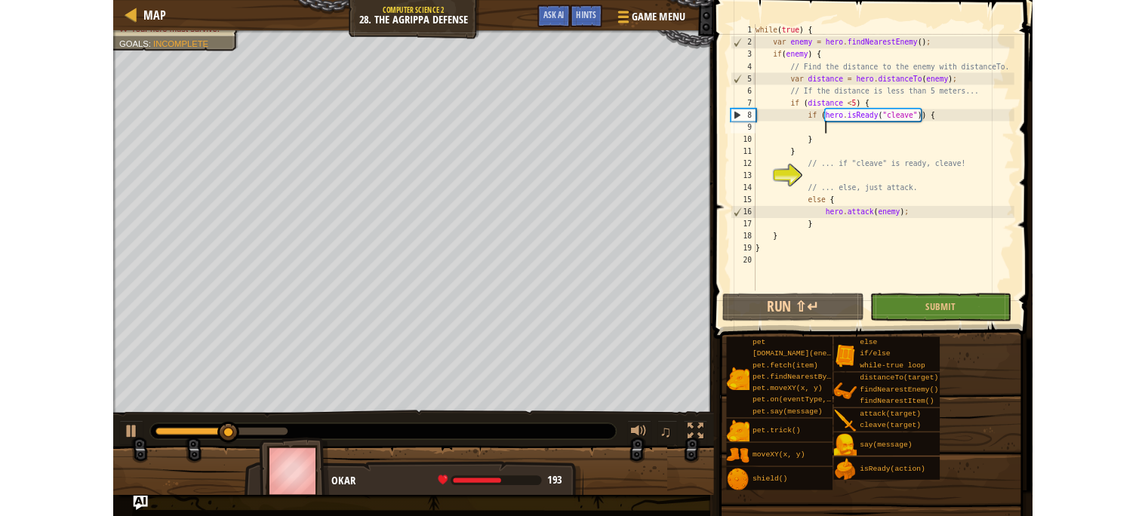
scroll to position [6, 6]
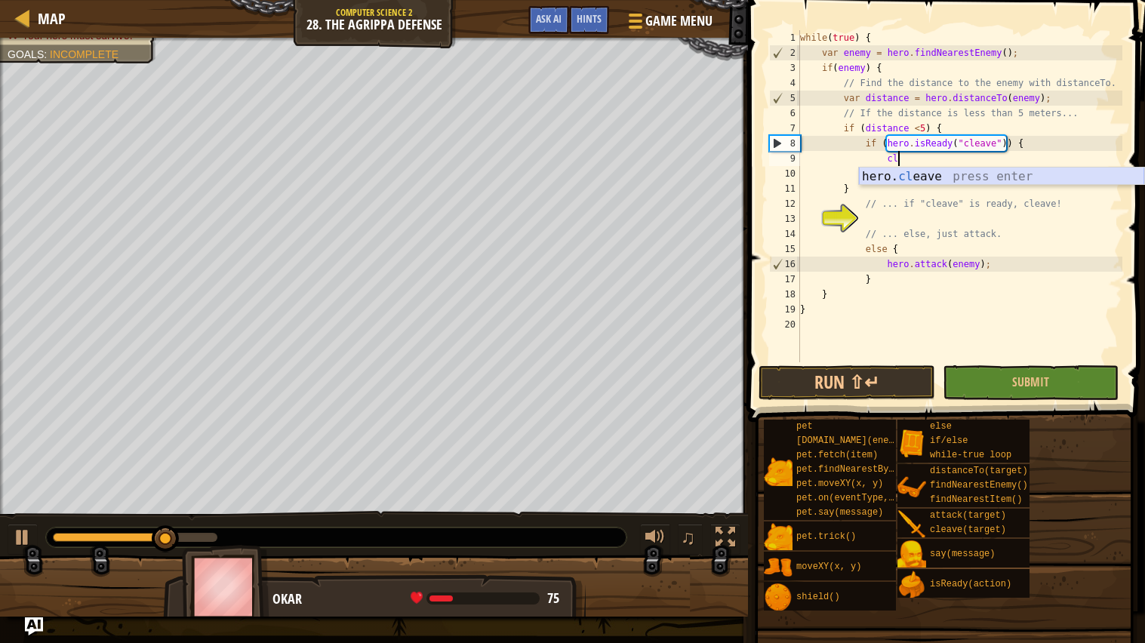
click at [901, 173] on div "hero. cl eave press enter" at bounding box center [1001, 195] width 285 height 54
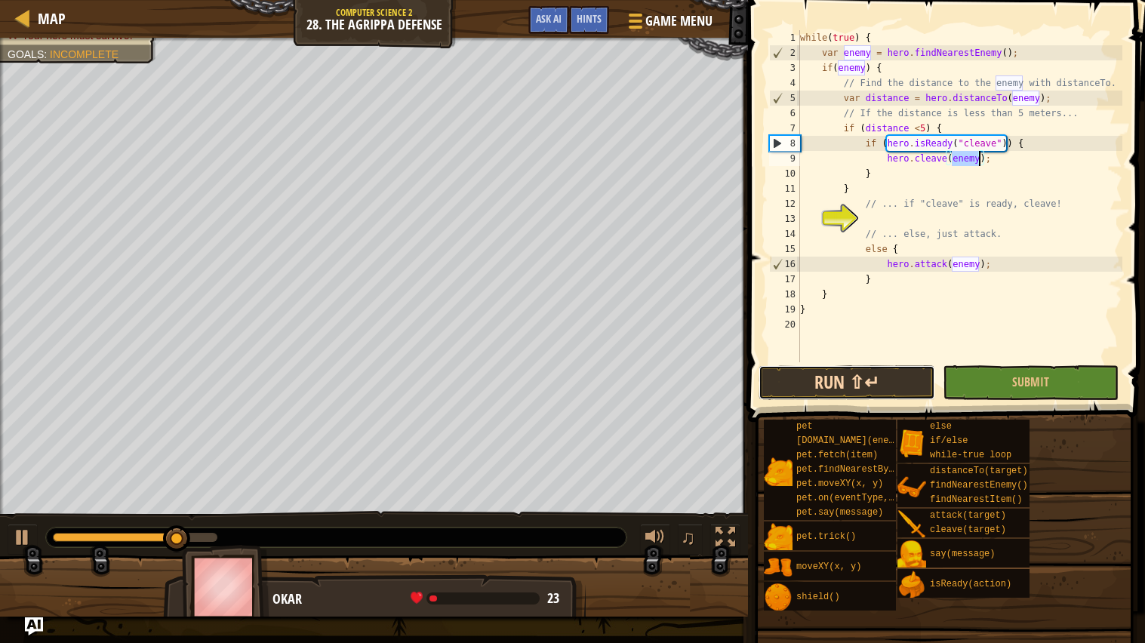
click at [886, 382] on button "Run ⇧↵" at bounding box center [847, 382] width 176 height 35
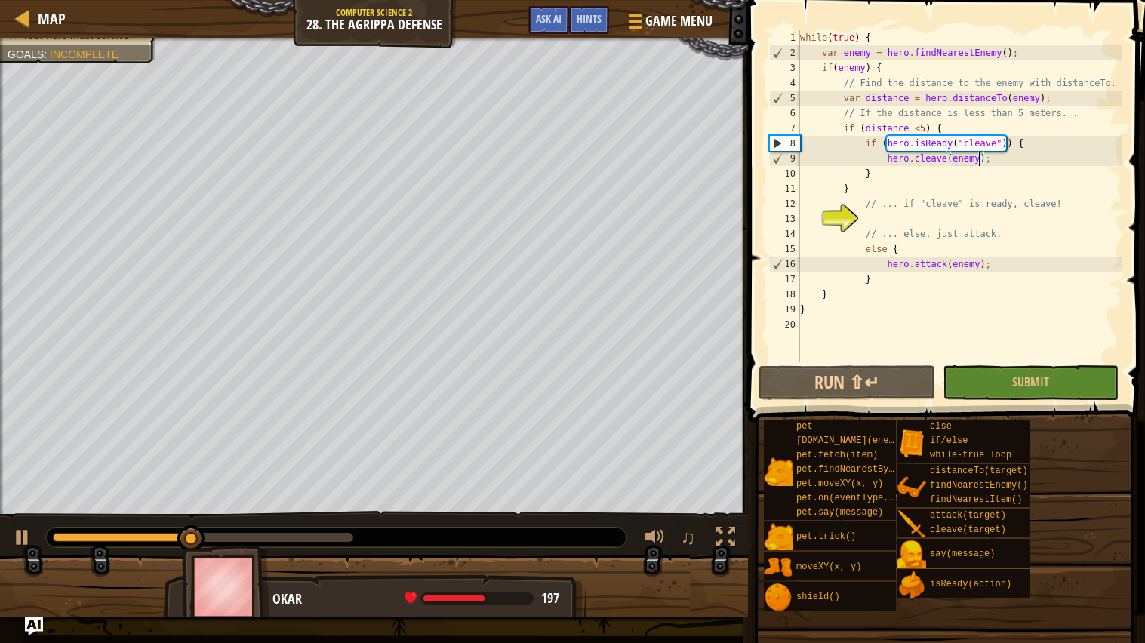
click at [991, 262] on div "while ( true ) { var enemy = hero . findNearestEnemy ( ) ; if ( enemy ) { // Fi…" at bounding box center [959, 211] width 325 height 362
type textarea "hero.attack(enemy);"
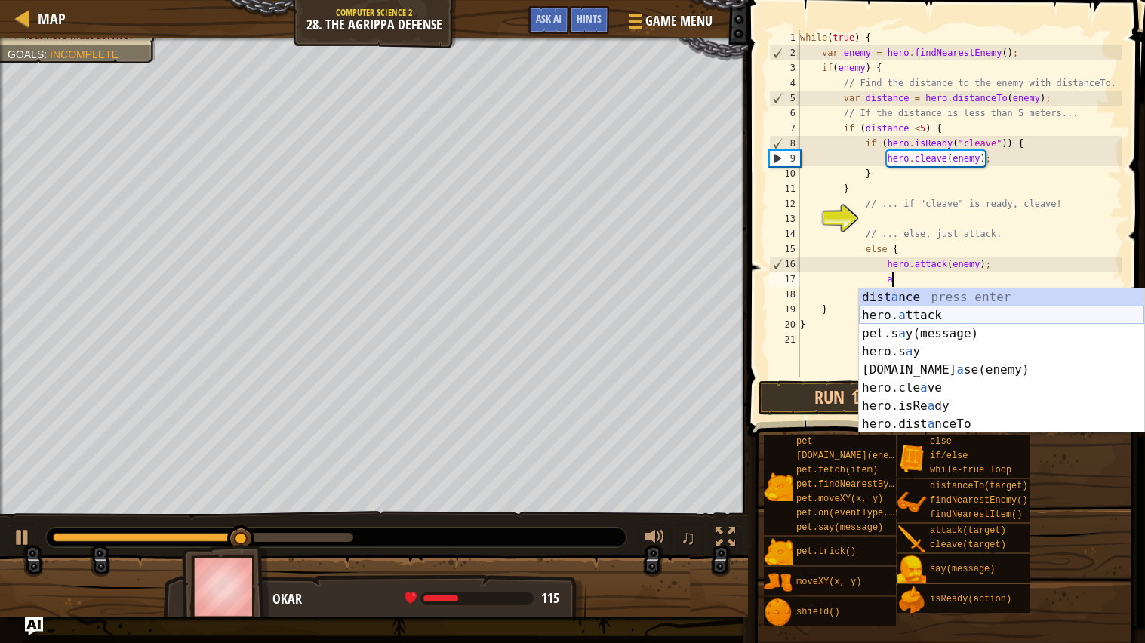
click at [934, 320] on div "dist a nce press enter hero. a ttack press enter pet.s a y(message) press enter…" at bounding box center [1001, 378] width 285 height 181
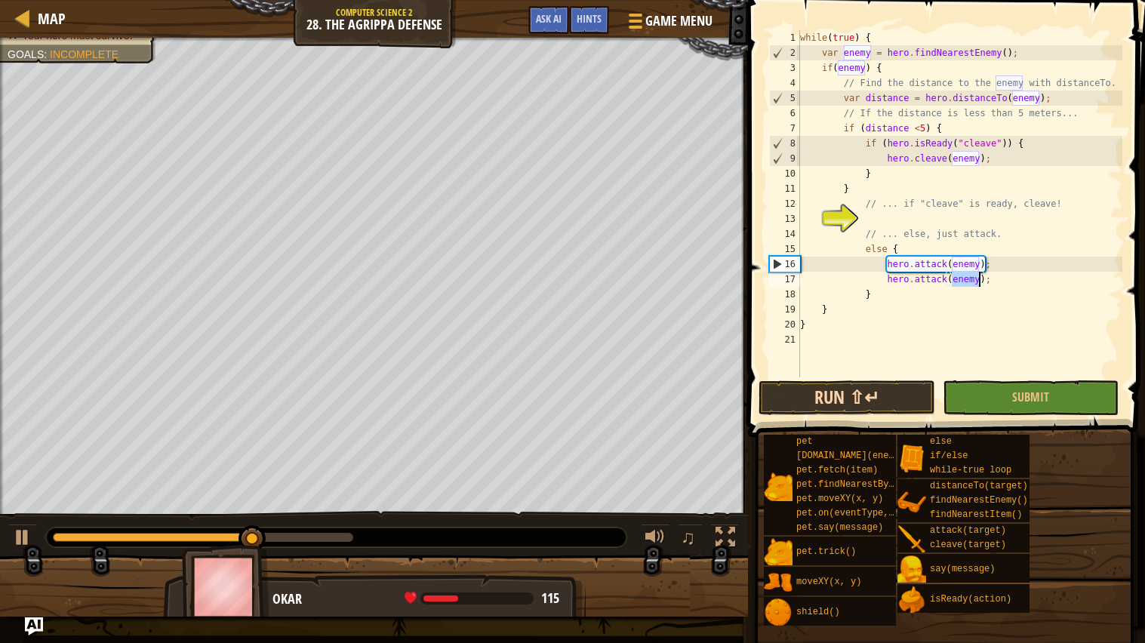
type textarea "hero.attack(enemy);"
click at [911, 383] on button "Run ⇧↵" at bounding box center [847, 398] width 176 height 35
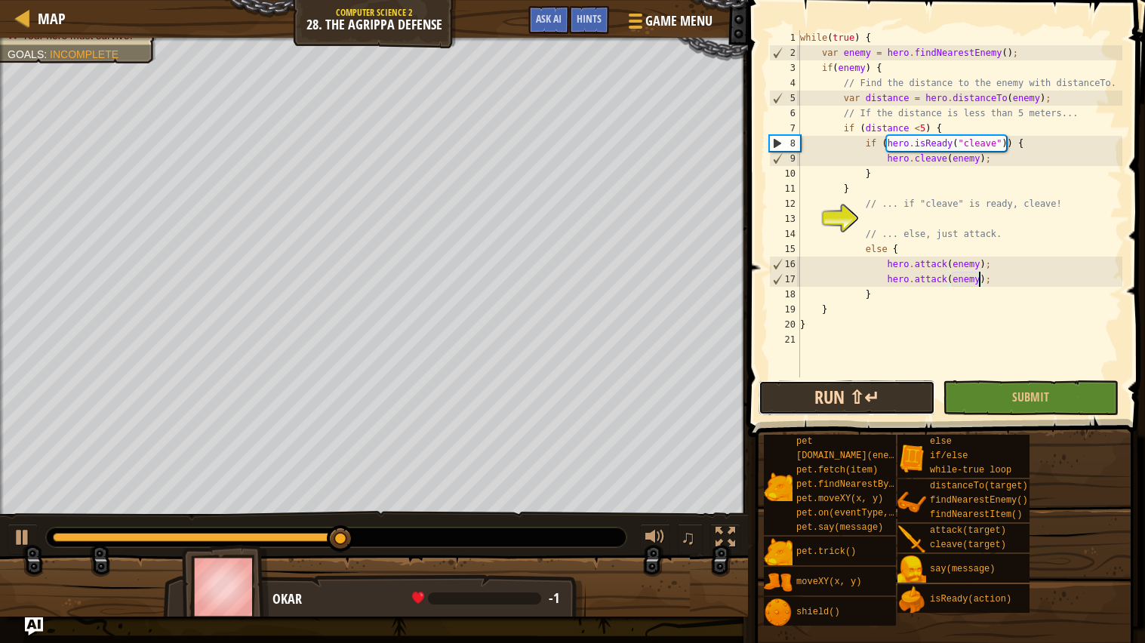
click at [892, 408] on button "Run ⇧↵" at bounding box center [847, 398] width 176 height 35
